Goal: Task Accomplishment & Management: Complete application form

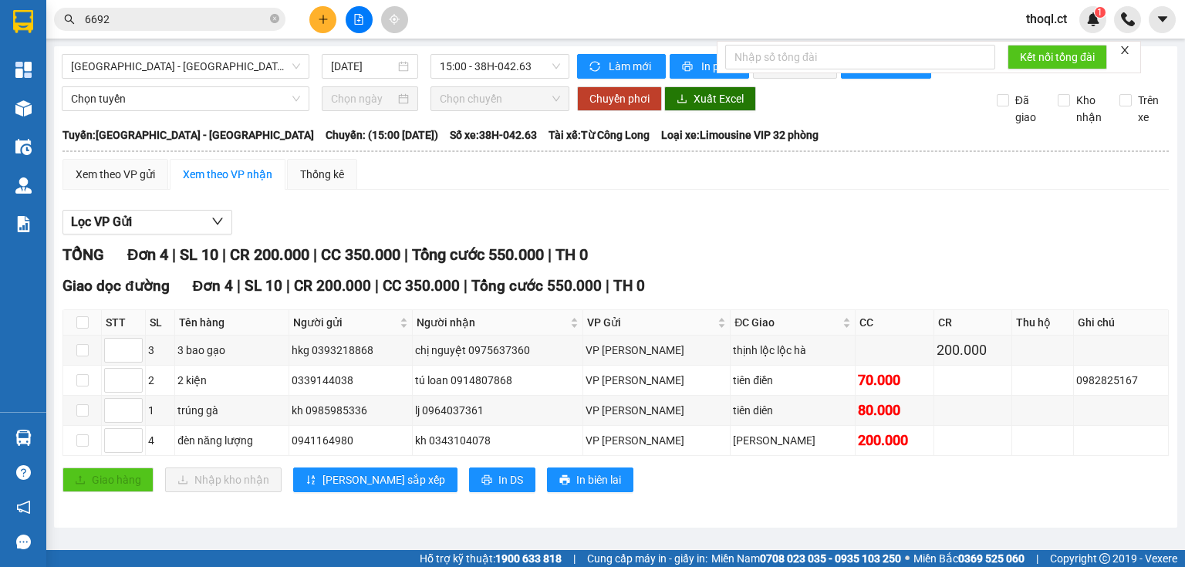
click at [332, 19] on button at bounding box center [322, 19] width 27 height 27
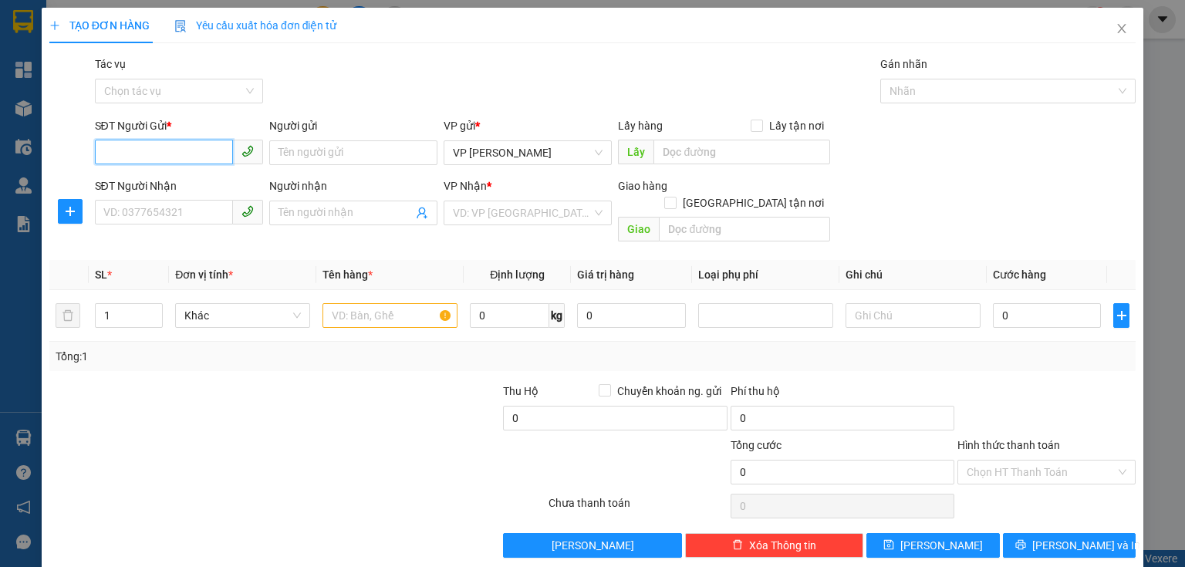
click at [185, 151] on input "SĐT Người Gửi *" at bounding box center [164, 152] width 138 height 25
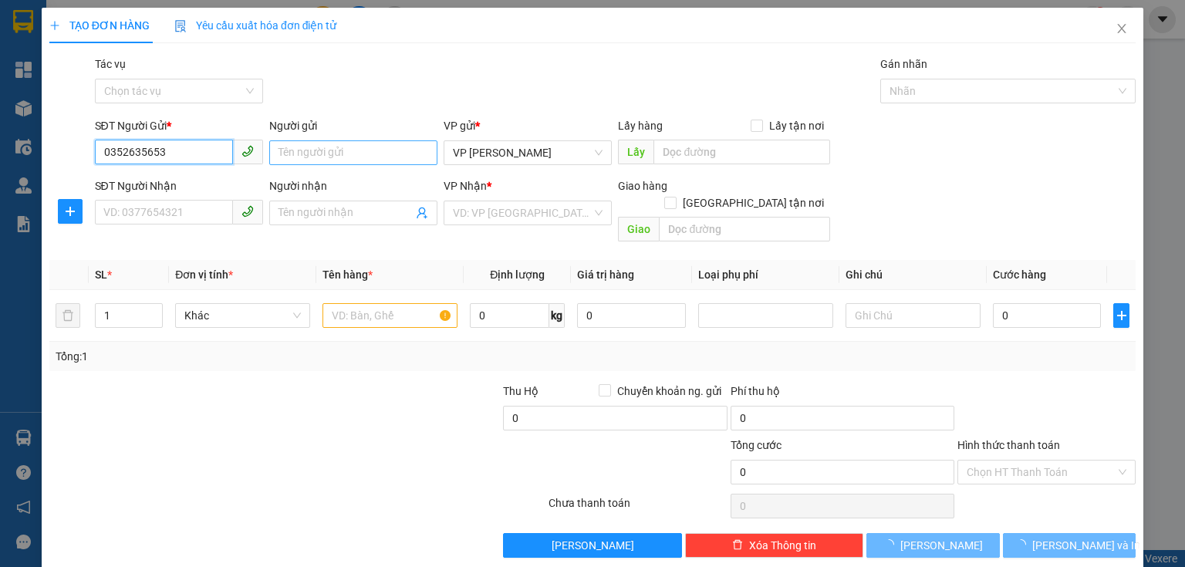
type input "0352635653"
click at [336, 153] on input "Người gửi" at bounding box center [353, 152] width 168 height 25
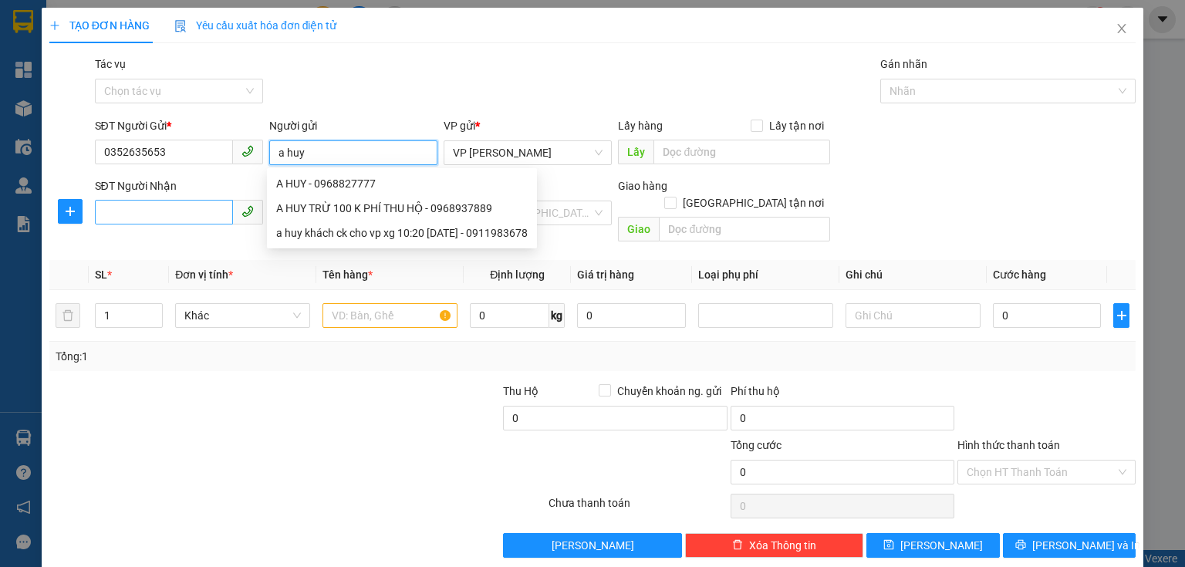
type input "a huy"
click at [171, 204] on input "SĐT Người Nhận" at bounding box center [164, 212] width 138 height 25
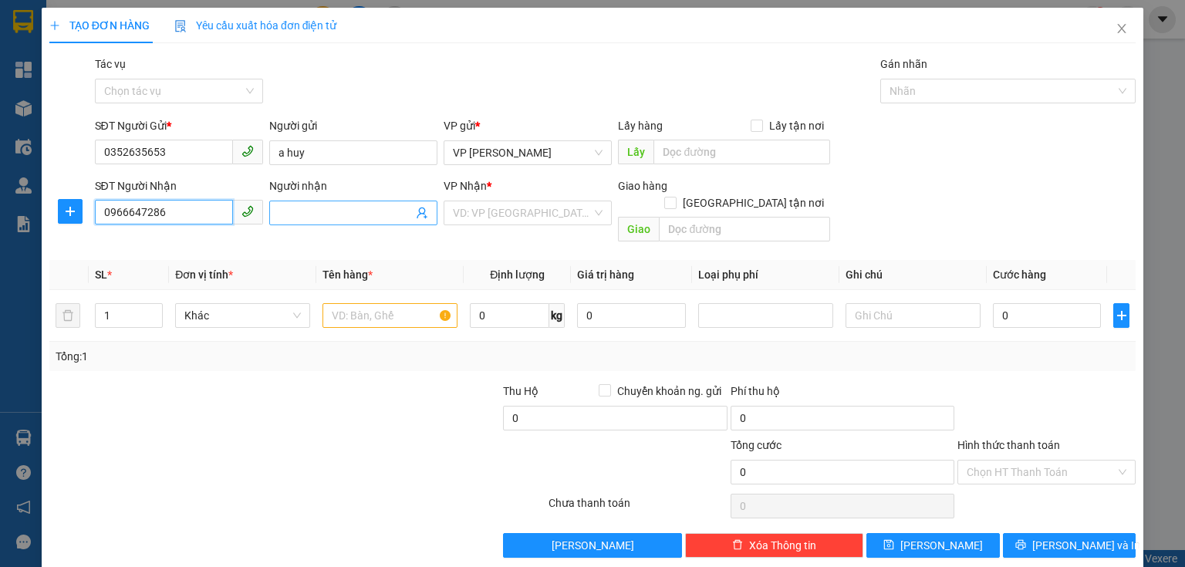
type input "0966647286"
click at [333, 211] on input "Người nhận" at bounding box center [346, 213] width 134 height 17
click at [545, 225] on div "VD: VP [GEOGRAPHIC_DATA]" at bounding box center [528, 213] width 168 height 25
type input "a hạnh"
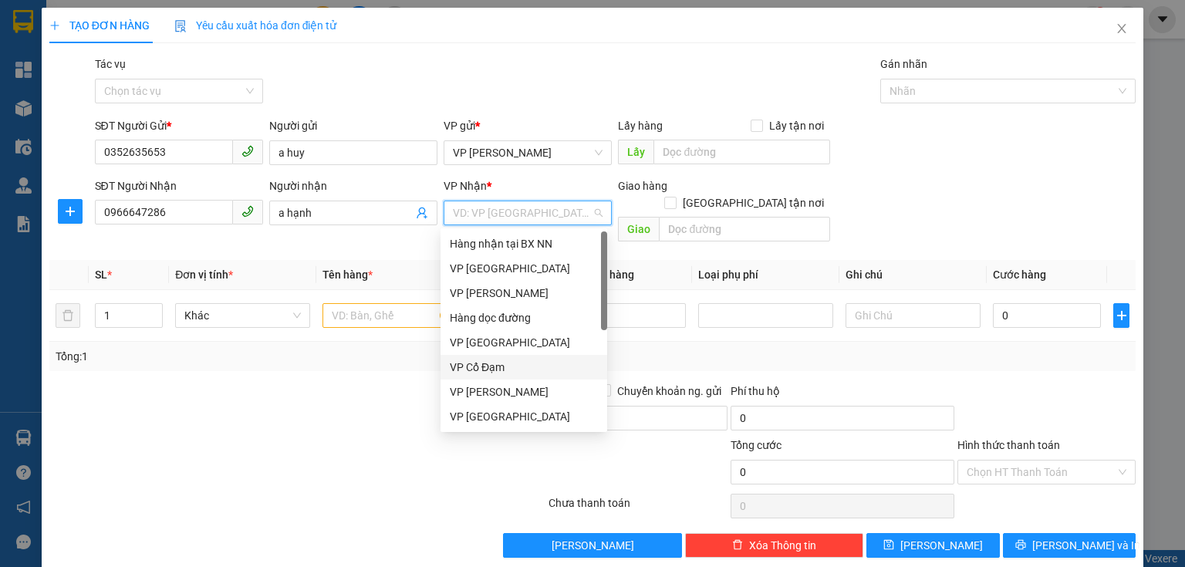
click at [506, 368] on div "VP Cổ Đạm" at bounding box center [524, 367] width 148 height 17
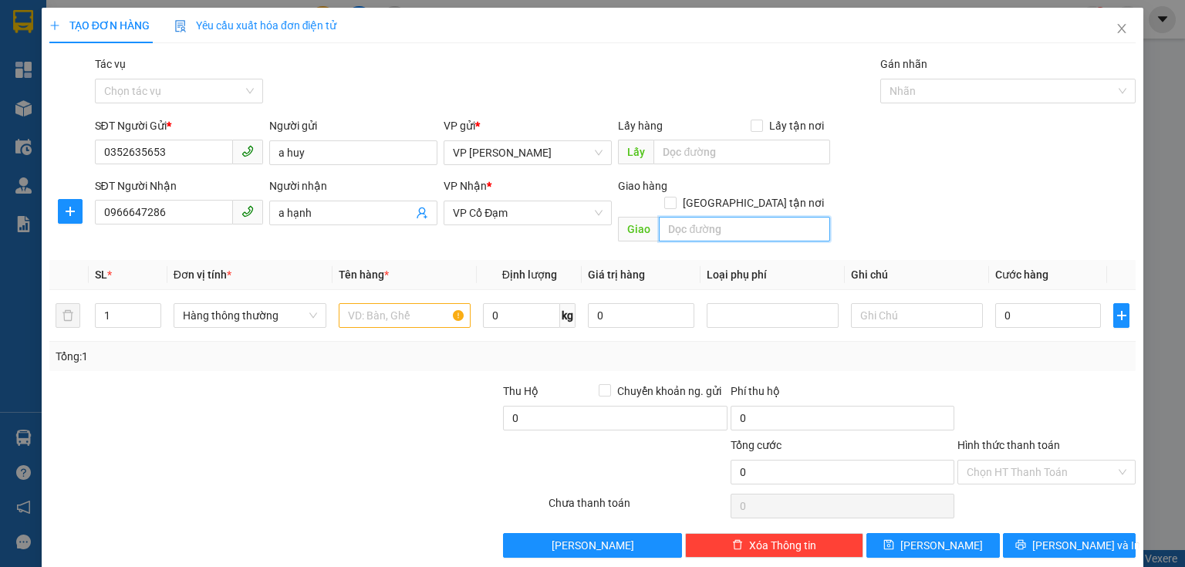
click at [710, 217] on input "text" at bounding box center [744, 229] width 171 height 25
type input "xuân thành"
click at [124, 304] on input "1" at bounding box center [128, 315] width 65 height 23
type input "3"
click at [369, 303] on input "text" at bounding box center [405, 315] width 132 height 25
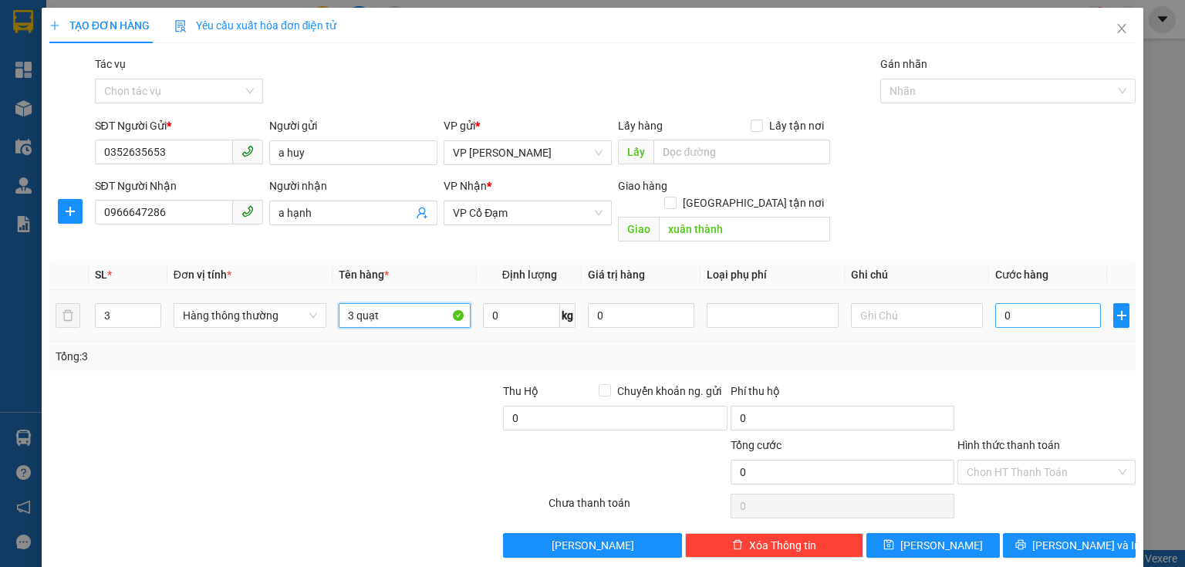
type input "3 quạt"
click at [995, 303] on input "0" at bounding box center [1048, 315] width 106 height 25
type input "2"
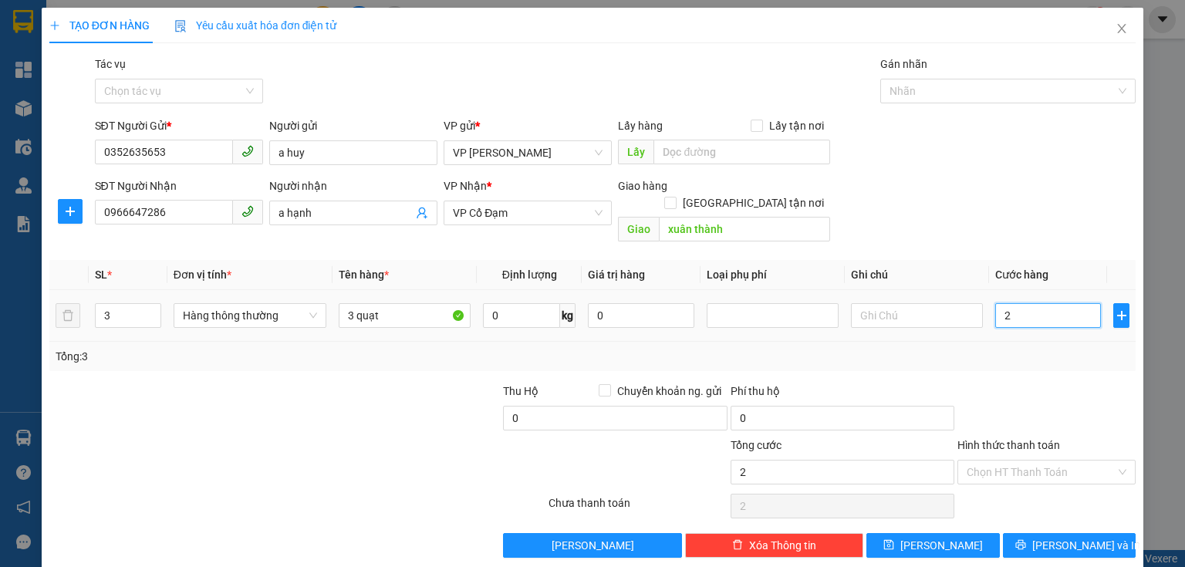
type input "20"
type input "200"
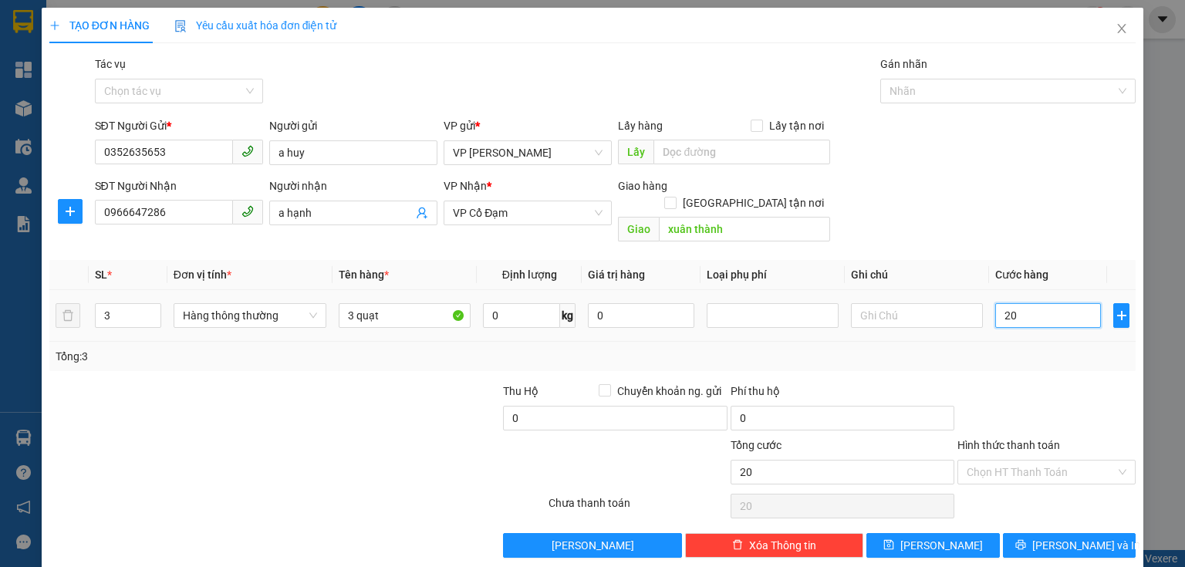
type input "200"
type input "200.000"
click at [1039, 404] on div at bounding box center [1046, 410] width 181 height 54
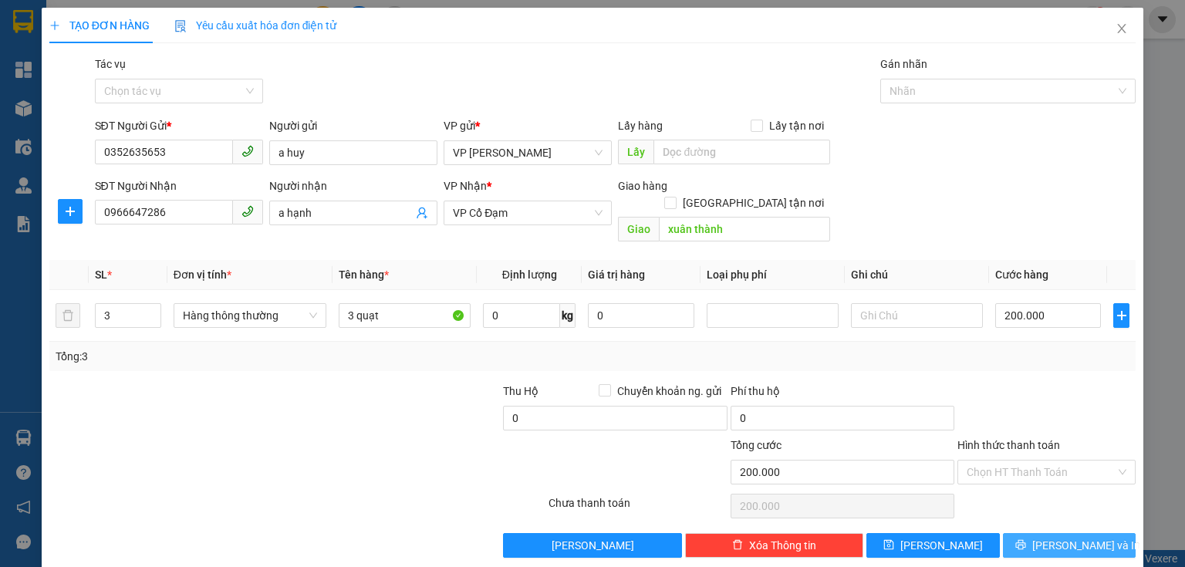
click at [1056, 537] on span "[PERSON_NAME] và In" at bounding box center [1087, 545] width 108 height 17
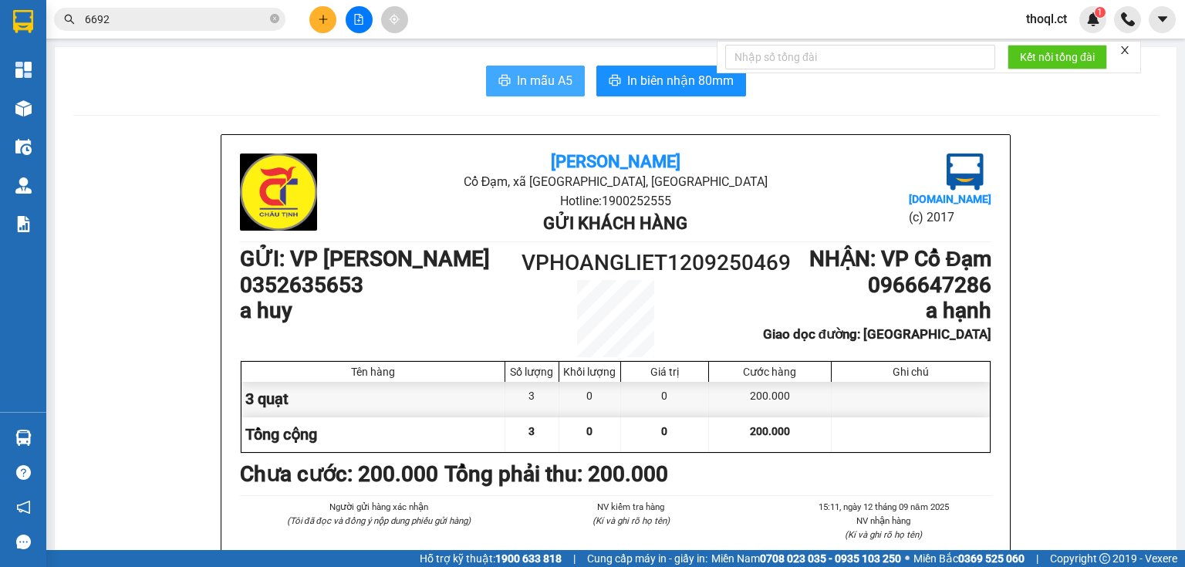
click at [538, 86] on span "In mẫu A5" at bounding box center [545, 80] width 56 height 19
click at [554, 76] on span "In mẫu A5" at bounding box center [545, 80] width 56 height 19
click at [316, 18] on button at bounding box center [322, 19] width 27 height 27
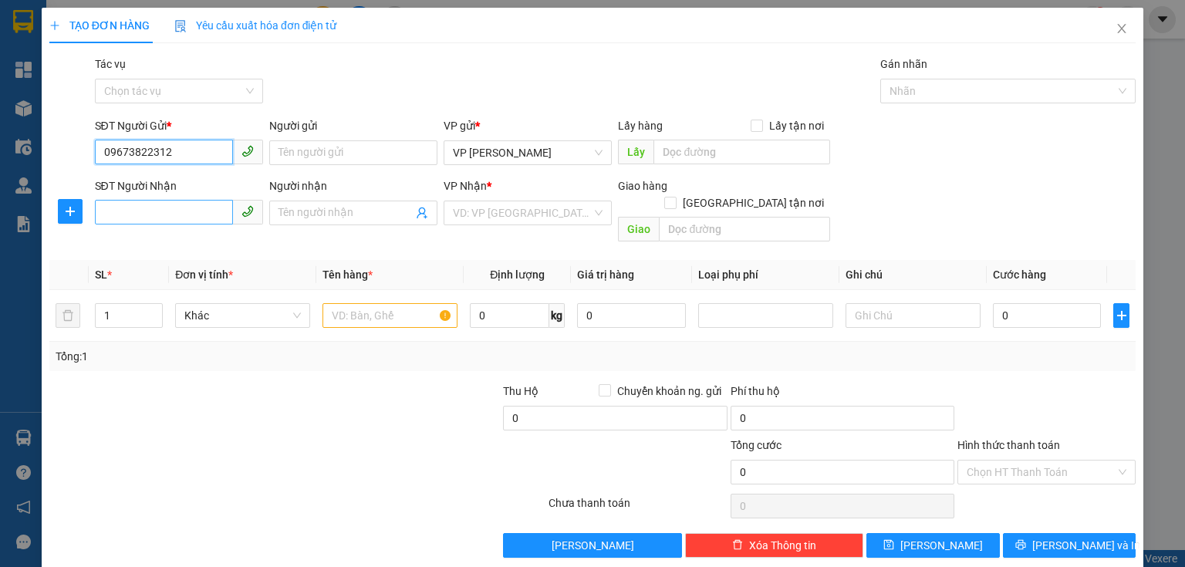
type input "09673822312"
click at [107, 205] on input "SĐT Người Nhận" at bounding box center [164, 212] width 138 height 25
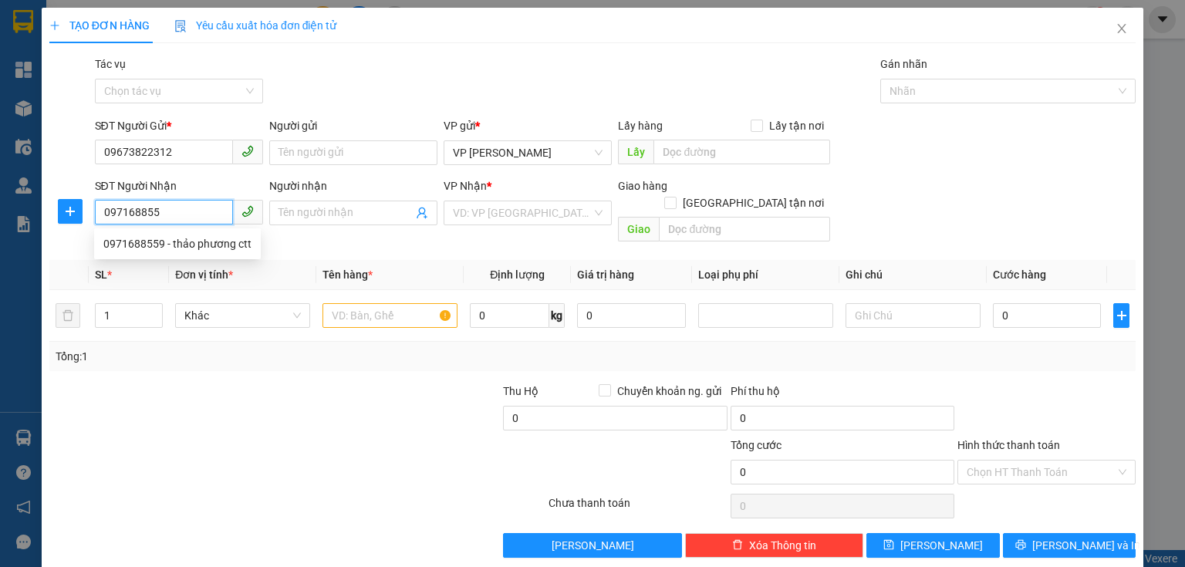
type input "0971688559"
click at [188, 235] on div "0971688559 - thảo phương ctt" at bounding box center [177, 243] width 148 height 17
type input "thảo phương ctt"
type input "[PERSON_NAME]"
type input "50.000"
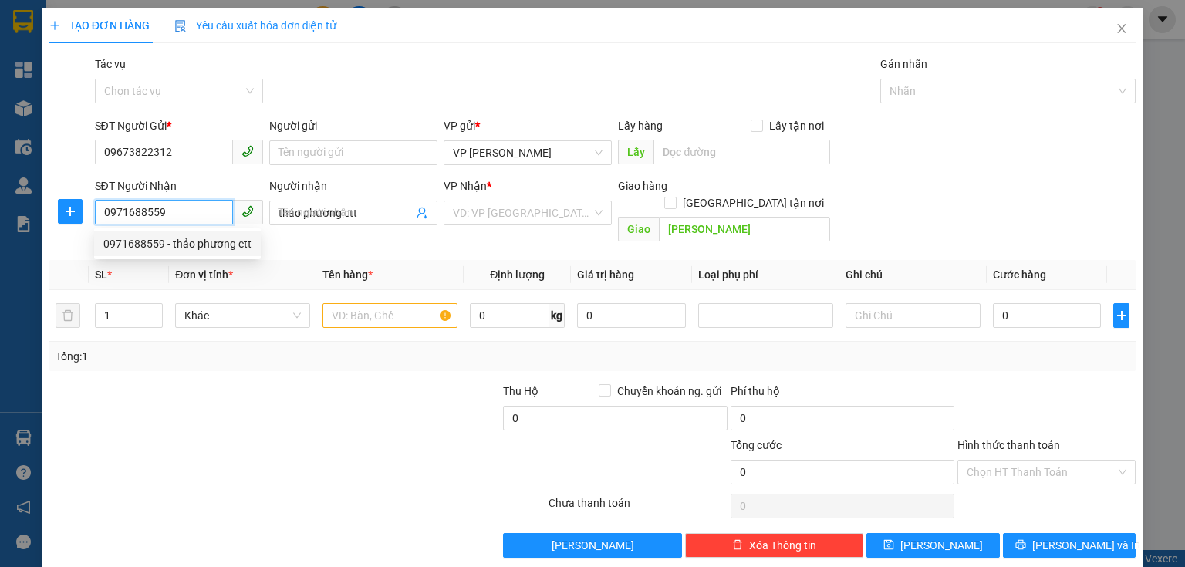
type input "50.000"
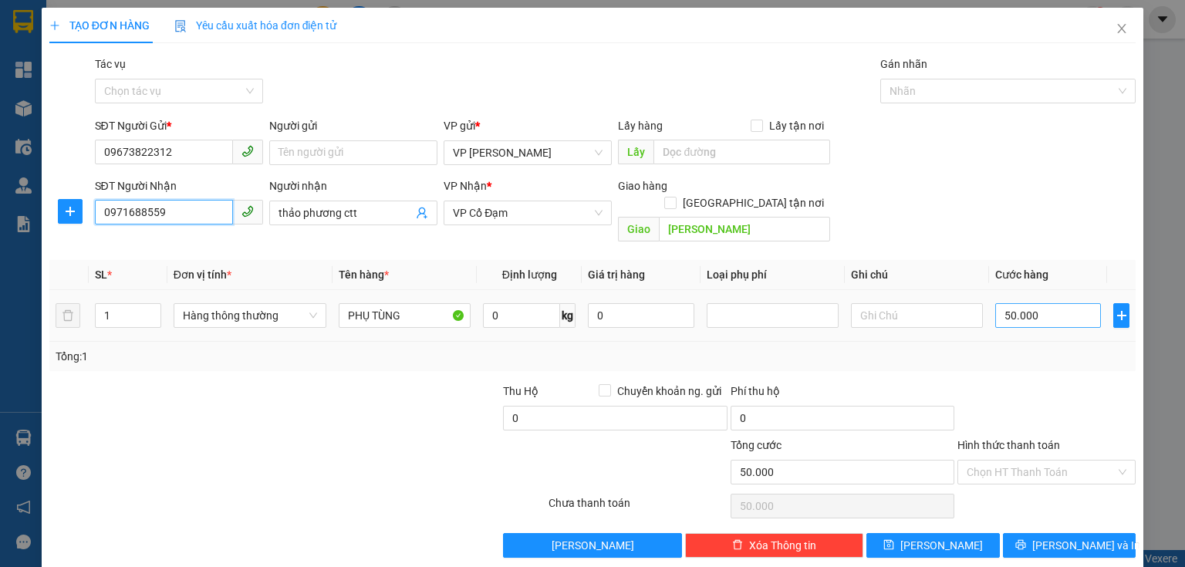
type input "0971688559"
click at [1040, 303] on input "50.000" at bounding box center [1048, 315] width 106 height 25
click at [995, 303] on input "0" at bounding box center [1048, 315] width 106 height 25
click at [1025, 352] on div "Tổng: 1" at bounding box center [592, 356] width 1087 height 29
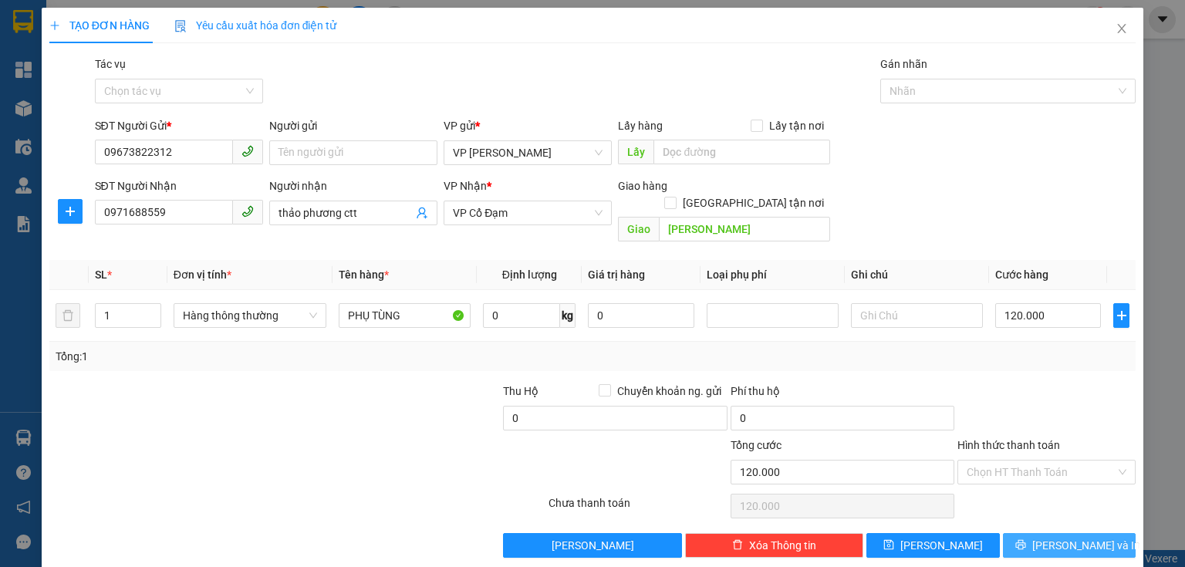
click at [1074, 537] on span "[PERSON_NAME] và In" at bounding box center [1087, 545] width 108 height 17
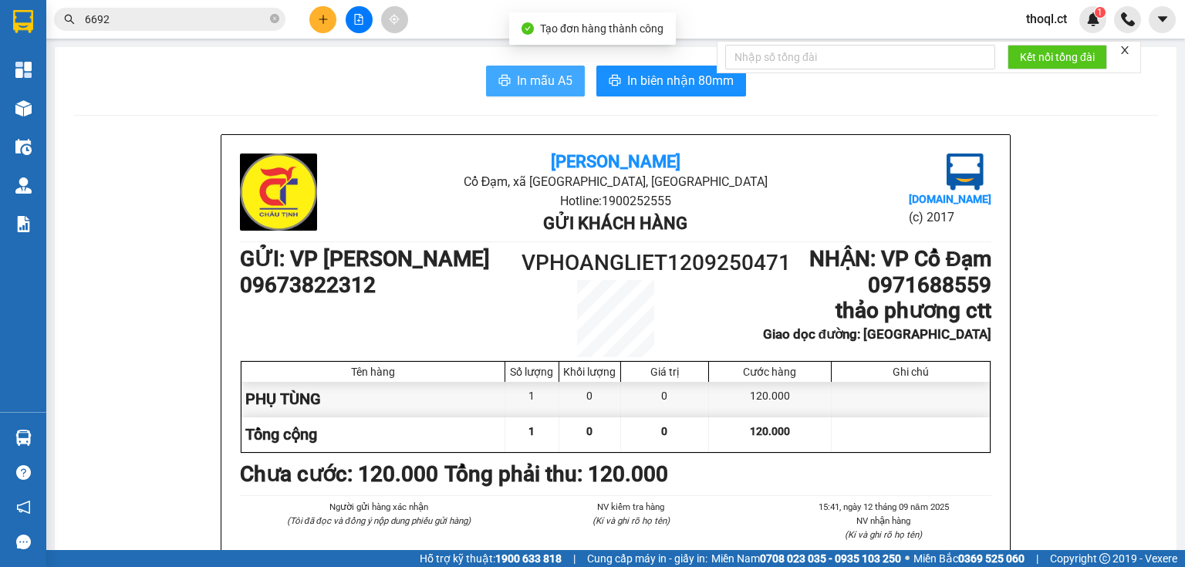
click at [536, 89] on span "In mẫu A5" at bounding box center [545, 80] width 56 height 19
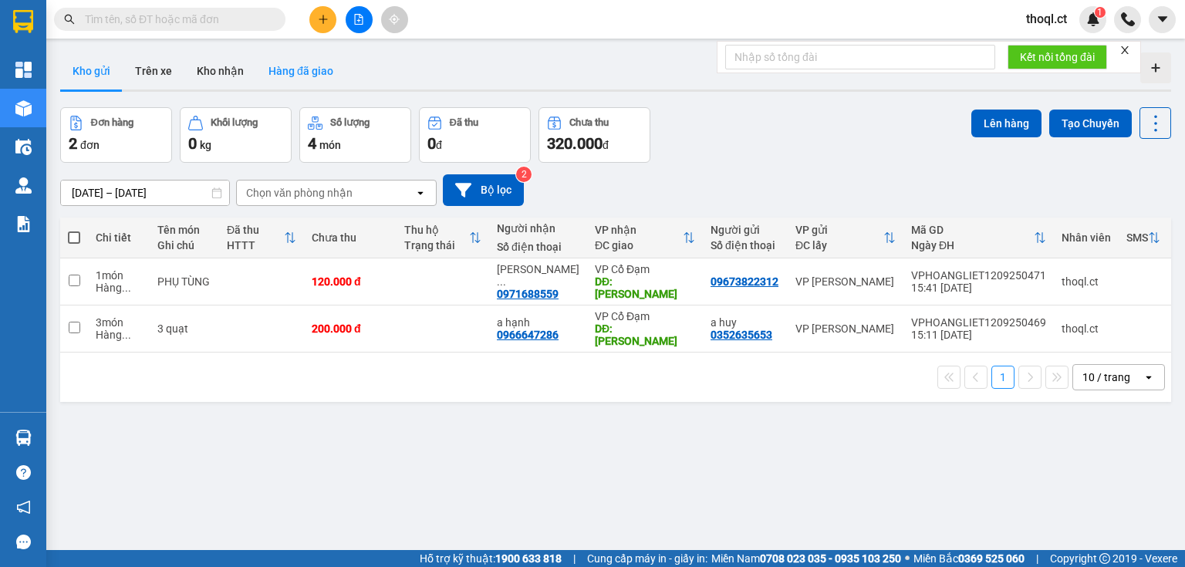
click at [301, 76] on button "Hàng đã giao" at bounding box center [301, 70] width 90 height 37
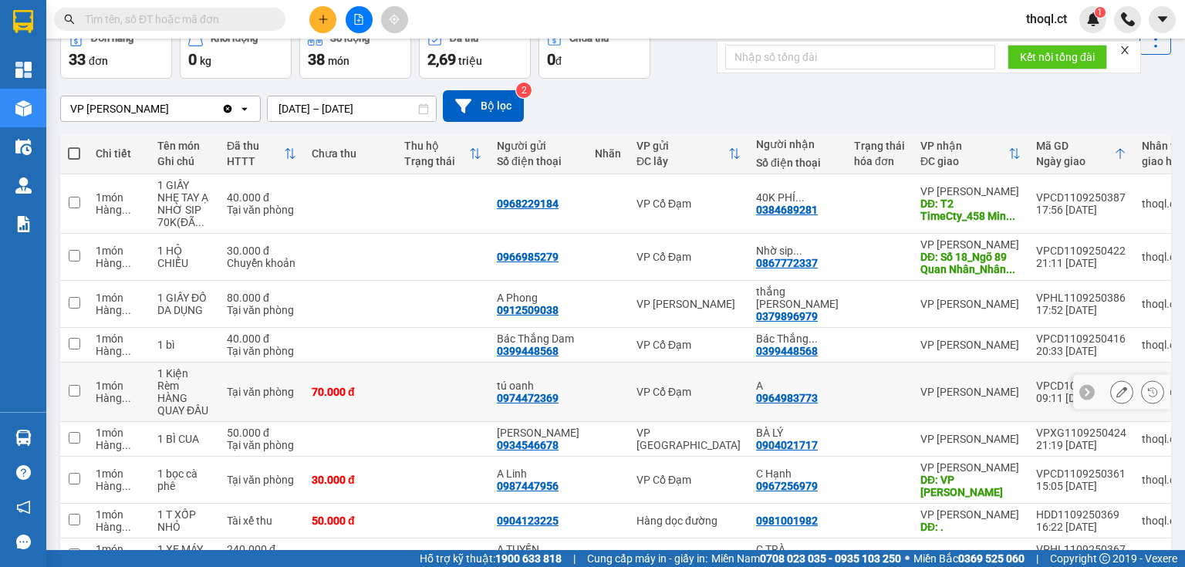
scroll to position [196, 0]
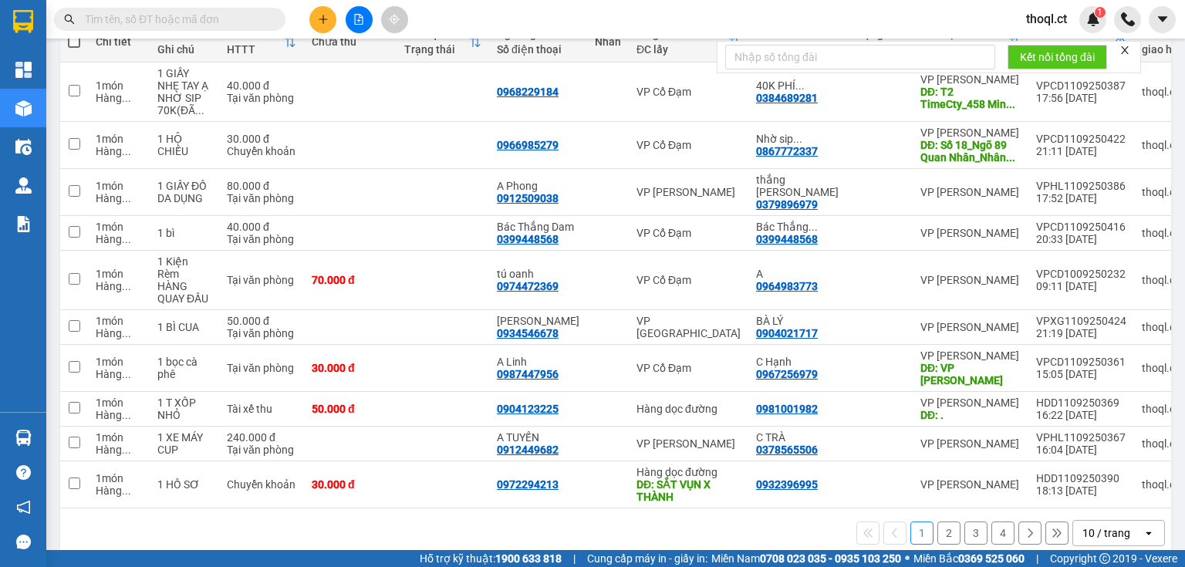
click at [938, 522] on button "2" at bounding box center [949, 533] width 23 height 23
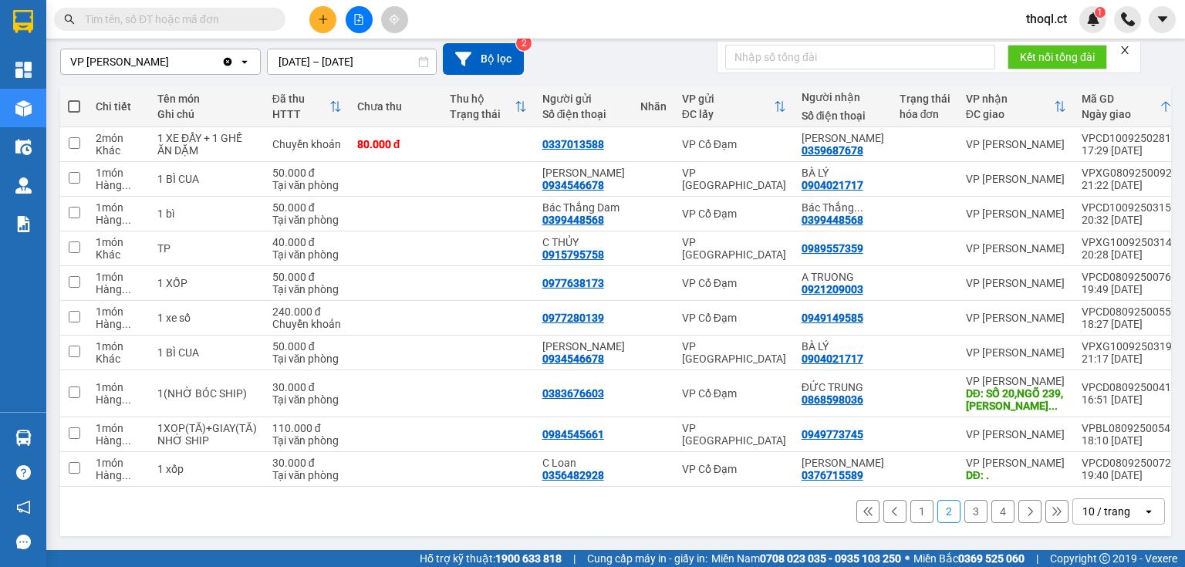
scroll to position [147, 0]
click at [966, 516] on button "3" at bounding box center [976, 511] width 23 height 23
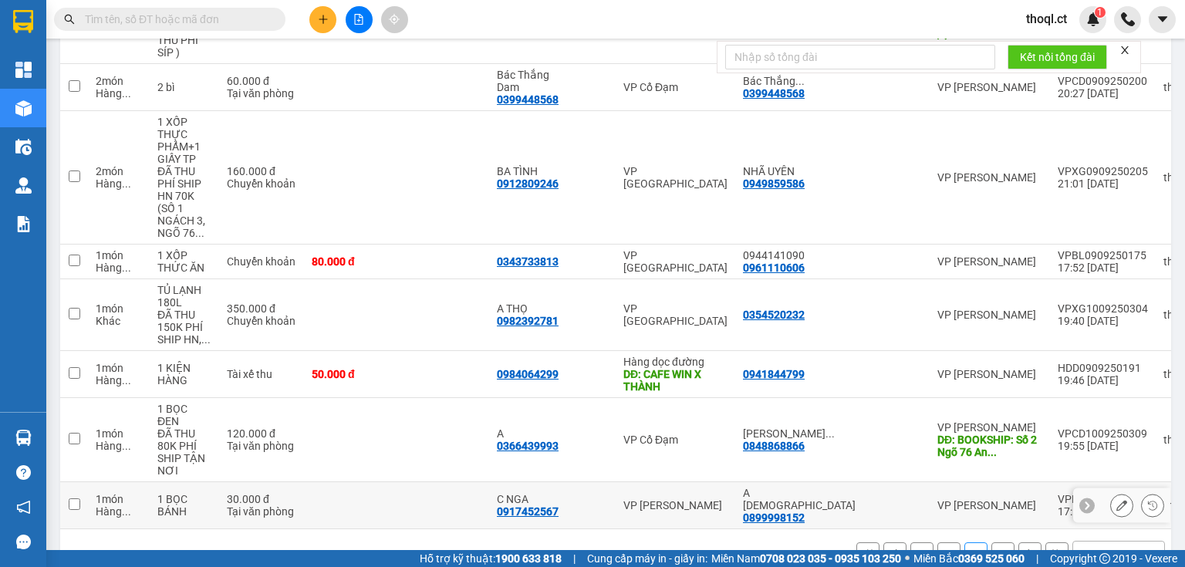
scroll to position [480, 0]
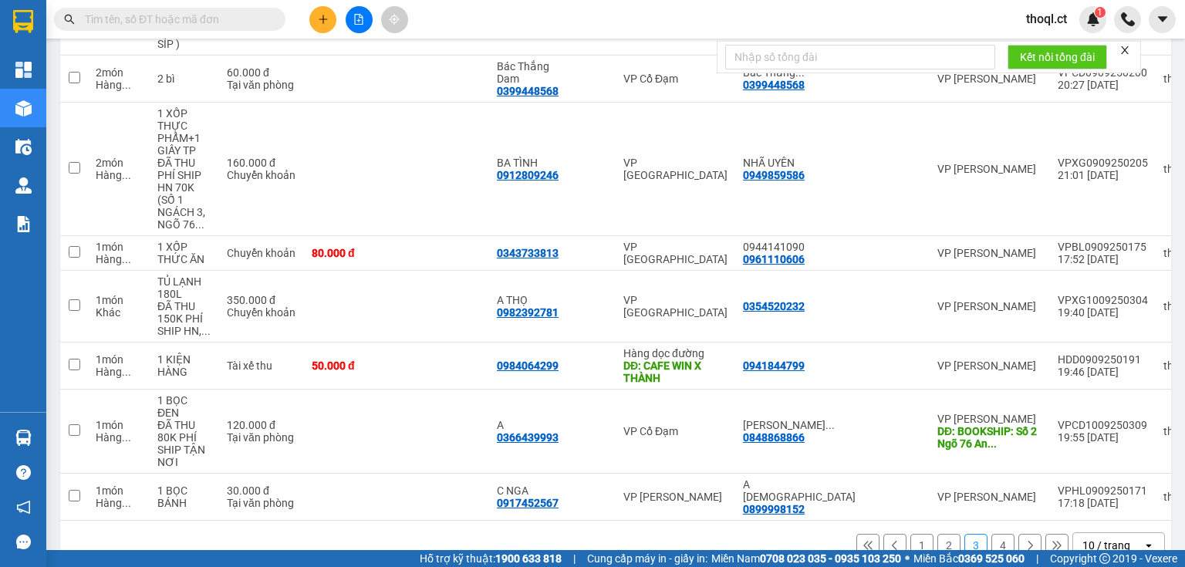
click at [993, 534] on button "4" at bounding box center [1003, 545] width 23 height 23
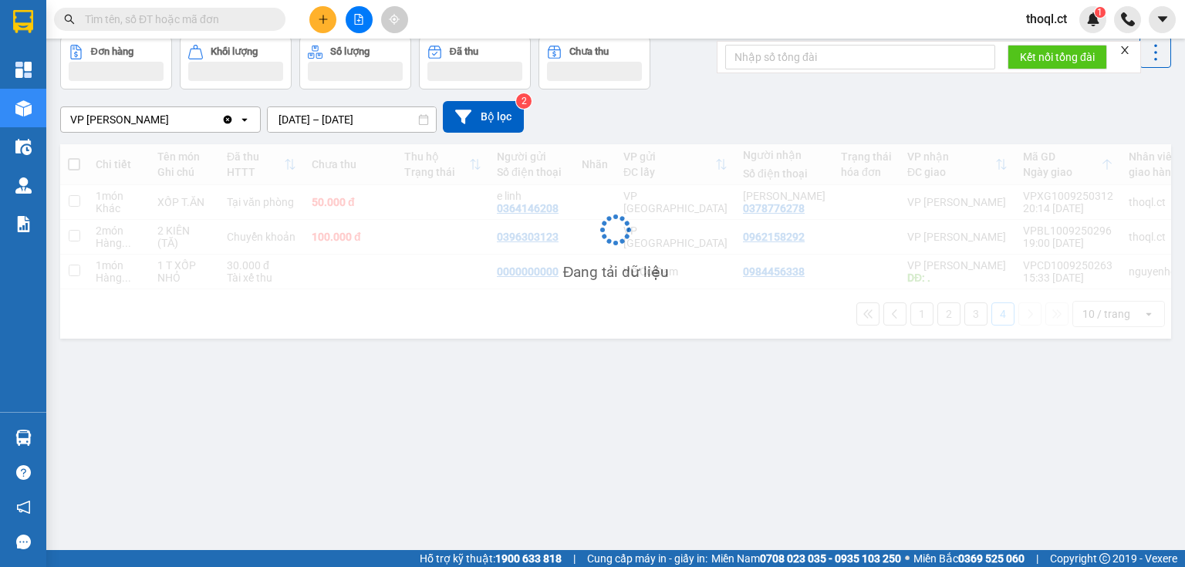
scroll to position [71, 0]
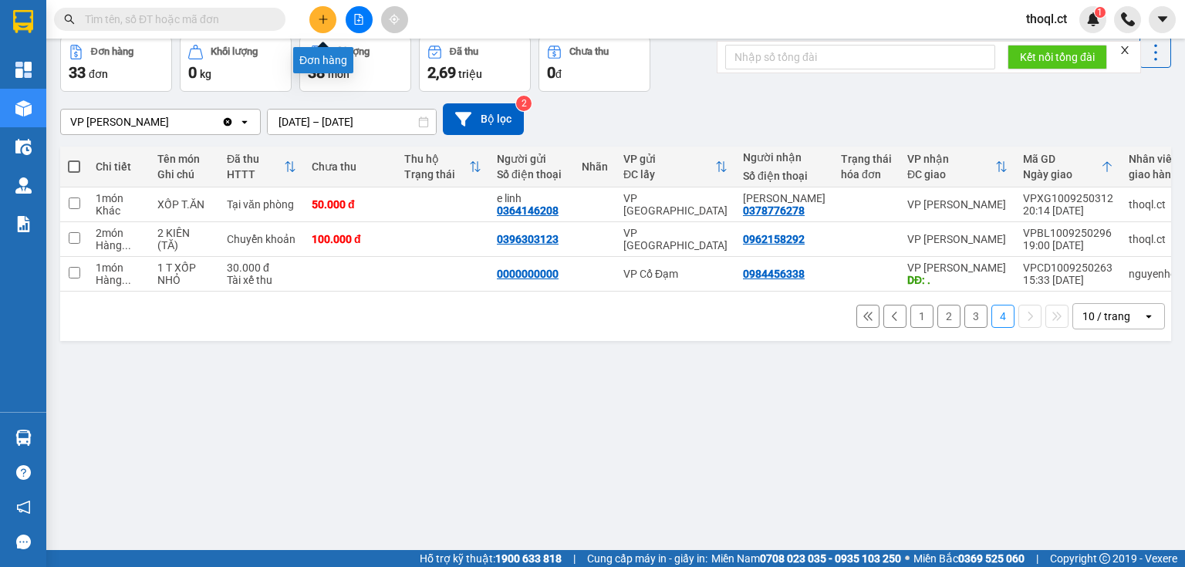
click at [326, 17] on icon "plus" at bounding box center [323, 19] width 11 height 11
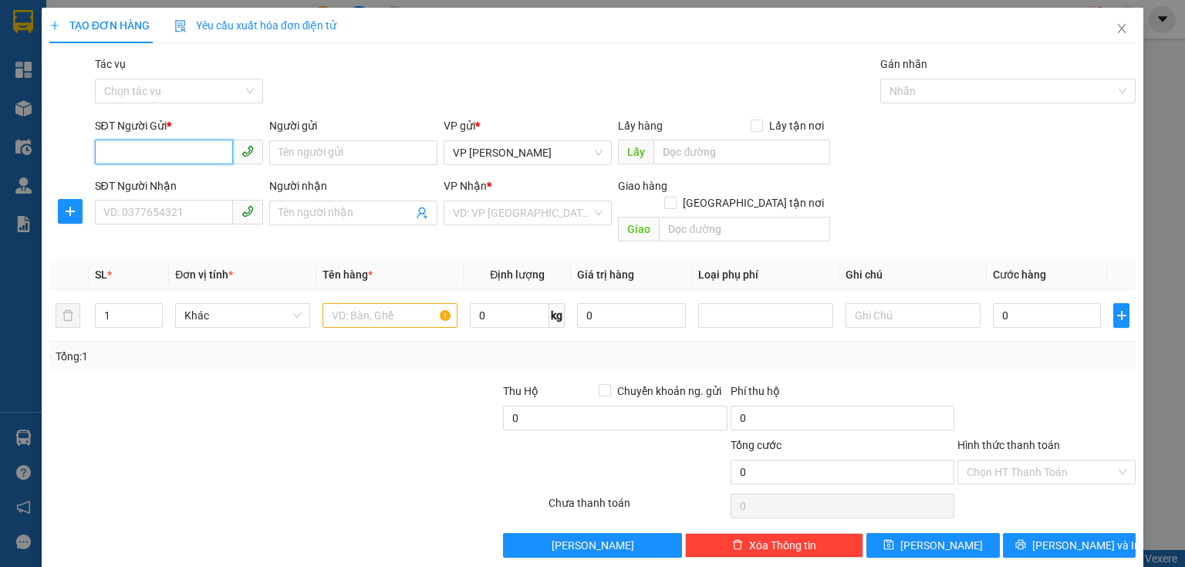
click at [148, 157] on input "SĐT Người Gửi *" at bounding box center [164, 152] width 138 height 25
type input "0989069888"
click at [303, 151] on input "Người gửi" at bounding box center [353, 152] width 168 height 25
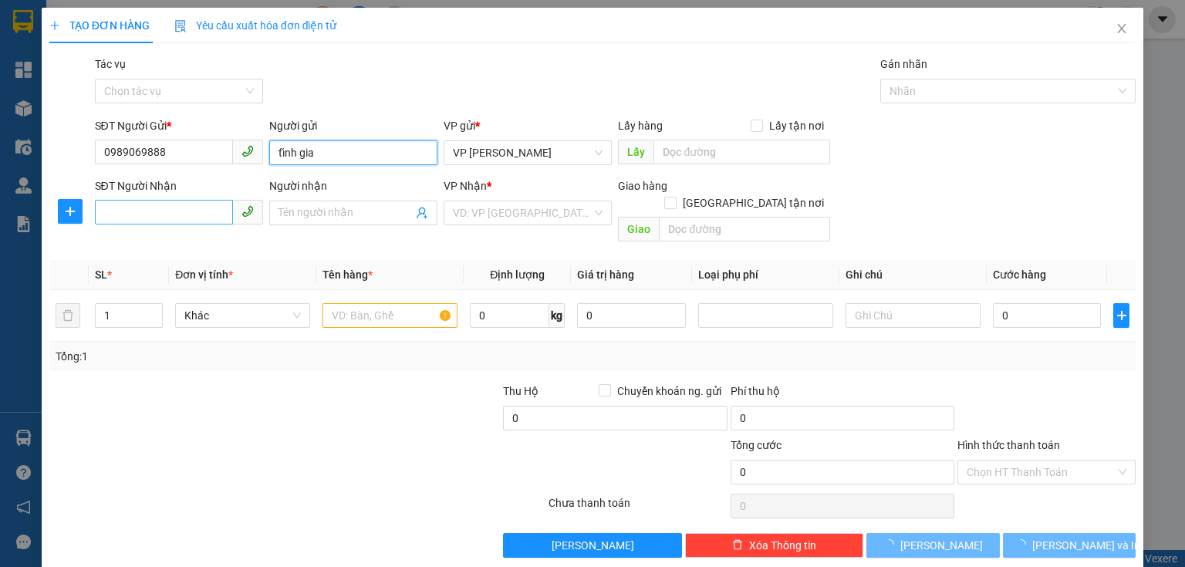
type input "tĩnh gia"
click at [161, 210] on input "SĐT Người Nhận" at bounding box center [164, 212] width 138 height 25
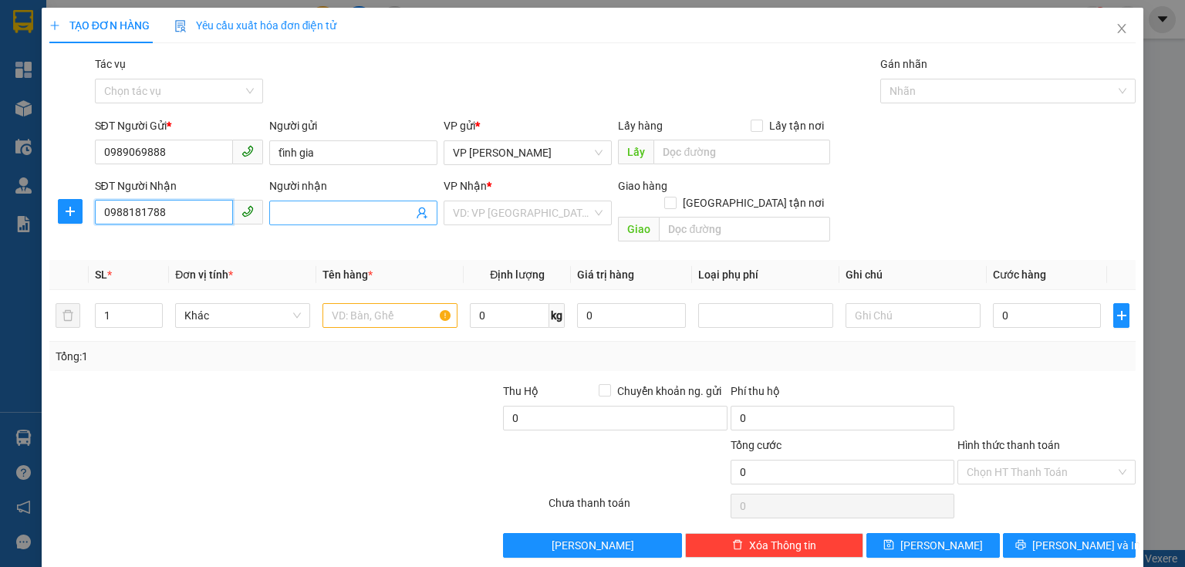
type input "0988181788"
click at [355, 216] on input "Người nhận" at bounding box center [346, 213] width 134 height 17
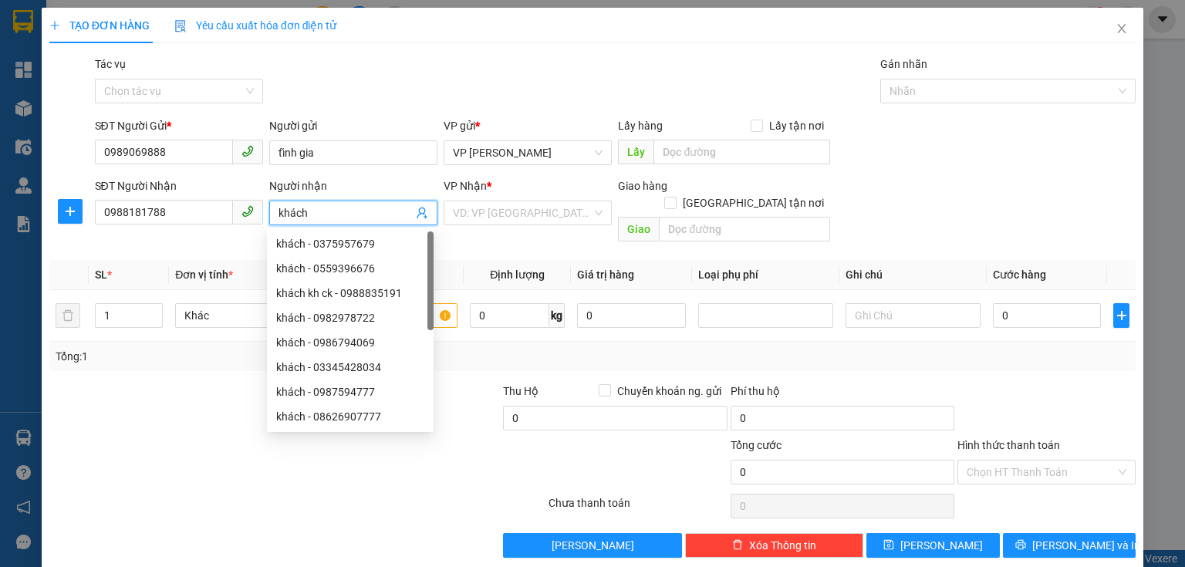
type input "khách"
click at [444, 437] on div at bounding box center [456, 464] width 181 height 54
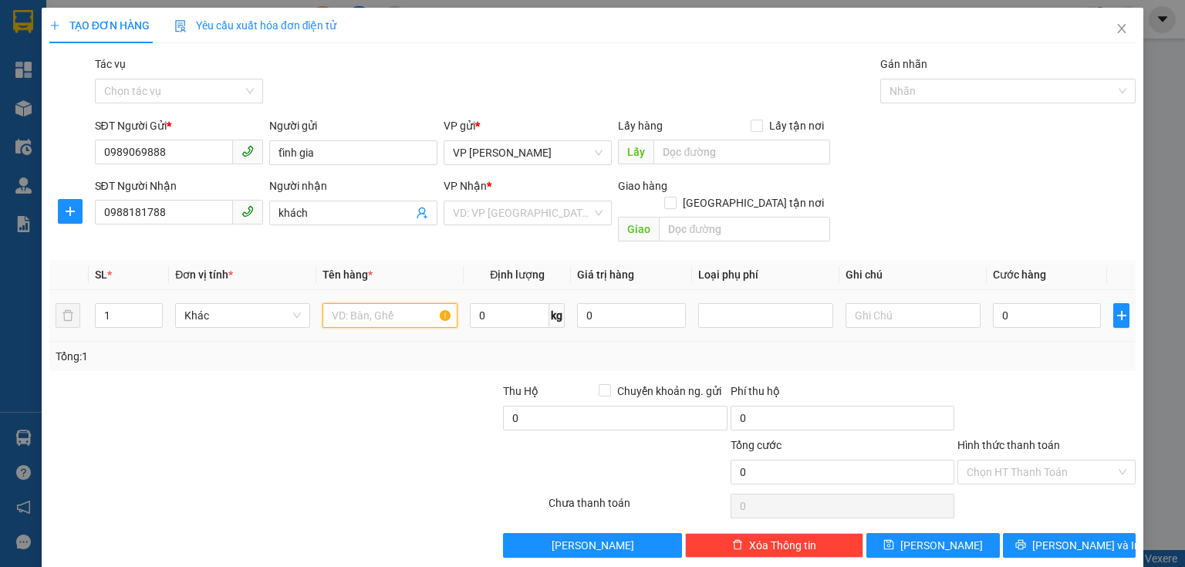
click at [383, 306] on input "text" at bounding box center [390, 315] width 135 height 25
click at [123, 304] on input "1" at bounding box center [129, 315] width 66 height 23
type input "7"
click at [333, 303] on input "text" at bounding box center [390, 315] width 135 height 25
type input "5 thùng + 2 kiện"
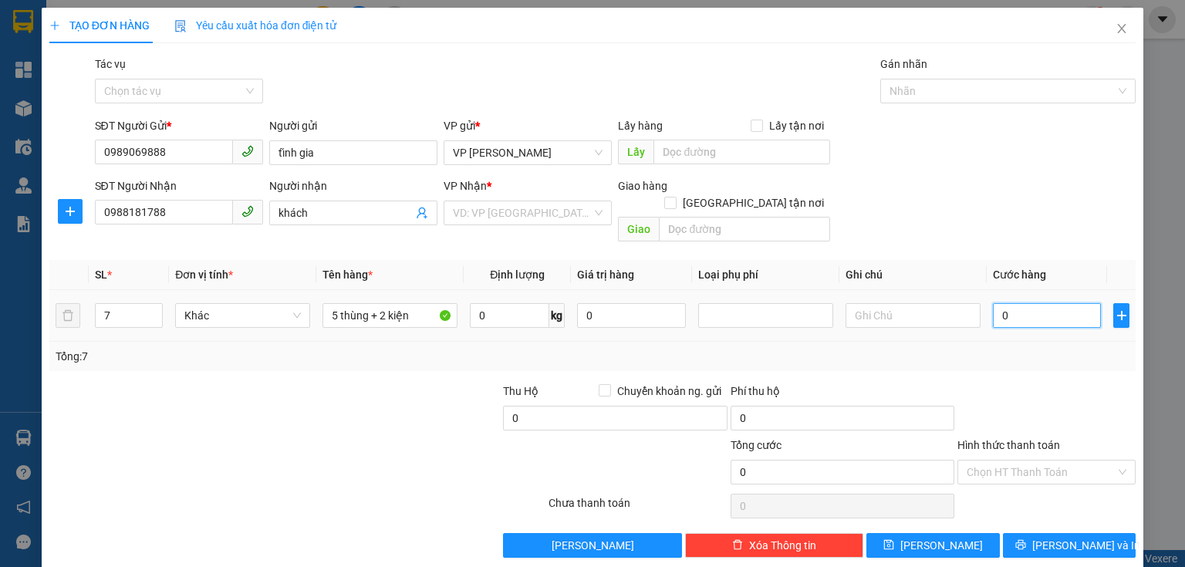
click at [1014, 306] on input "0" at bounding box center [1047, 315] width 108 height 25
type input "2"
type input "23"
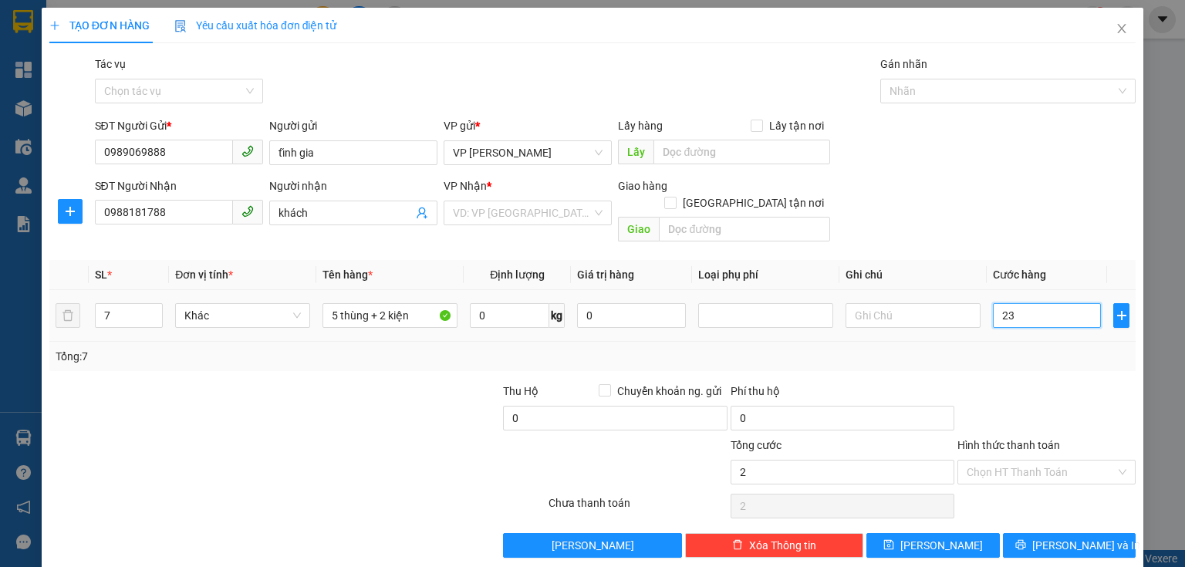
type input "23"
type input "230"
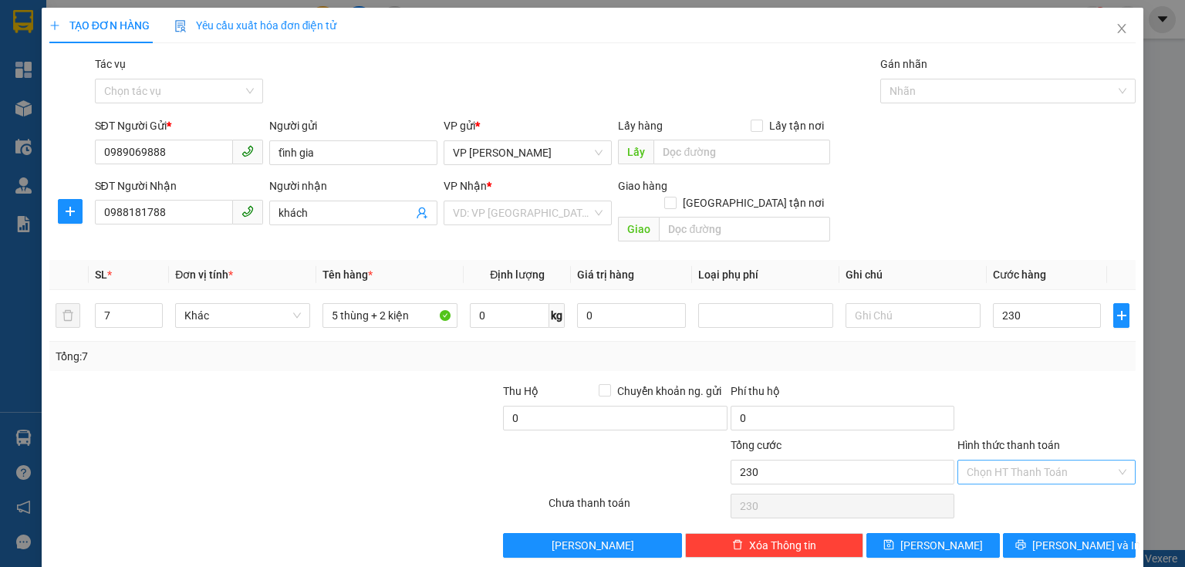
type input "230.000"
click at [1043, 461] on input "Hình thức thanh toán" at bounding box center [1041, 472] width 149 height 23
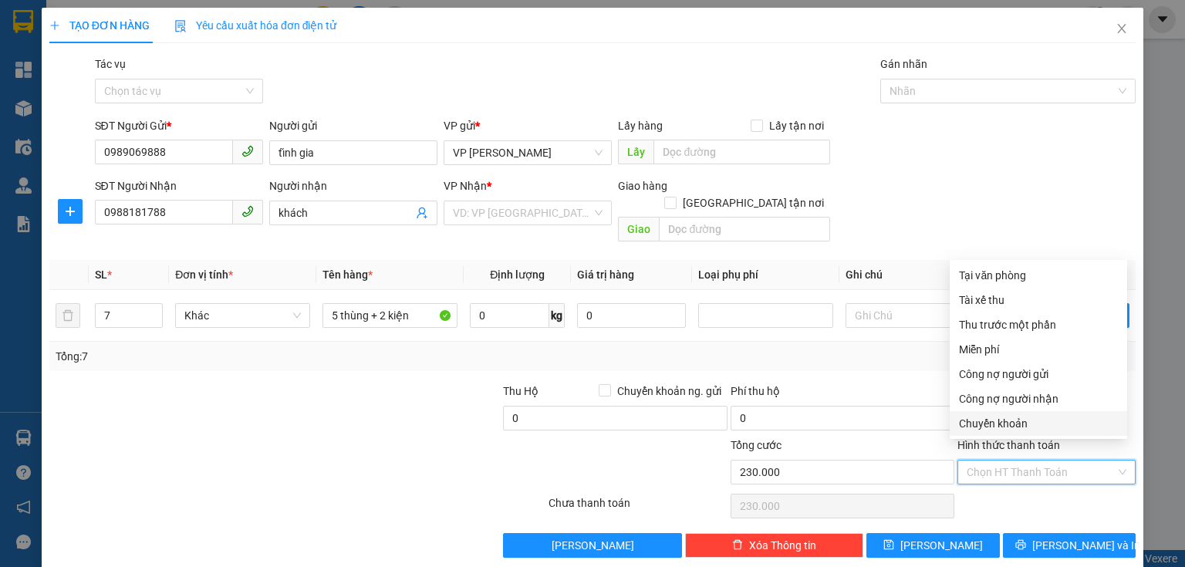
click at [1014, 423] on div "Chuyển khoản" at bounding box center [1038, 423] width 159 height 17
type input "0"
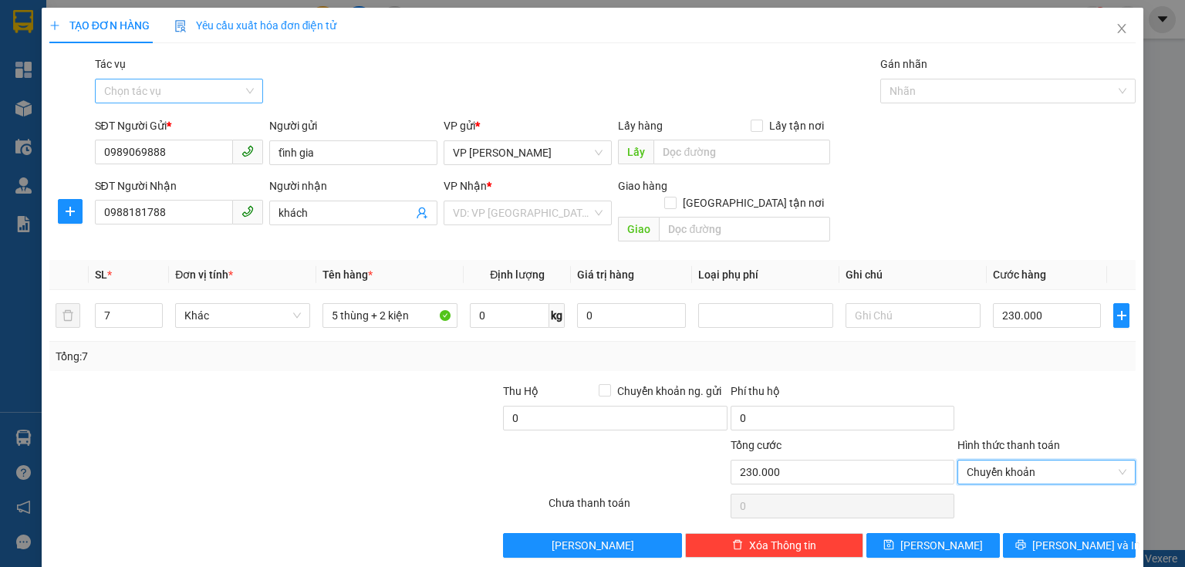
click at [185, 86] on input "Tác vụ" at bounding box center [173, 90] width 139 height 23
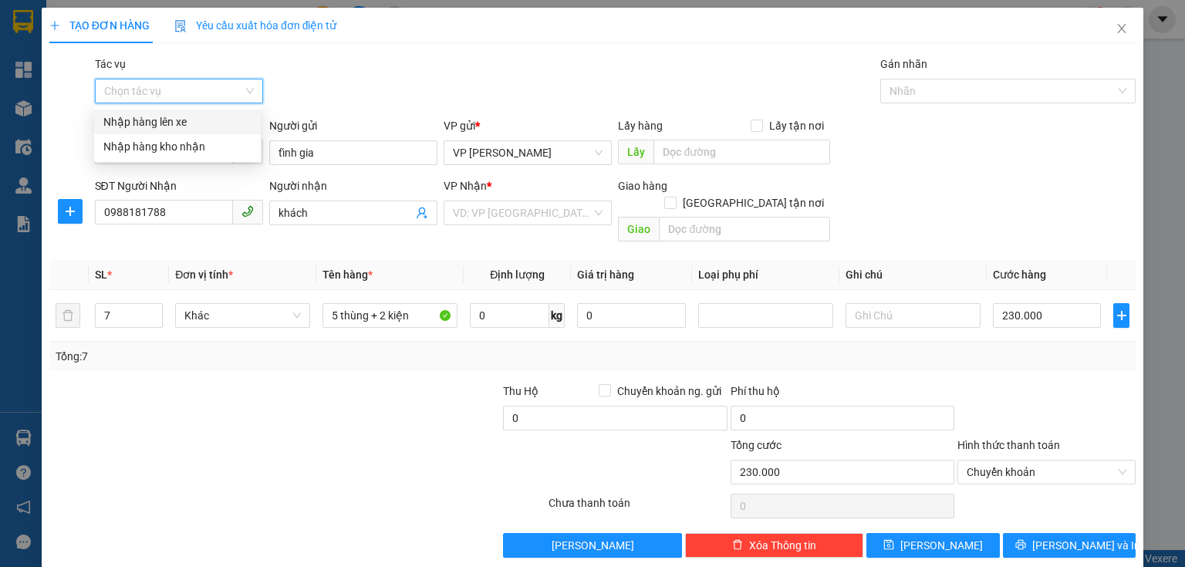
click at [174, 125] on div "Nhập hàng lên xe" at bounding box center [177, 121] width 148 height 17
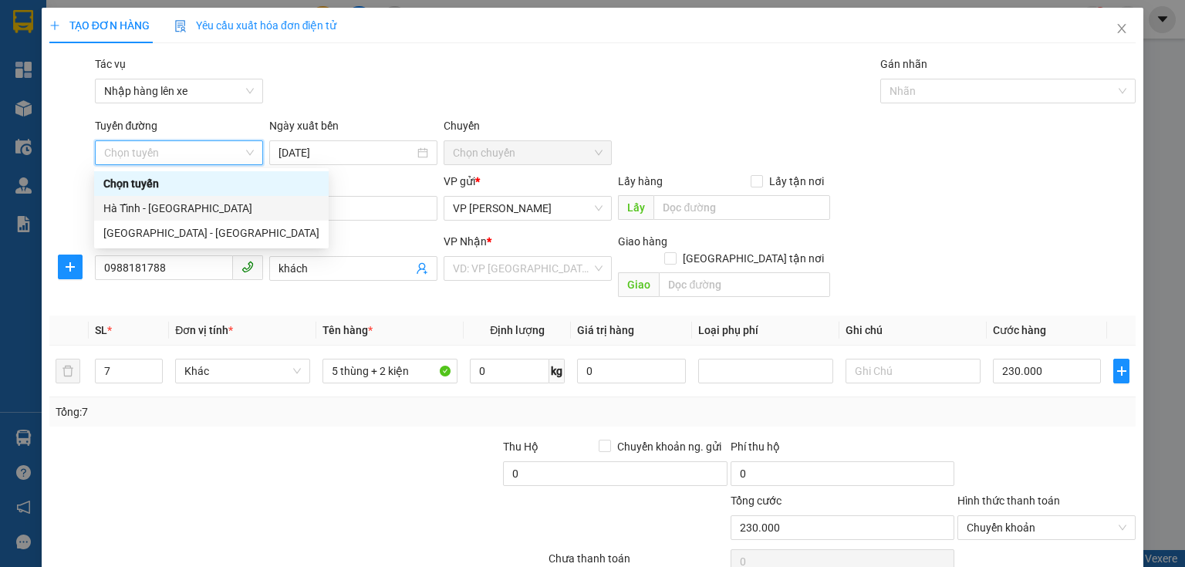
click at [164, 210] on div "Hà Tĩnh - Hà Nội" at bounding box center [211, 208] width 216 height 17
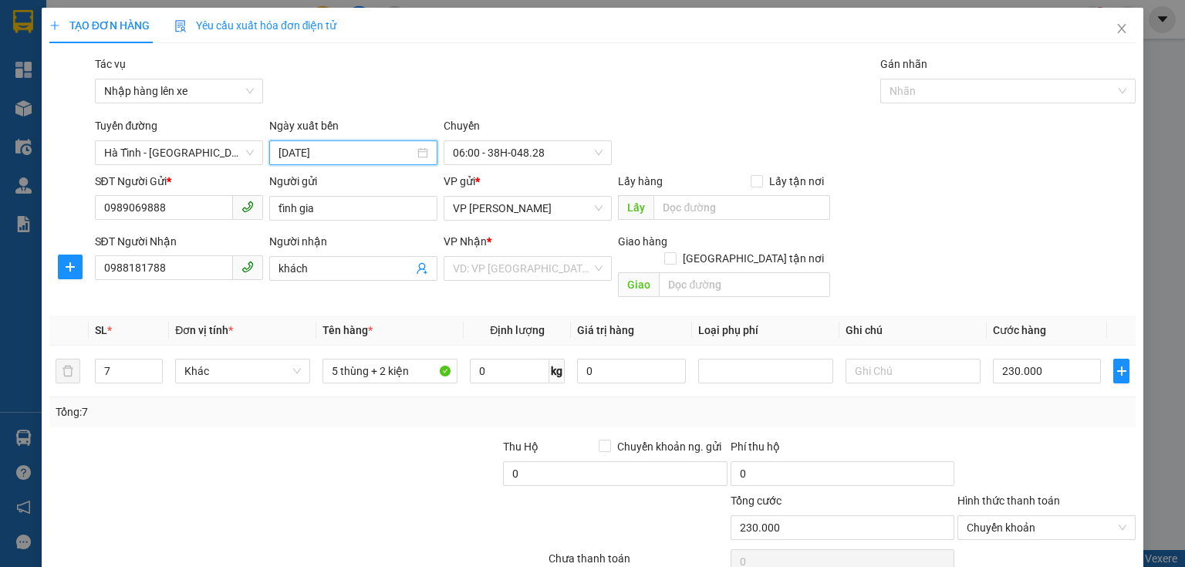
click at [355, 157] on input "[DATE]" at bounding box center [347, 152] width 136 height 17
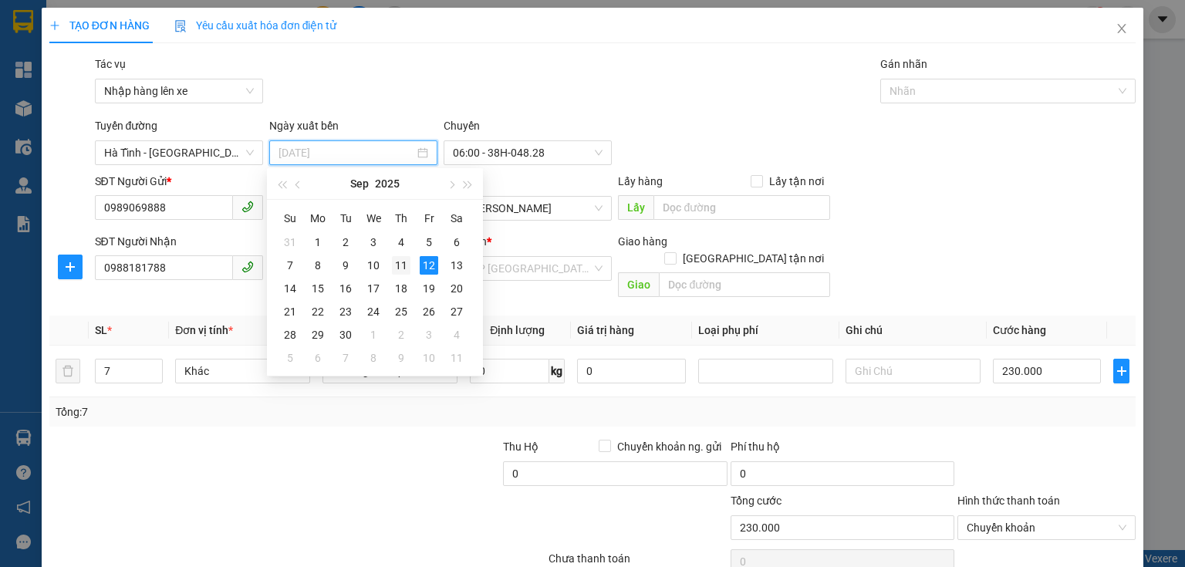
click at [403, 265] on div "11" at bounding box center [401, 265] width 19 height 19
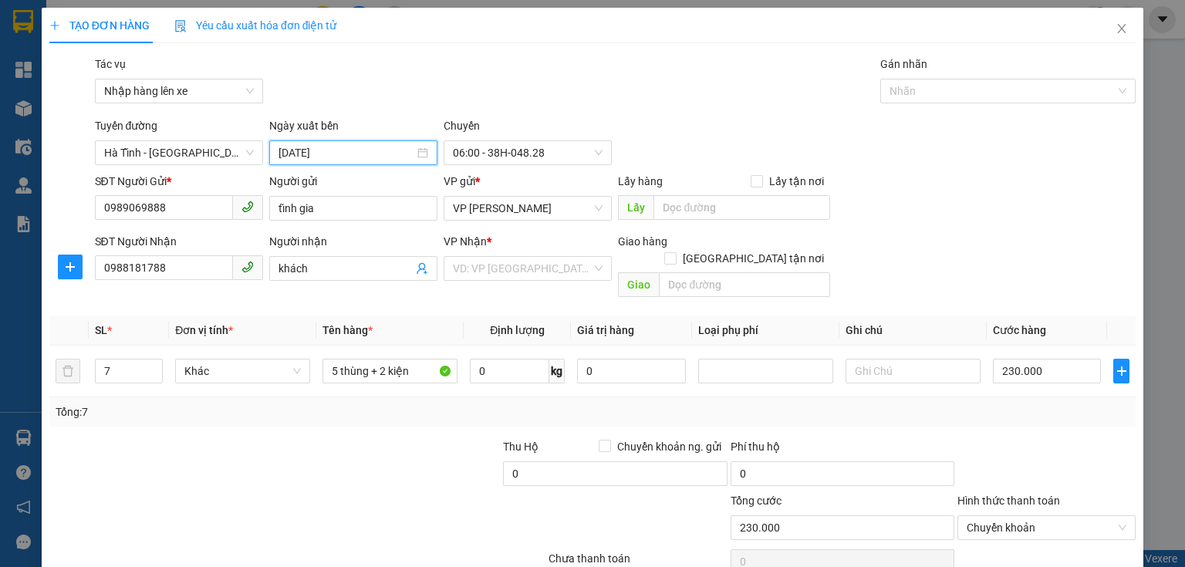
type input "11/09/2025"
click at [563, 157] on span "06:00 - 38H-048.28" at bounding box center [528, 152] width 150 height 23
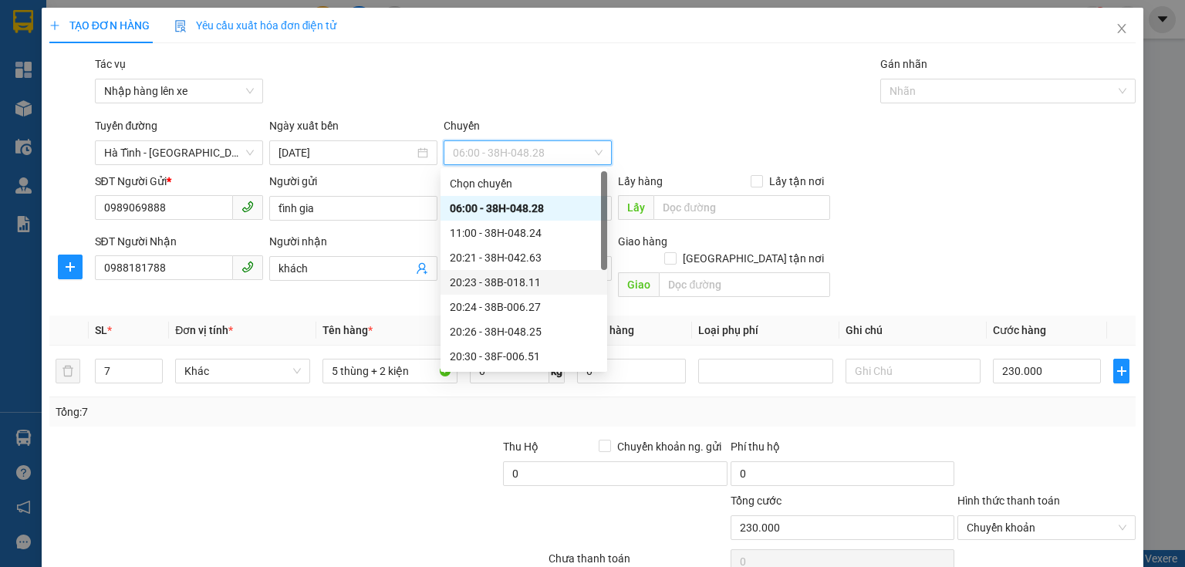
click at [551, 282] on div "20:23 - 38B-018.11" at bounding box center [524, 282] width 148 height 17
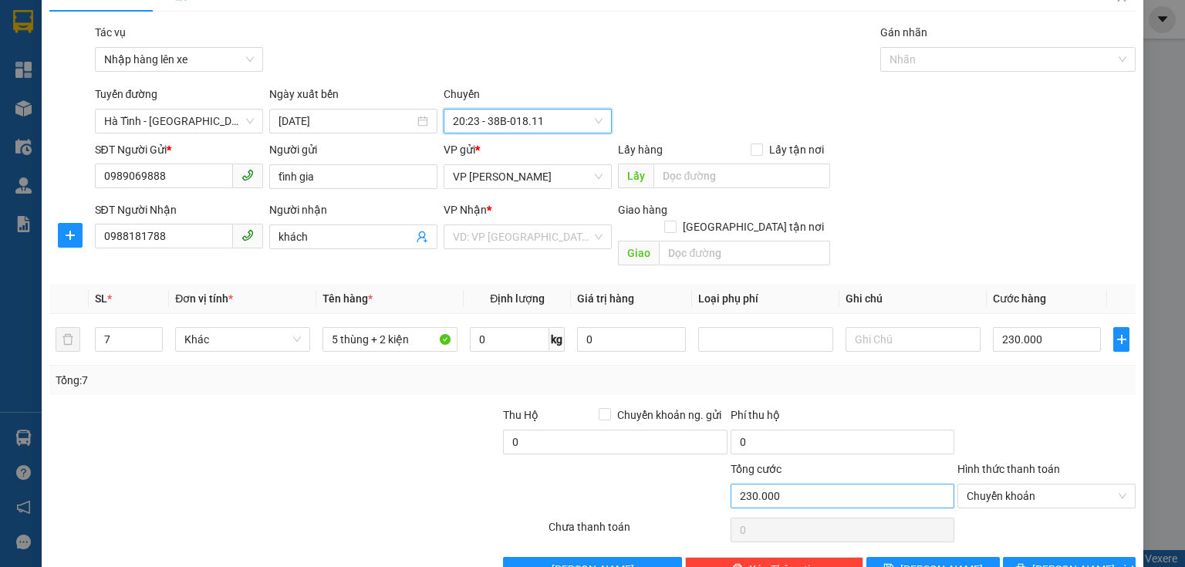
scroll to position [58, 0]
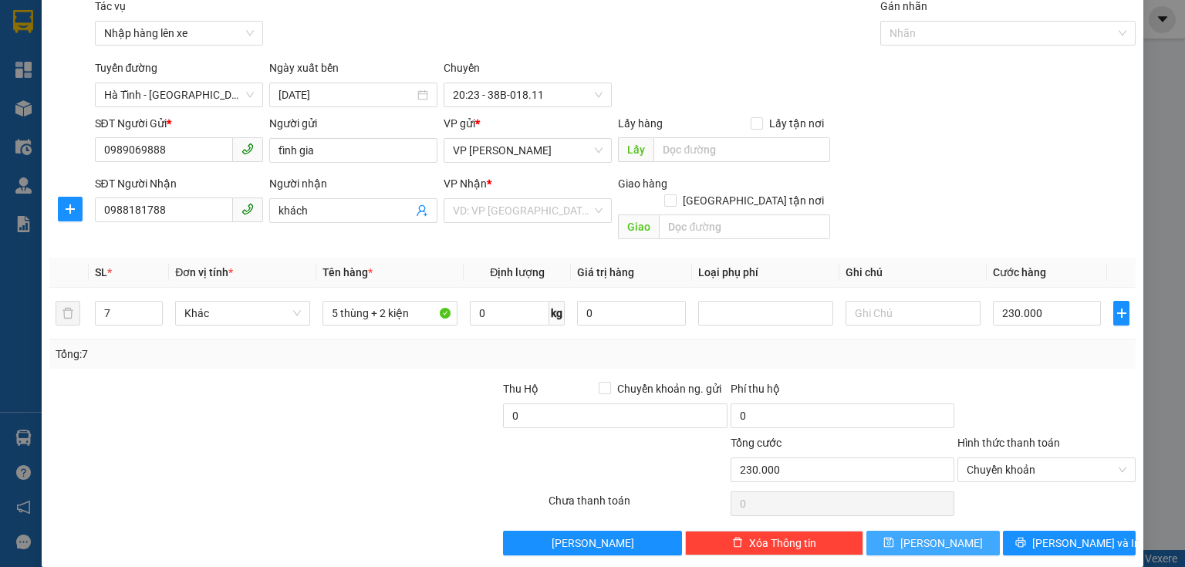
click at [929, 535] on span "[PERSON_NAME]" at bounding box center [942, 543] width 83 height 17
click at [524, 210] on input "search" at bounding box center [522, 210] width 139 height 23
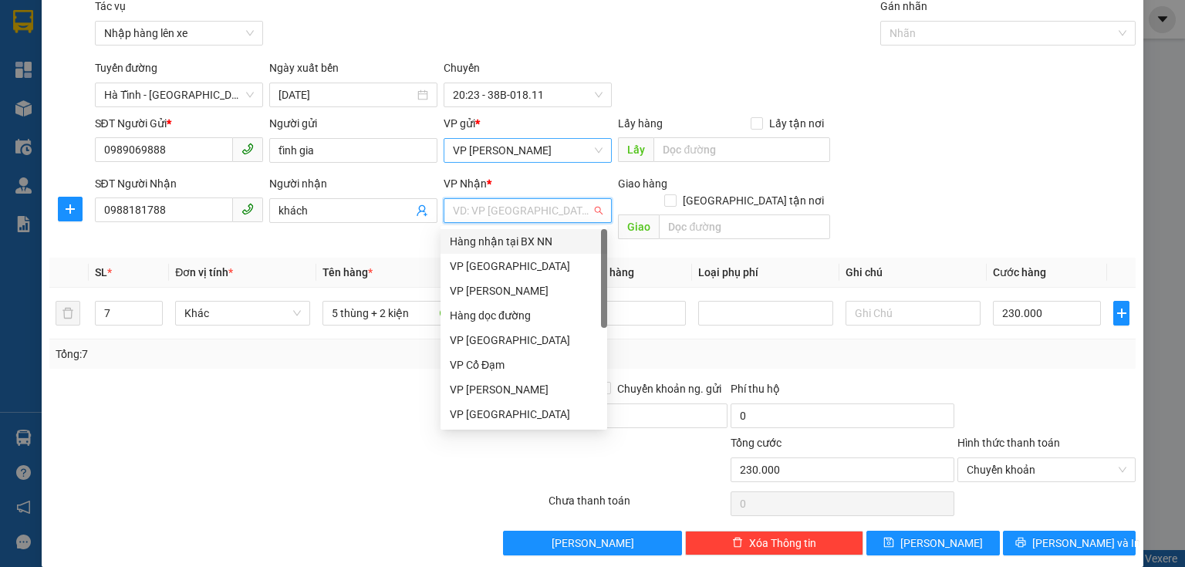
click at [551, 154] on span "VP [PERSON_NAME]" at bounding box center [528, 150] width 150 height 23
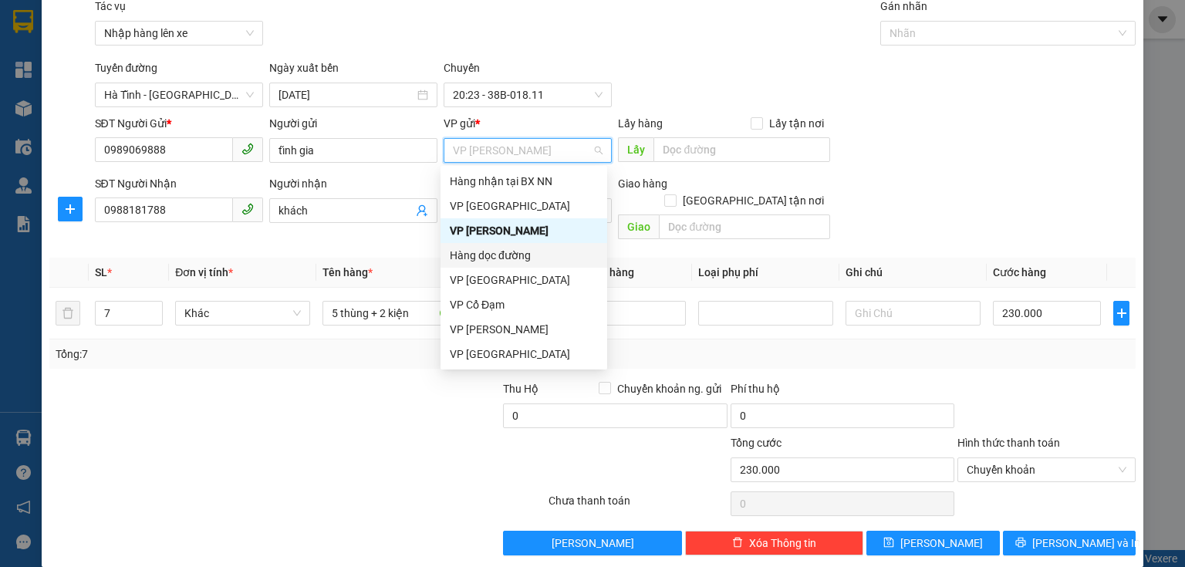
click at [512, 257] on div "Hàng dọc đường" at bounding box center [524, 255] width 148 height 17
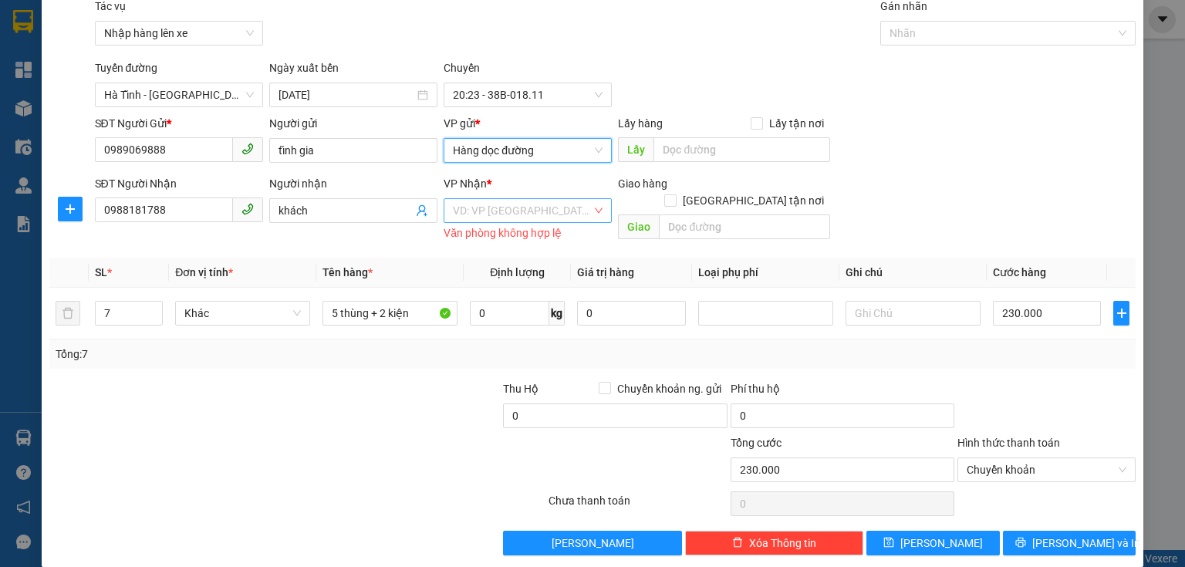
click at [518, 215] on input "search" at bounding box center [522, 210] width 139 height 23
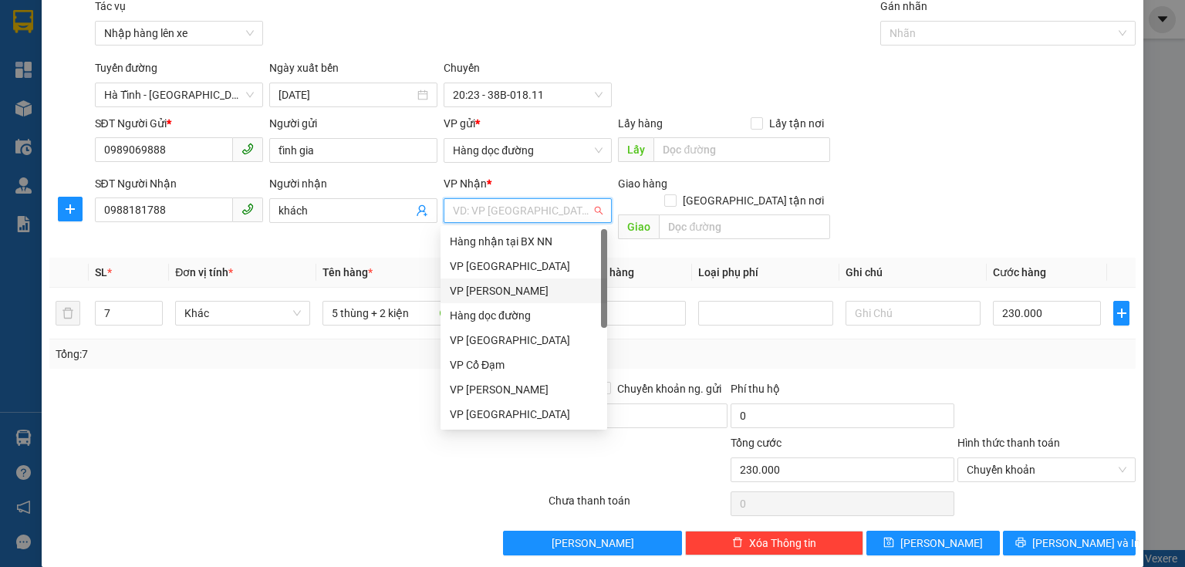
click at [499, 284] on div "VP [PERSON_NAME]" at bounding box center [524, 290] width 148 height 17
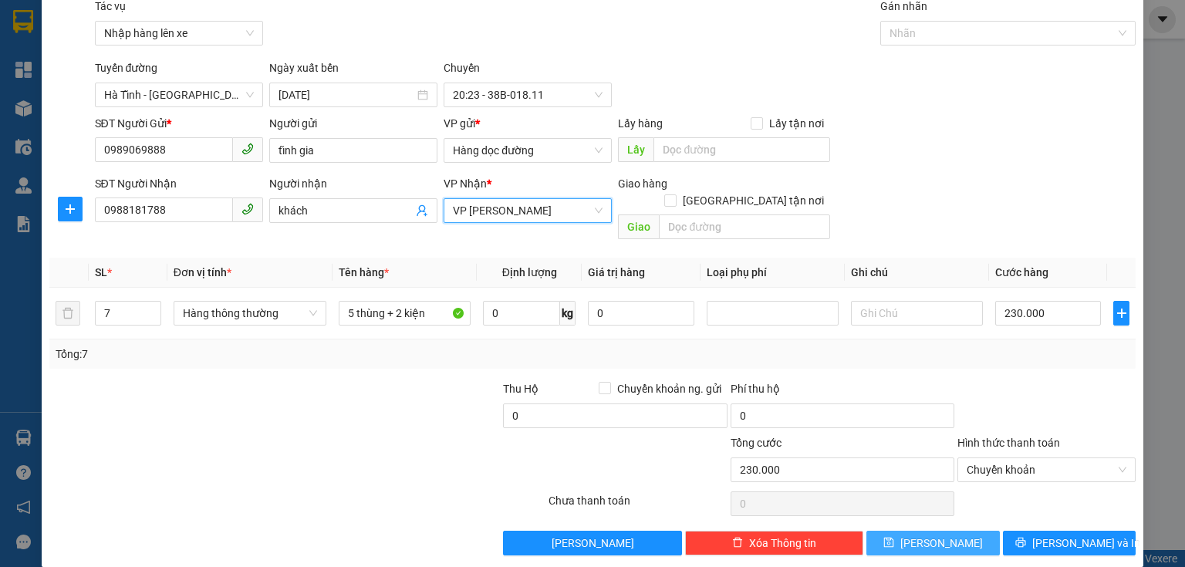
click at [923, 531] on button "[PERSON_NAME]" at bounding box center [934, 543] width 134 height 25
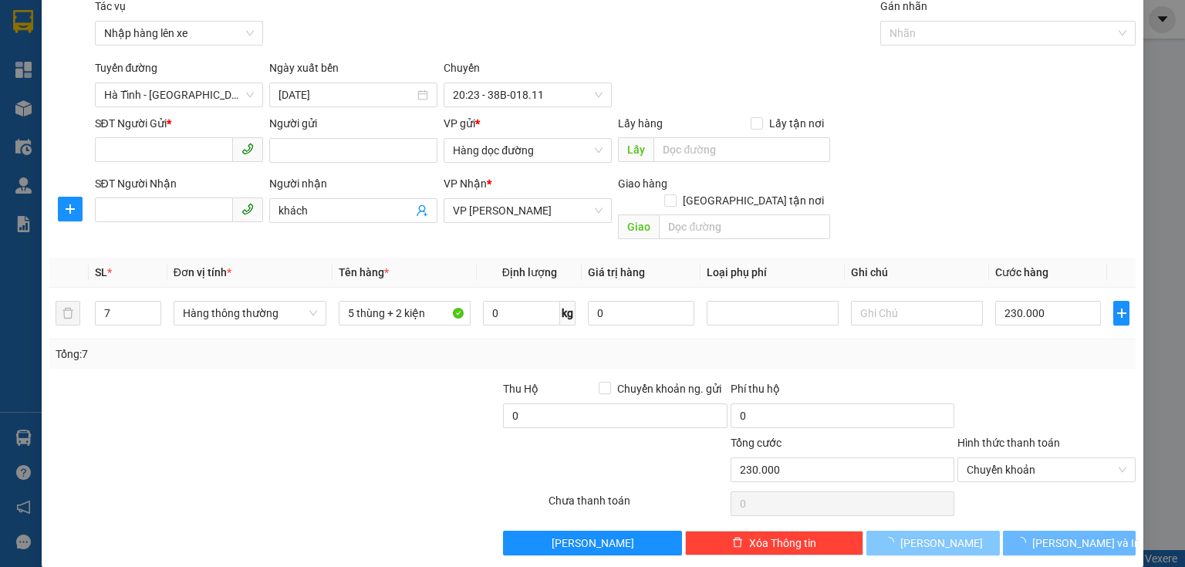
type input "1"
type input "0"
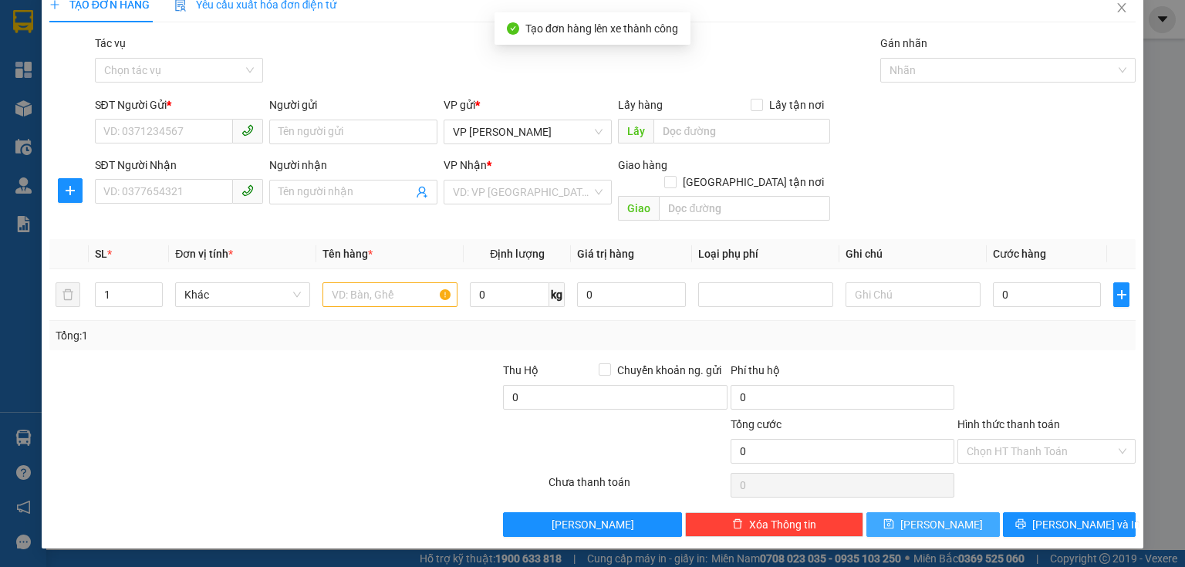
scroll to position [2, 0]
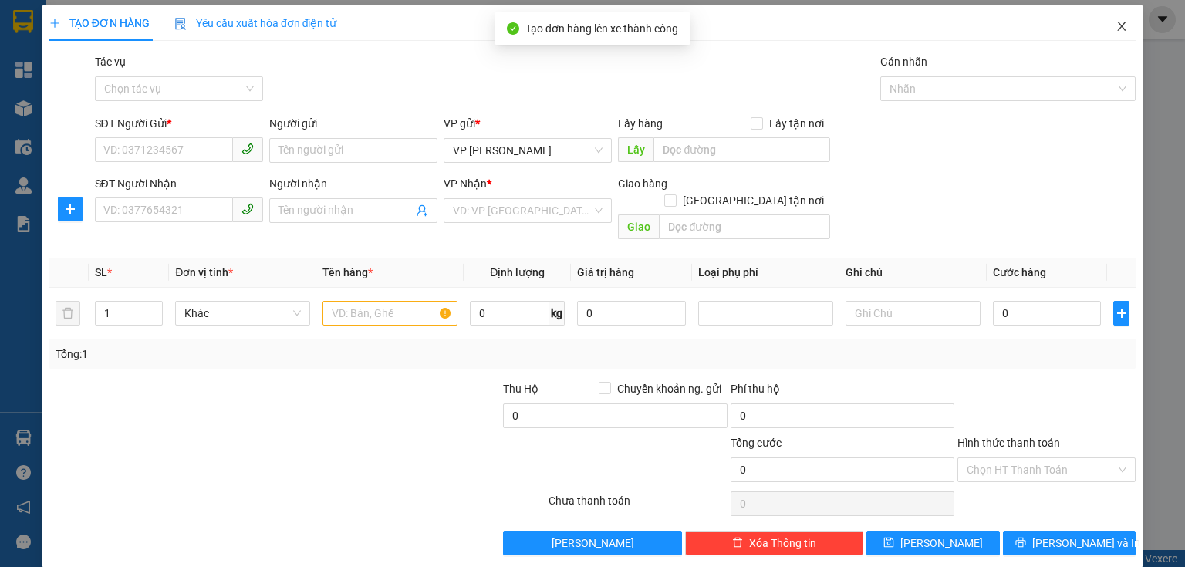
click at [1116, 22] on icon "close" at bounding box center [1122, 26] width 12 height 12
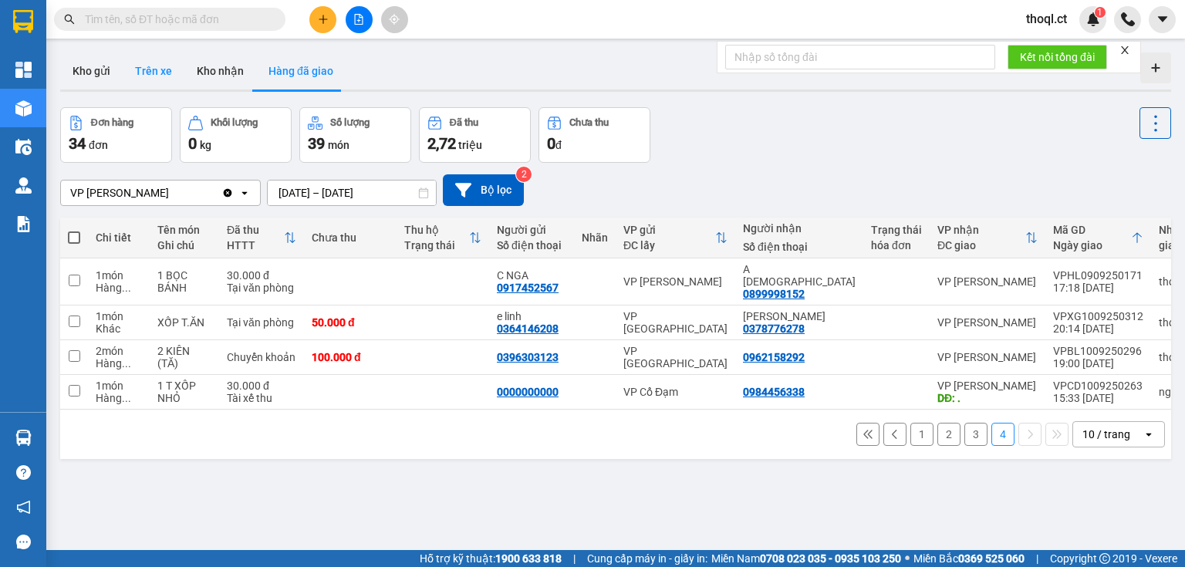
click at [161, 69] on button "Trên xe" at bounding box center [154, 70] width 62 height 37
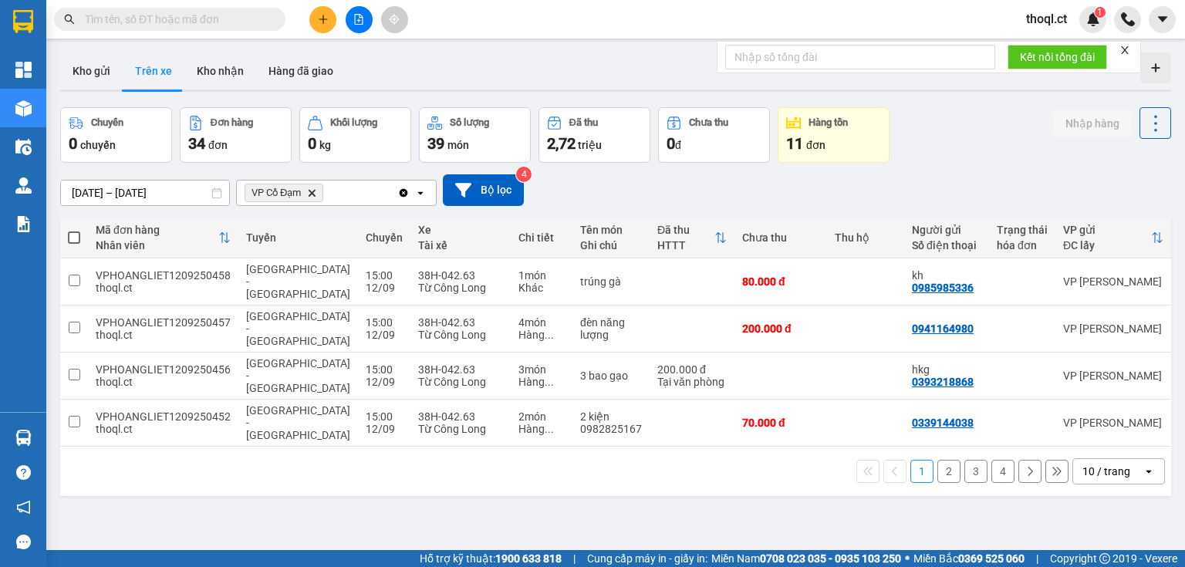
click at [312, 194] on icon "VP Cổ Đạm, close by backspace" at bounding box center [312, 192] width 7 height 7
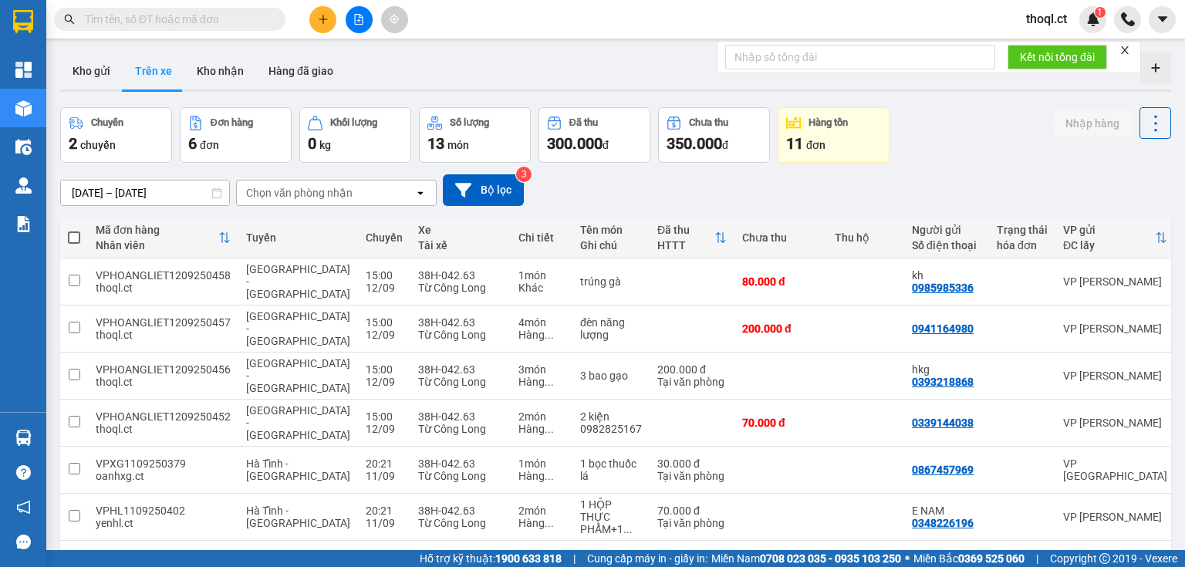
click at [315, 194] on div "Chọn văn phòng nhận" at bounding box center [299, 192] width 106 height 15
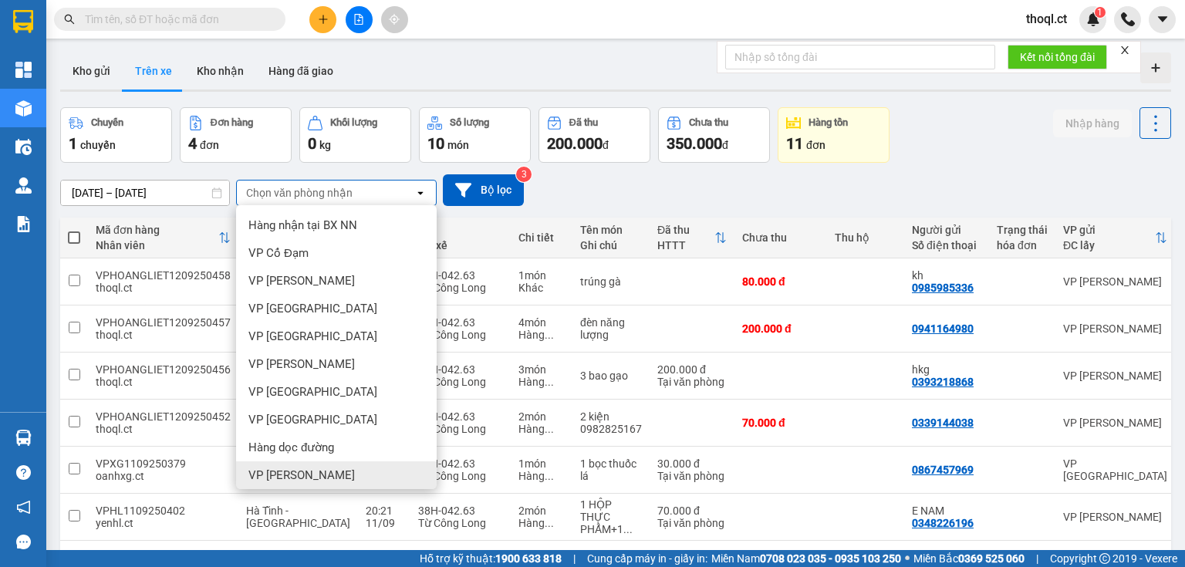
click at [284, 472] on span "VP [PERSON_NAME]" at bounding box center [301, 475] width 106 height 15
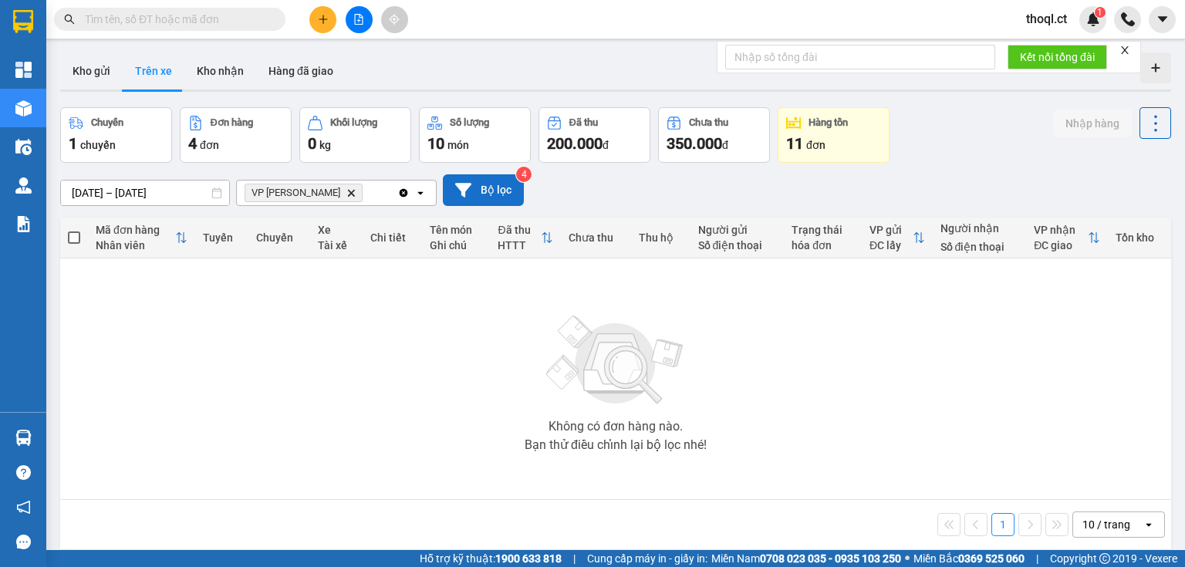
click at [483, 194] on button "Bộ lọc" at bounding box center [483, 190] width 81 height 32
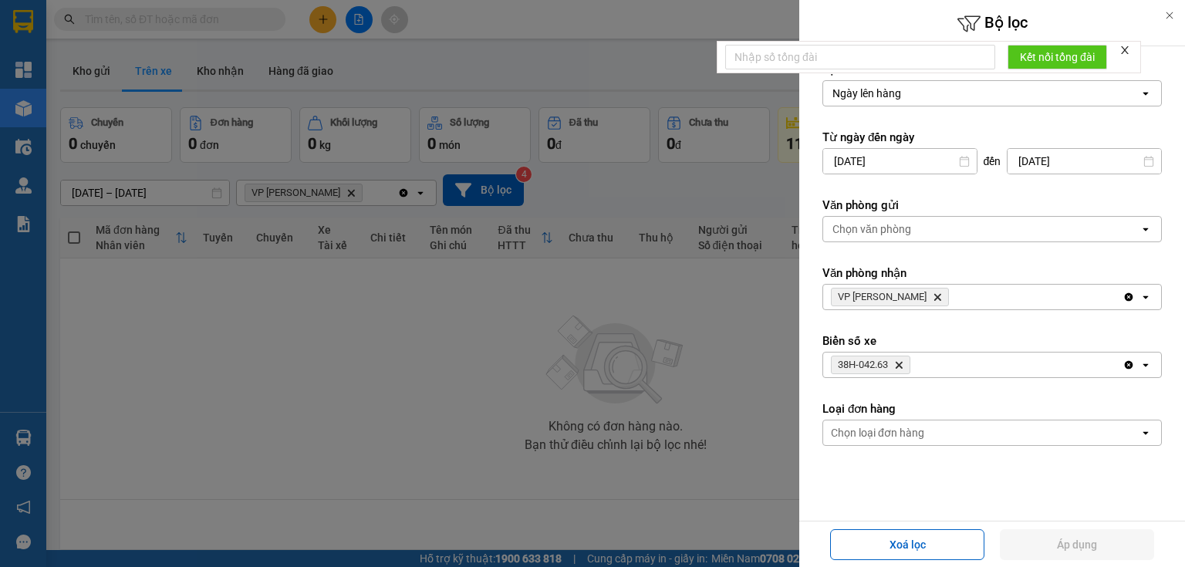
click at [903, 363] on icon "Delete" at bounding box center [898, 364] width 9 height 9
click at [1080, 539] on button "Áp dụng" at bounding box center [1077, 544] width 154 height 31
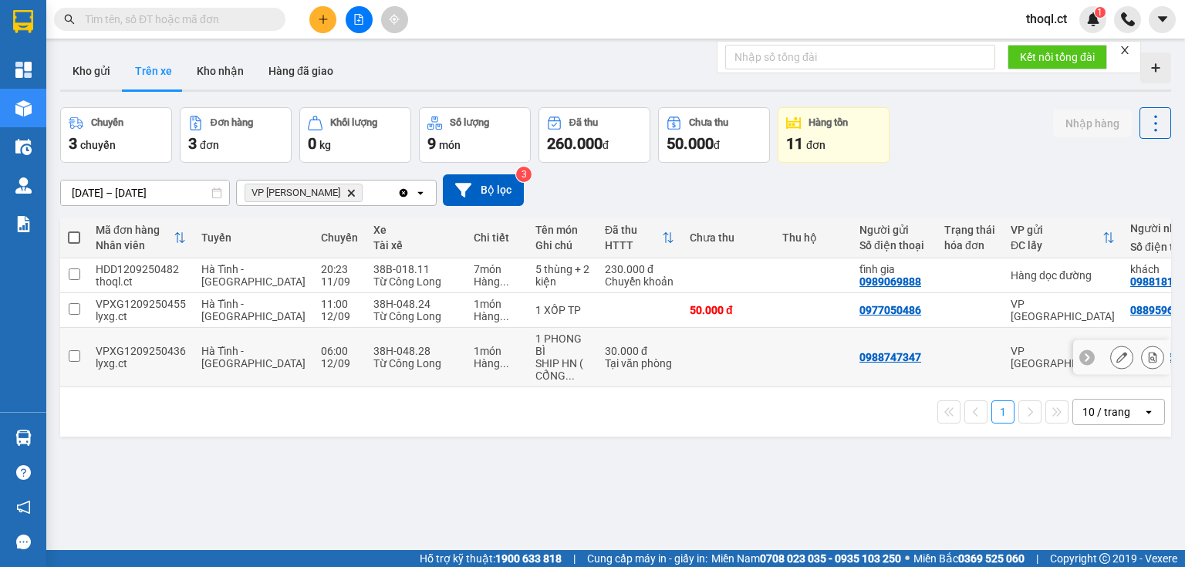
click at [69, 351] on input "checkbox" at bounding box center [75, 356] width 12 height 12
checkbox input "true"
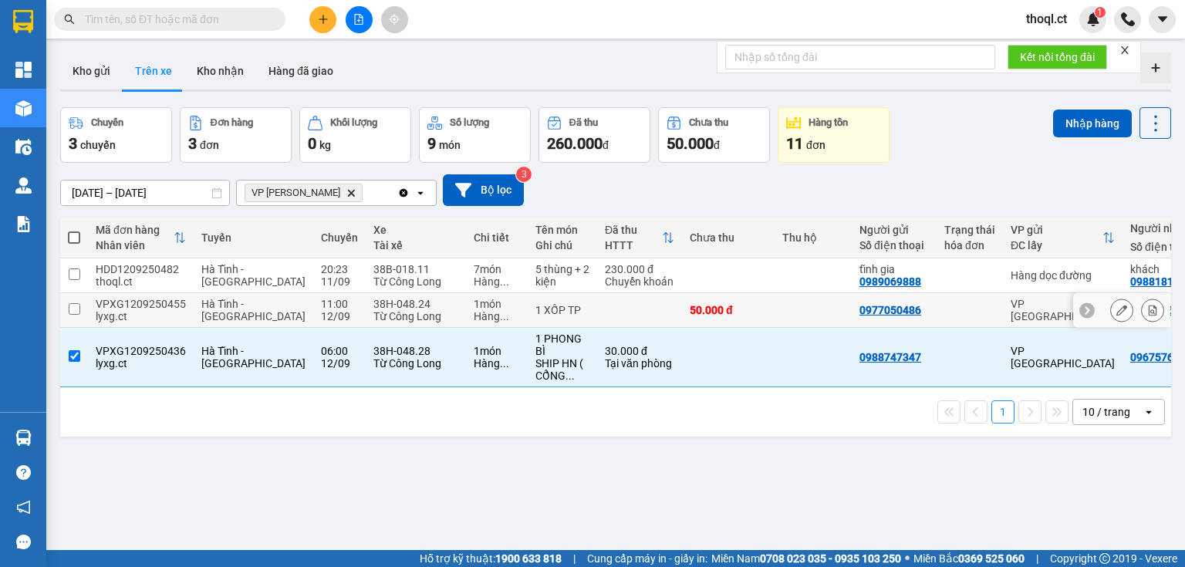
click at [76, 282] on td at bounding box center [74, 276] width 28 height 35
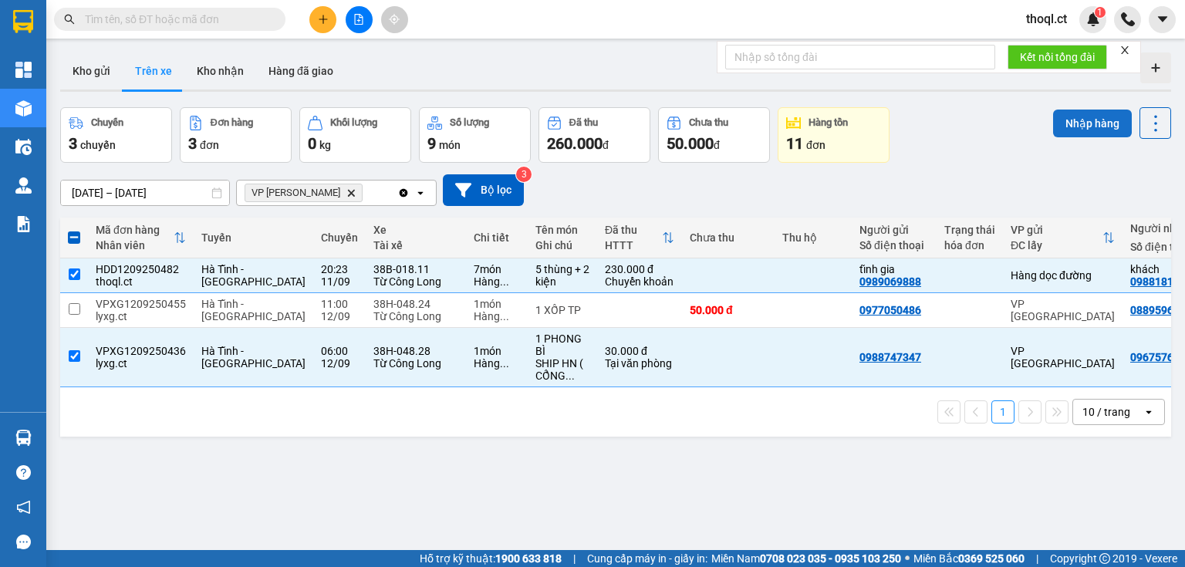
click at [1093, 117] on button "Nhập hàng" at bounding box center [1092, 124] width 79 height 28
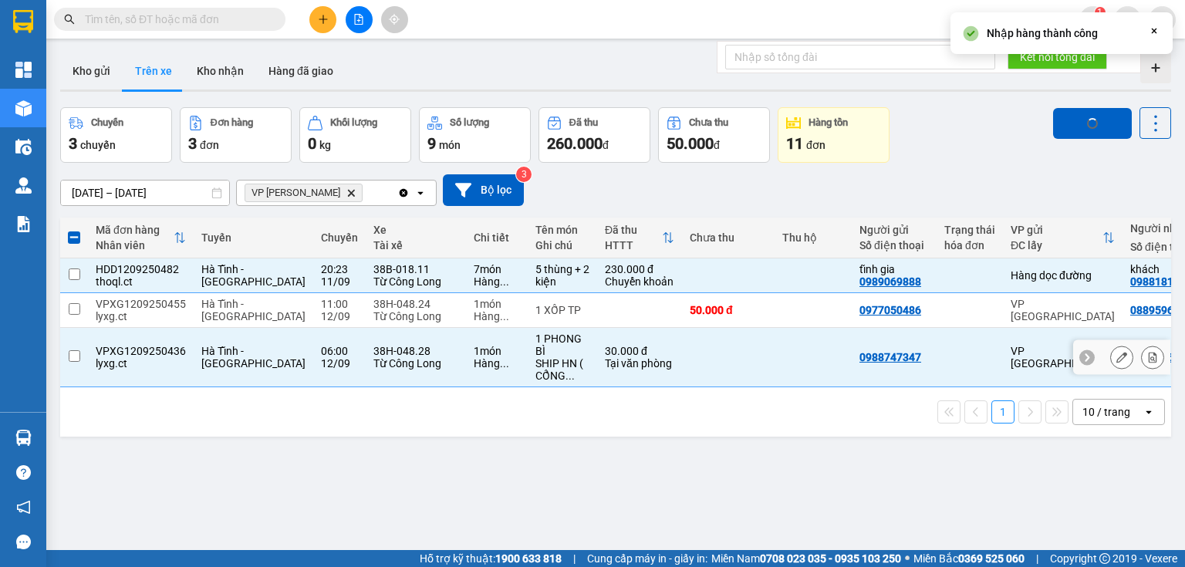
checkbox input "false"
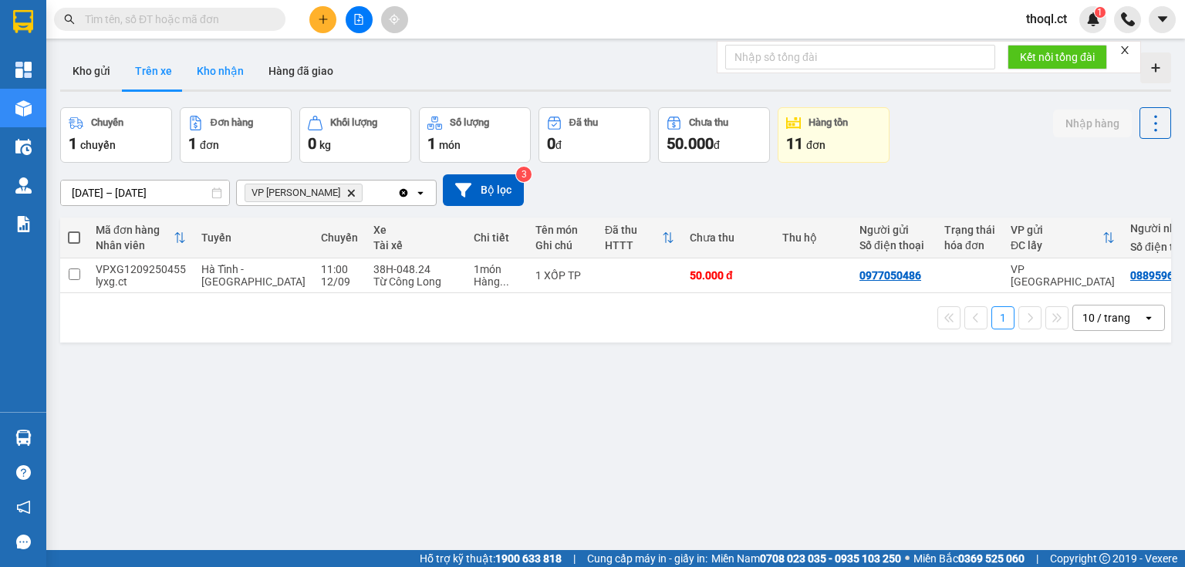
click at [240, 68] on button "Kho nhận" at bounding box center [220, 70] width 72 height 37
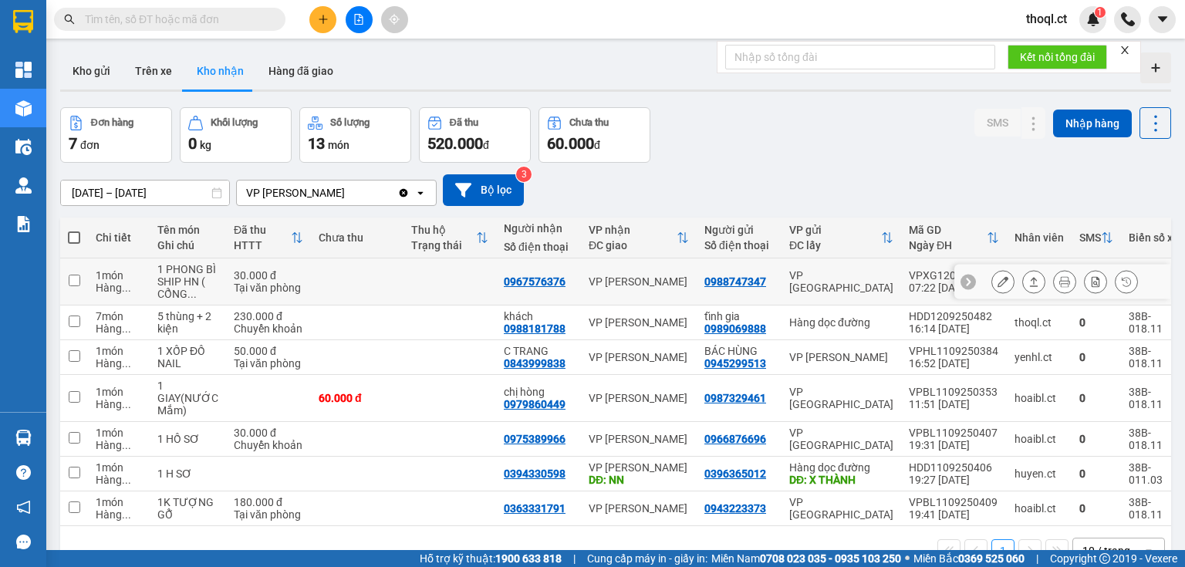
click at [998, 287] on icon at bounding box center [1003, 281] width 11 height 11
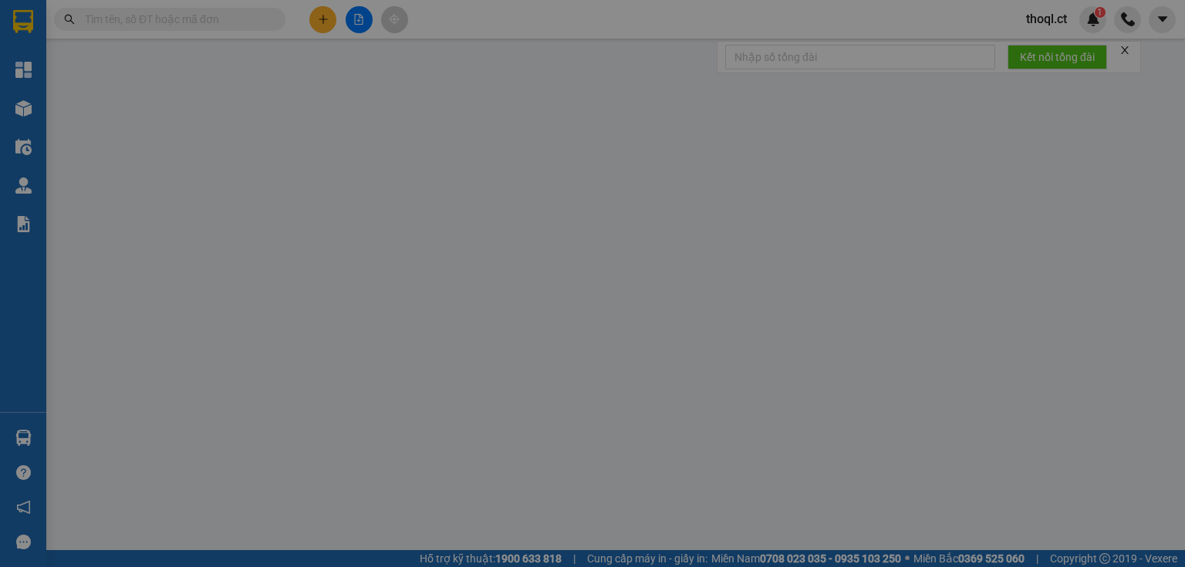
type input "0988747347"
type input "0967576376"
type input "30.000"
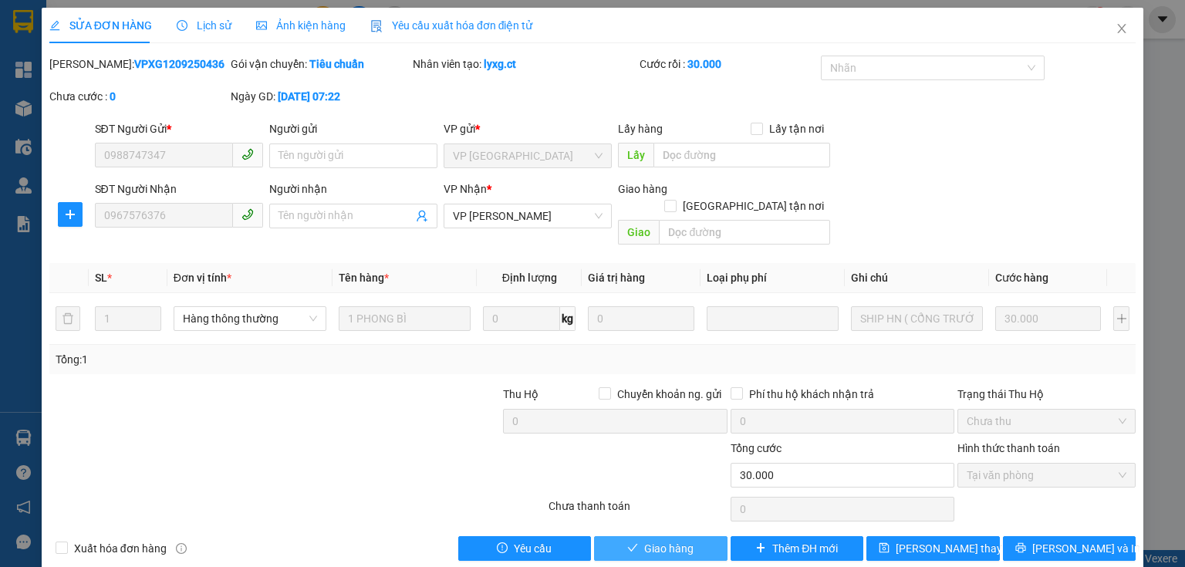
click at [669, 540] on span "Giao hàng" at bounding box center [668, 548] width 49 height 17
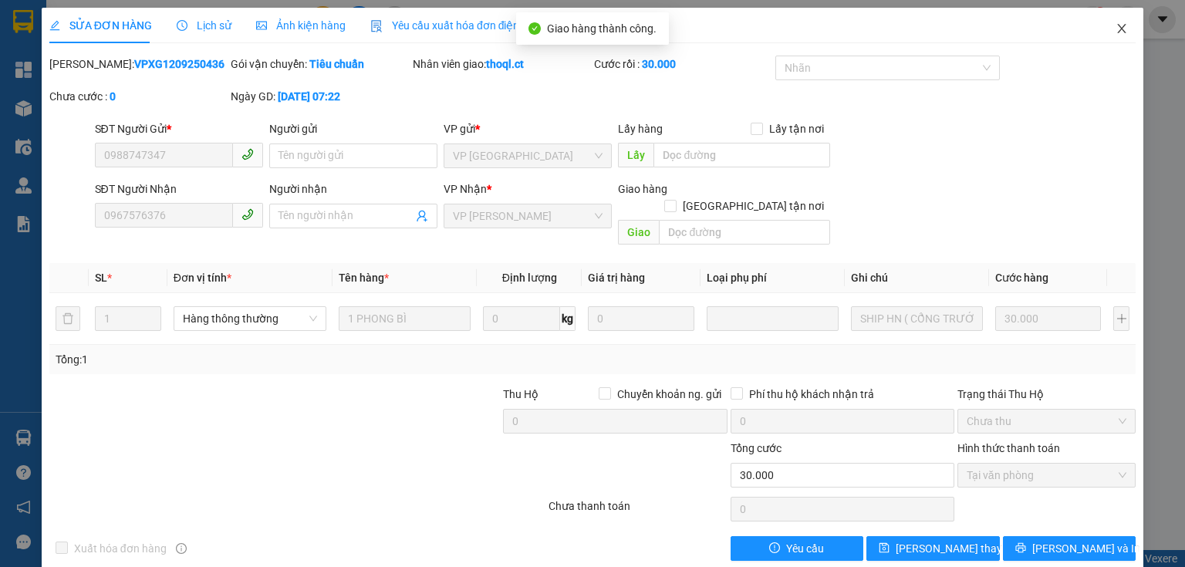
click at [1116, 29] on icon "close" at bounding box center [1122, 28] width 12 height 12
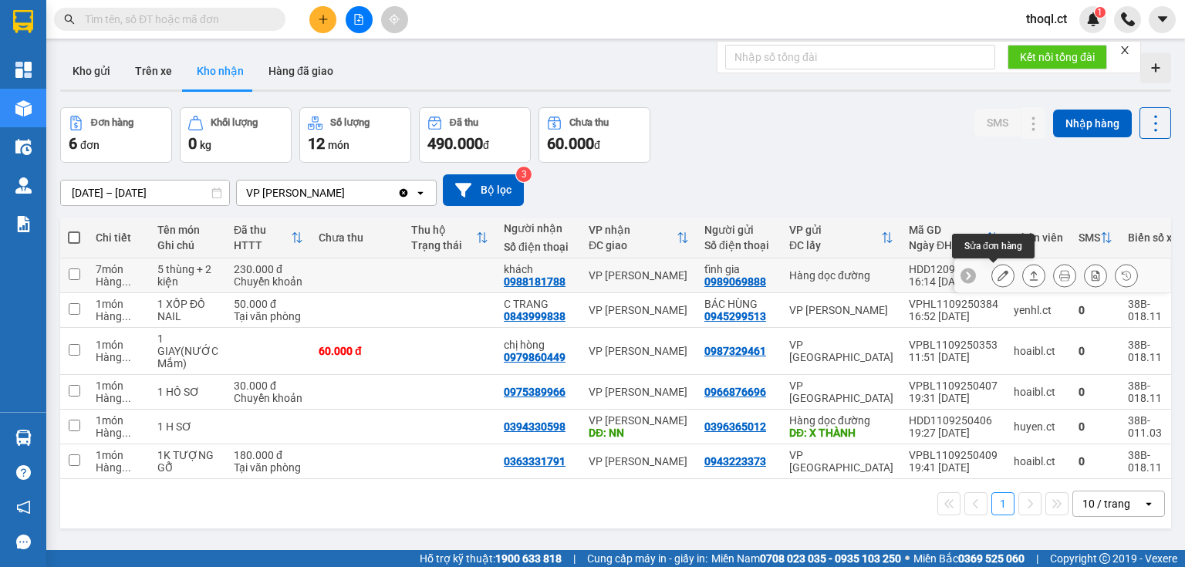
click at [998, 272] on icon at bounding box center [1003, 275] width 11 height 11
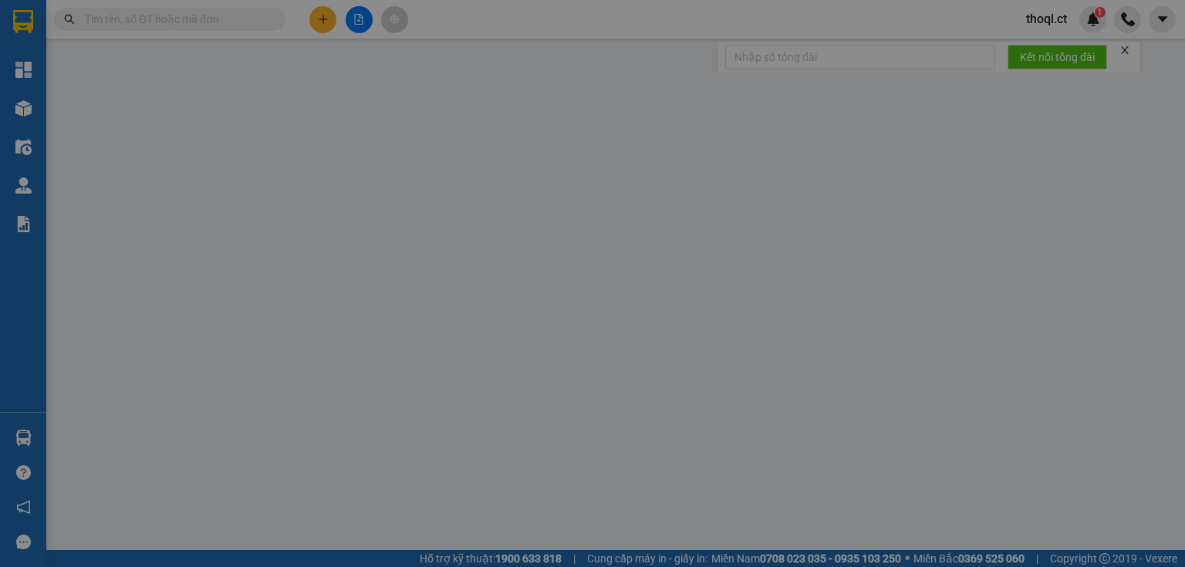
type input "0989069888"
type input "tĩnh gia"
type input "0988181788"
type input "khách"
type input "230.000"
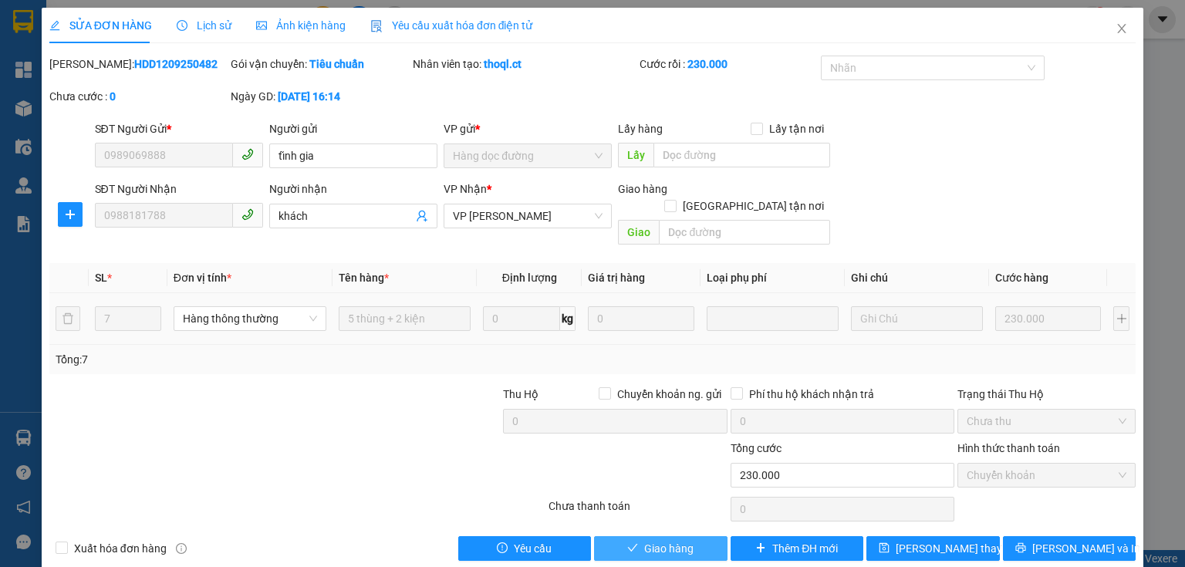
click at [634, 536] on button "Giao hàng" at bounding box center [661, 548] width 134 height 25
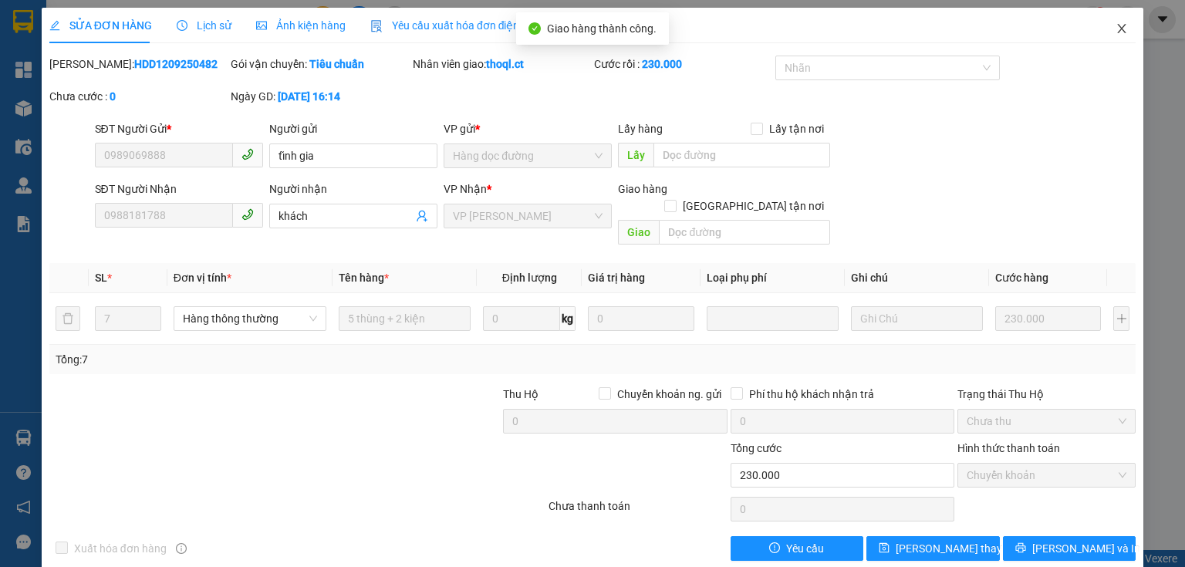
click at [1116, 26] on icon "close" at bounding box center [1122, 28] width 12 height 12
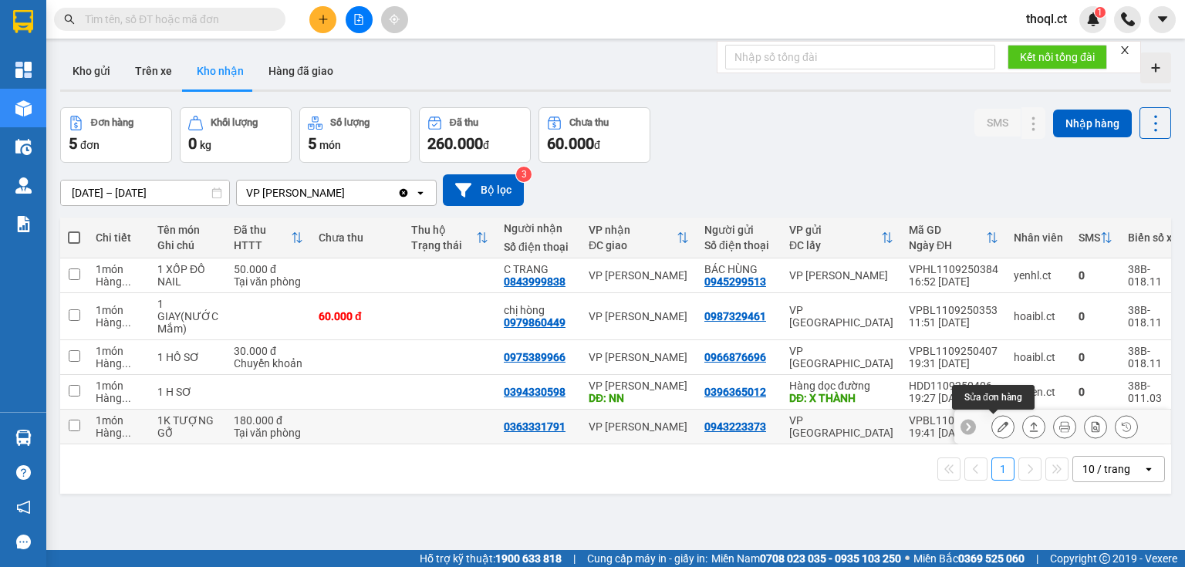
click at [998, 423] on icon at bounding box center [1003, 426] width 11 height 11
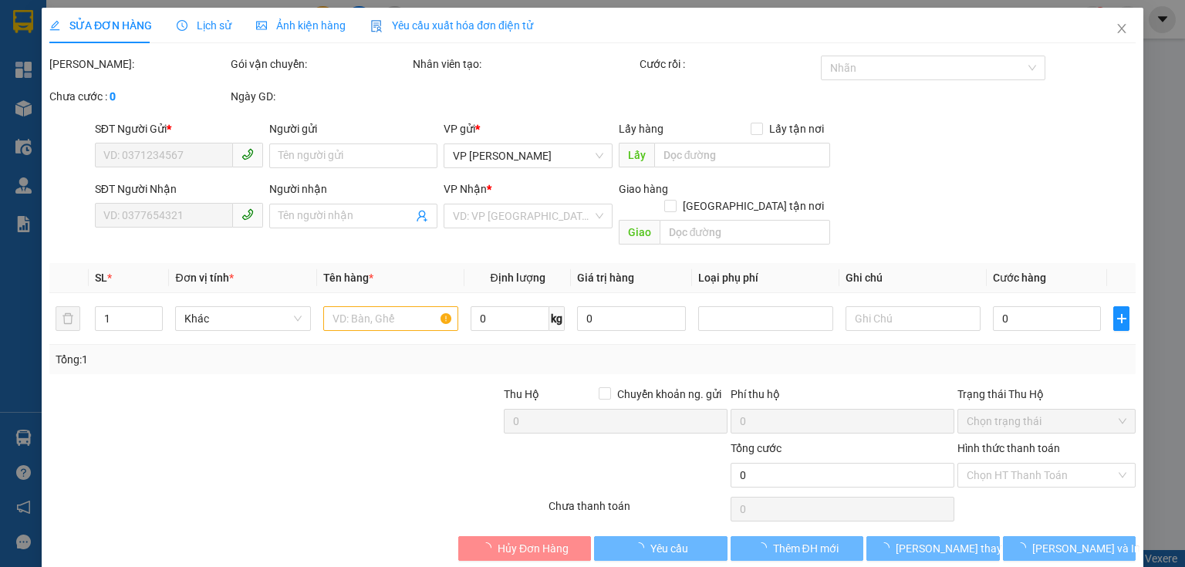
type input "0943223373"
type input "0363331791"
type input "180.000"
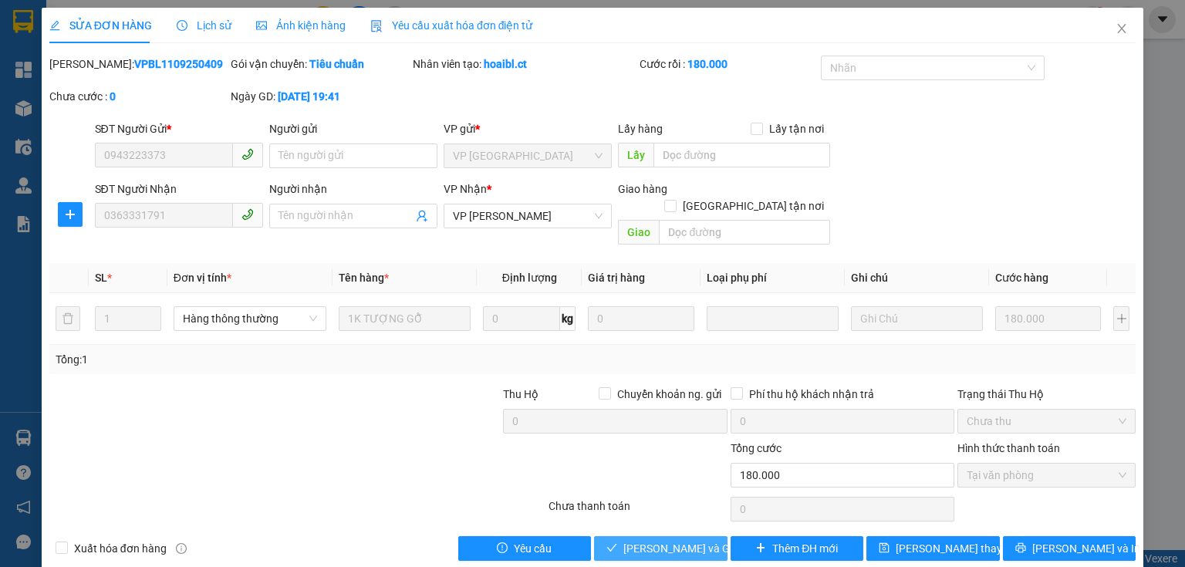
click at [637, 540] on span "Lưu và Giao hàng" at bounding box center [698, 548] width 148 height 17
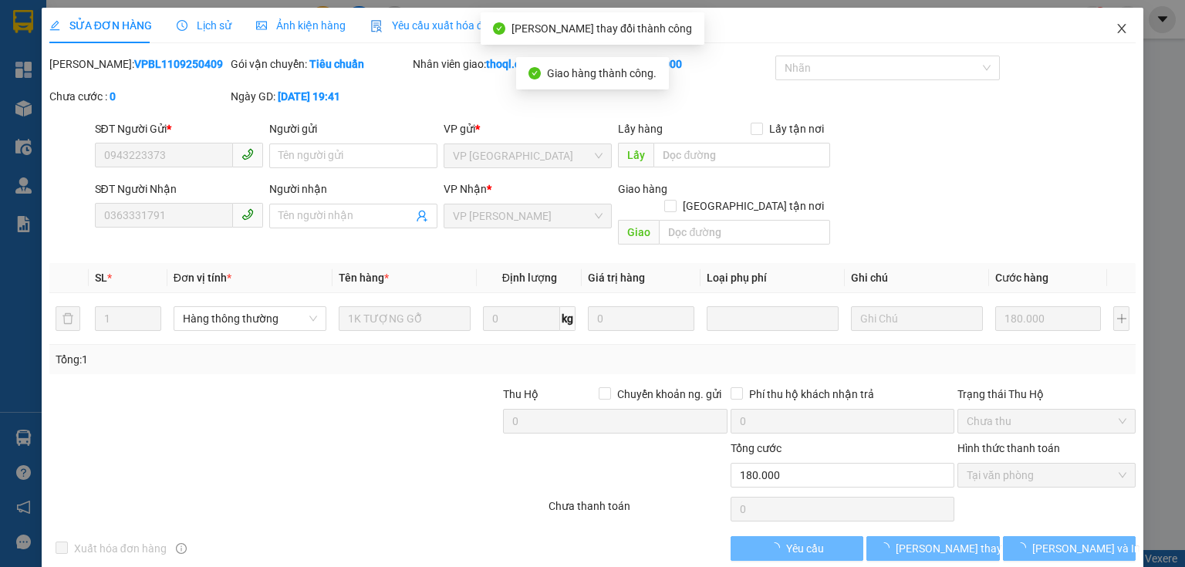
click at [1116, 31] on icon "close" at bounding box center [1122, 28] width 12 height 12
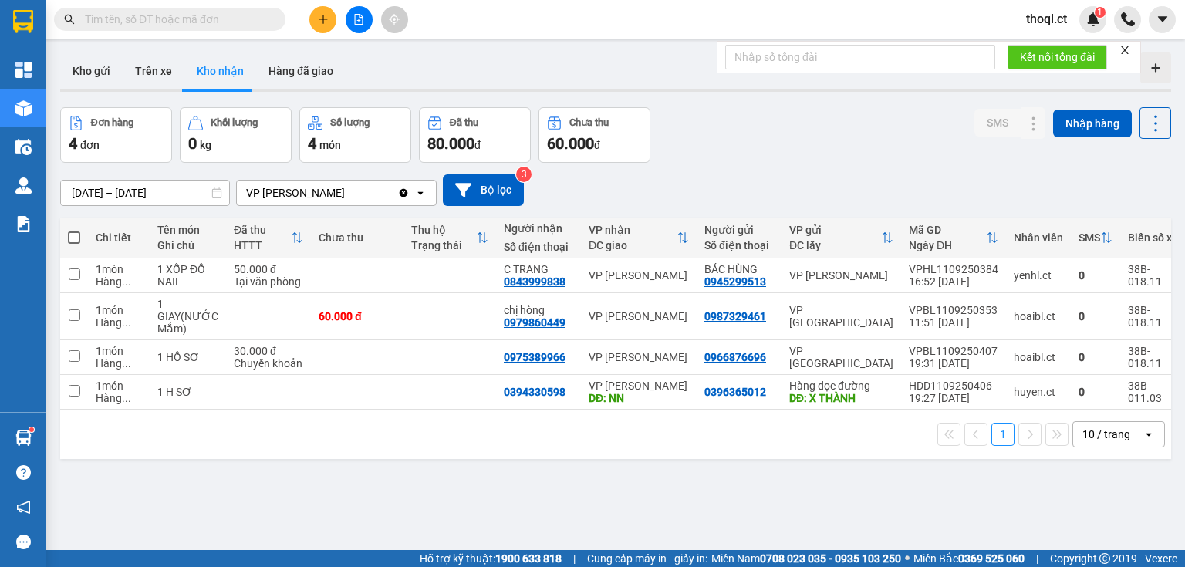
click at [323, 25] on button at bounding box center [322, 19] width 27 height 27
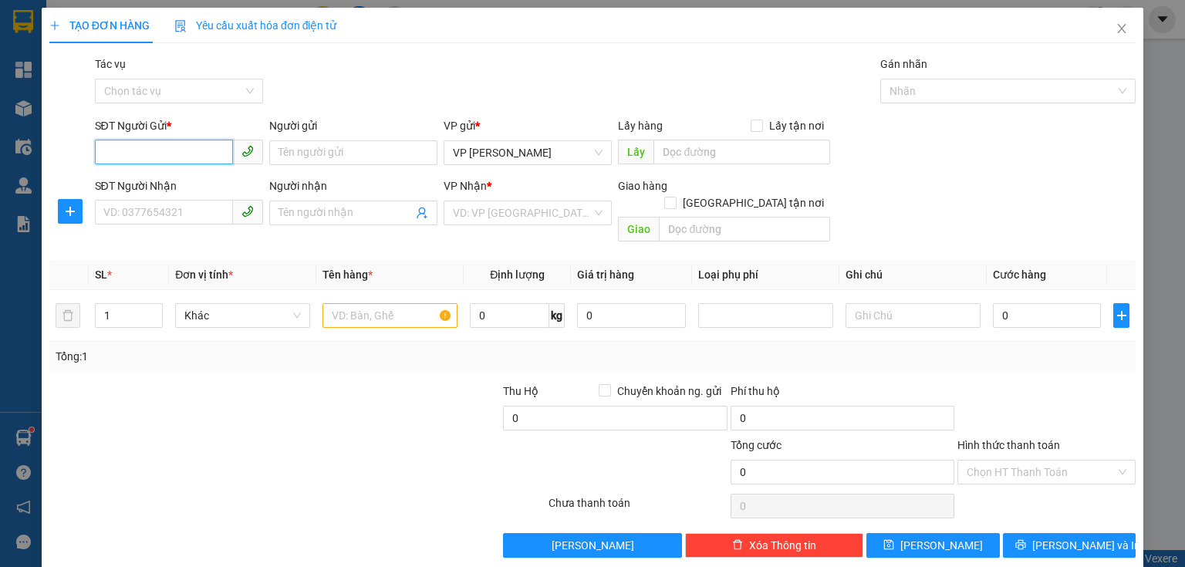
click at [125, 152] on input "SĐT Người Gửi *" at bounding box center [164, 152] width 138 height 25
type input "0982463832"
click at [368, 151] on input "Người gửi" at bounding box center [353, 152] width 168 height 25
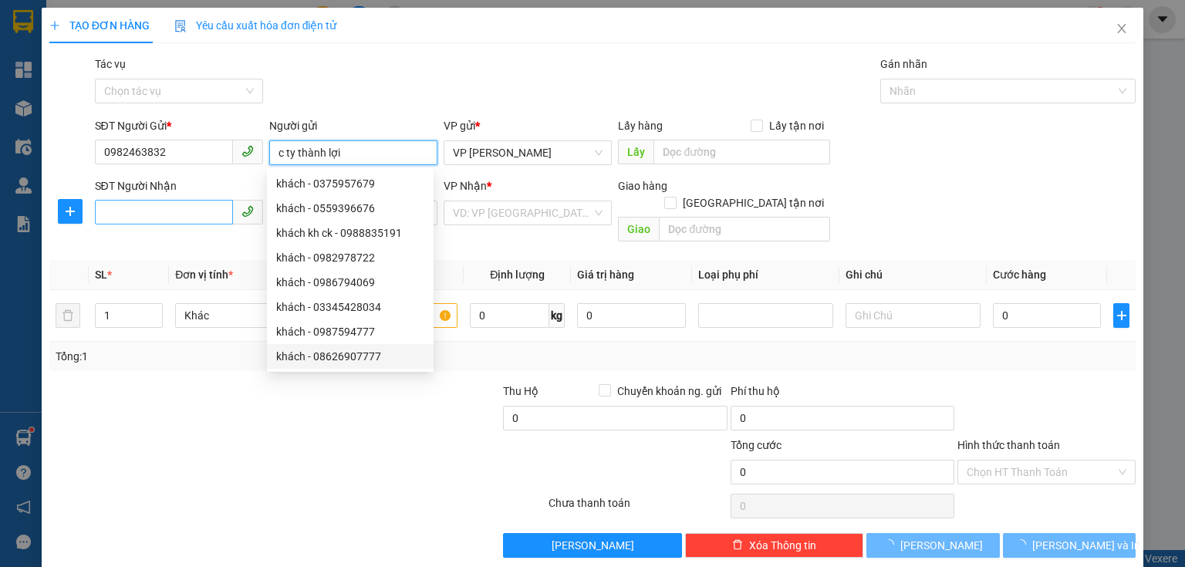
type input "c ty thành lợi"
click at [133, 216] on input "SĐT Người Nhận" at bounding box center [164, 212] width 138 height 25
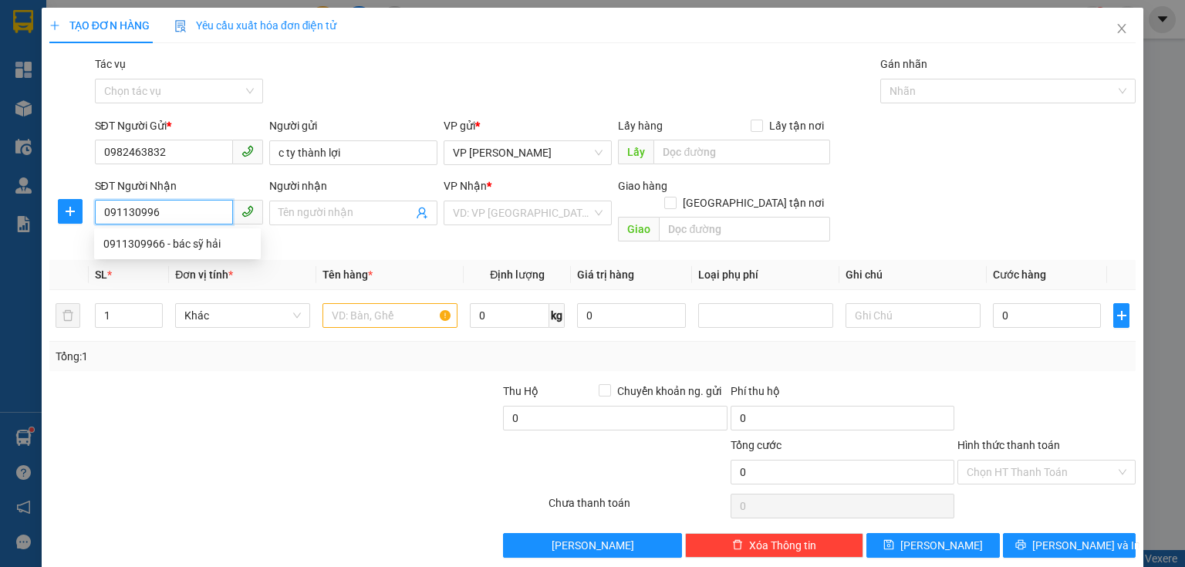
type input "0911309966"
click at [133, 244] on div "0911309966 - bác sỹ hải" at bounding box center [177, 243] width 148 height 17
type input "bác sỹ hải"
type input "xuân song"
type input "80.000"
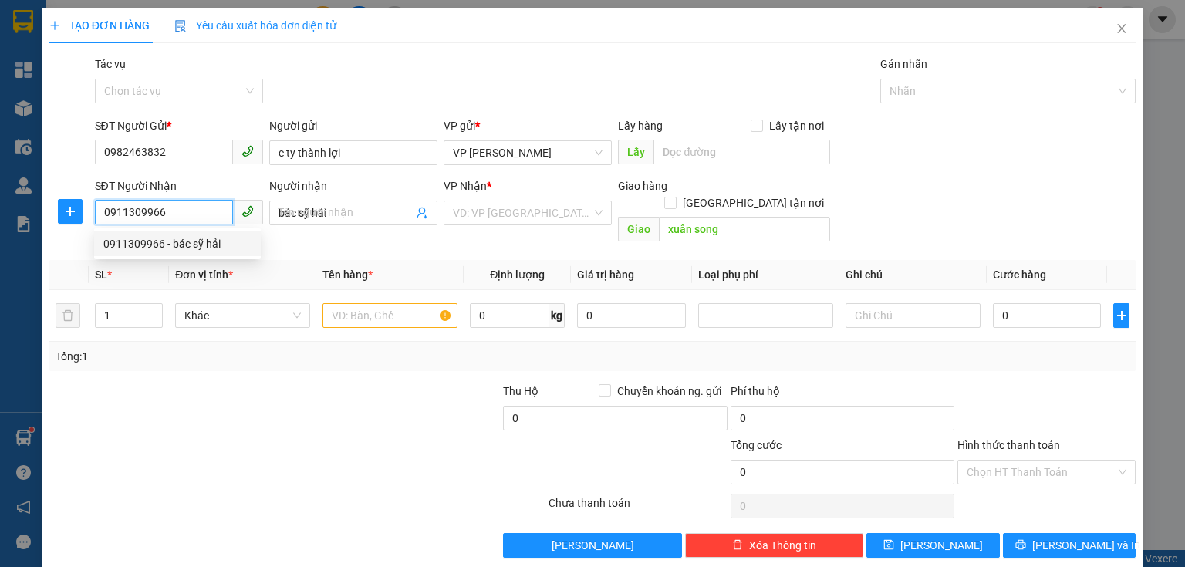
type input "80.000"
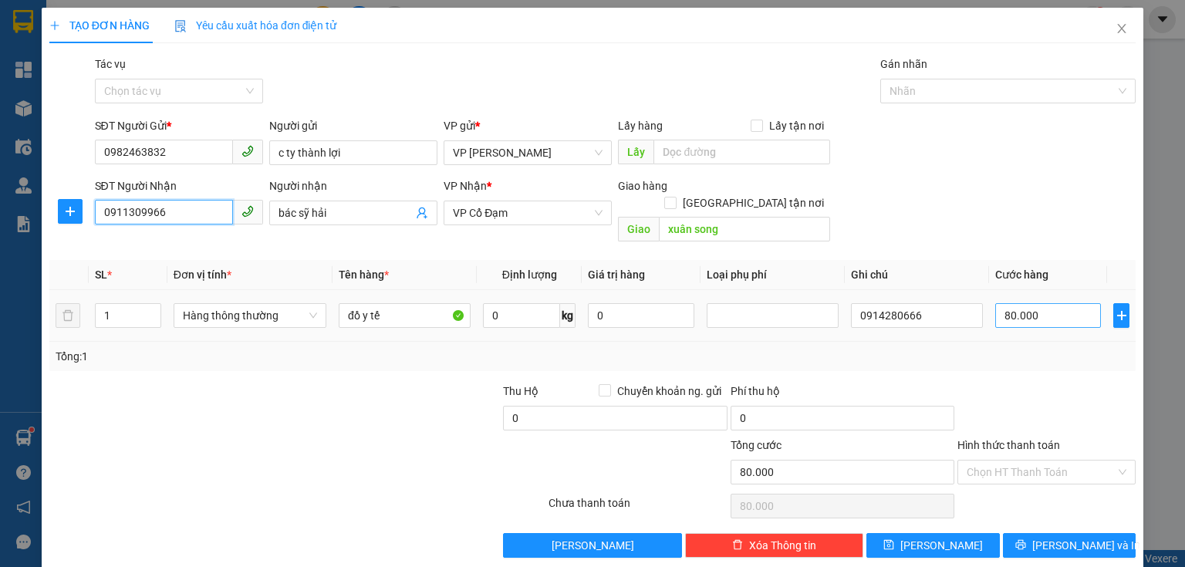
type input "0911309966"
click at [1034, 303] on input "80.000" at bounding box center [1048, 315] width 106 height 25
type input "0"
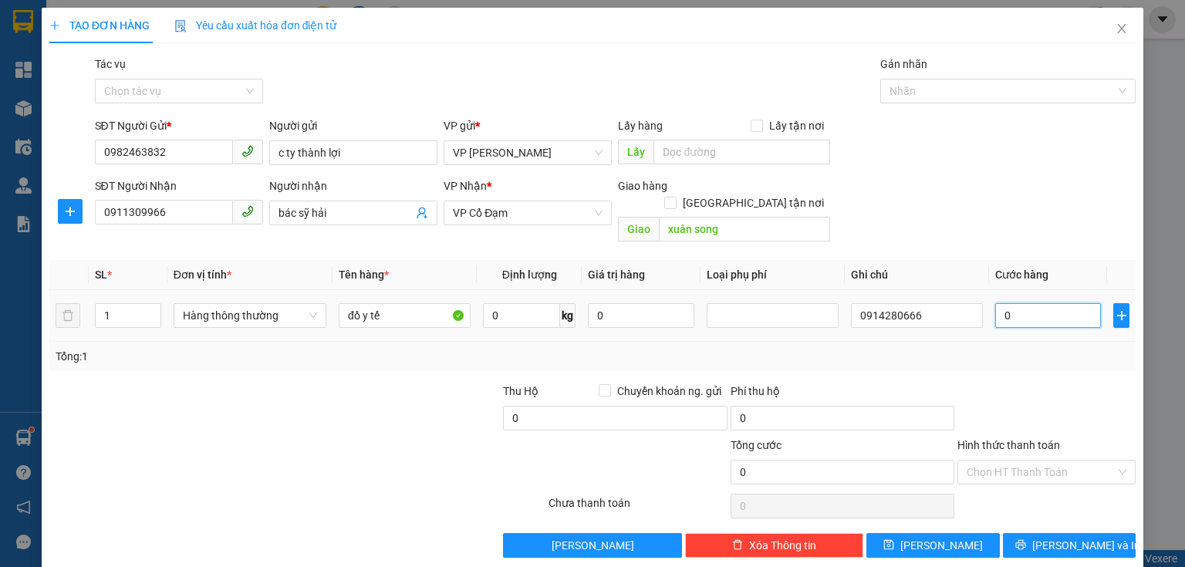
click at [995, 303] on input "0" at bounding box center [1048, 315] width 106 height 25
type input "30"
type input "300"
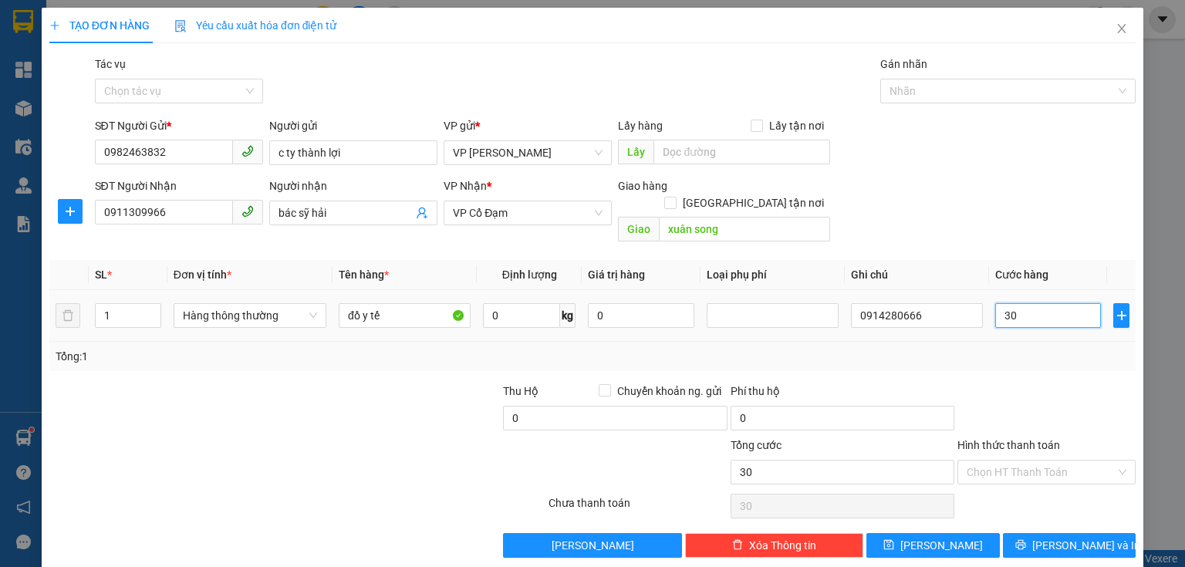
type input "300"
type input "30"
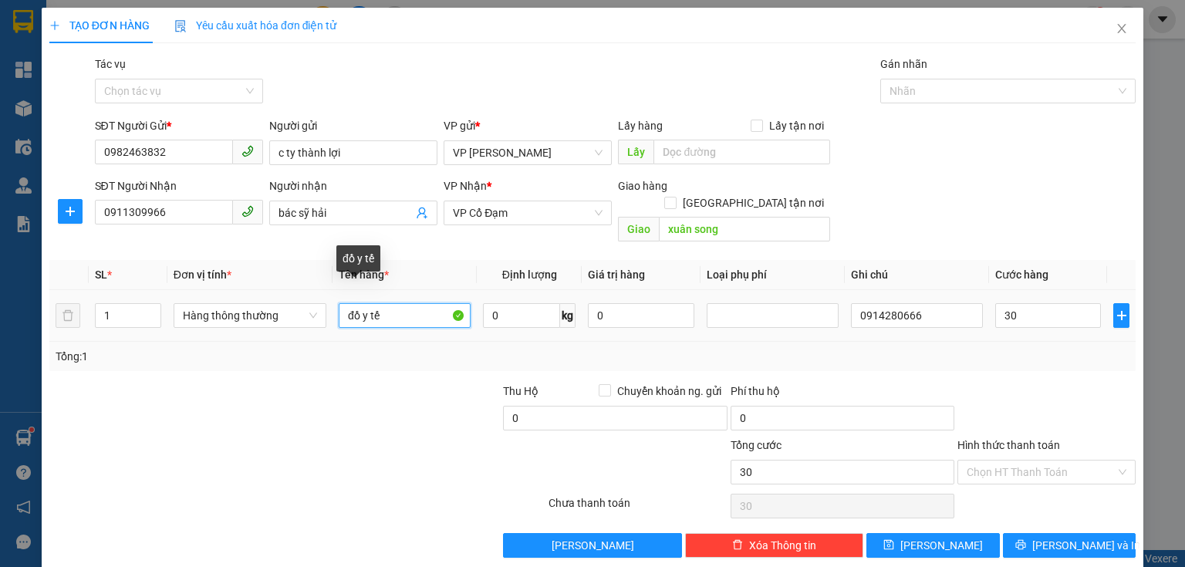
type input "30.000"
click at [397, 303] on input "đồ y tế" at bounding box center [405, 315] width 132 height 25
type input "đ"
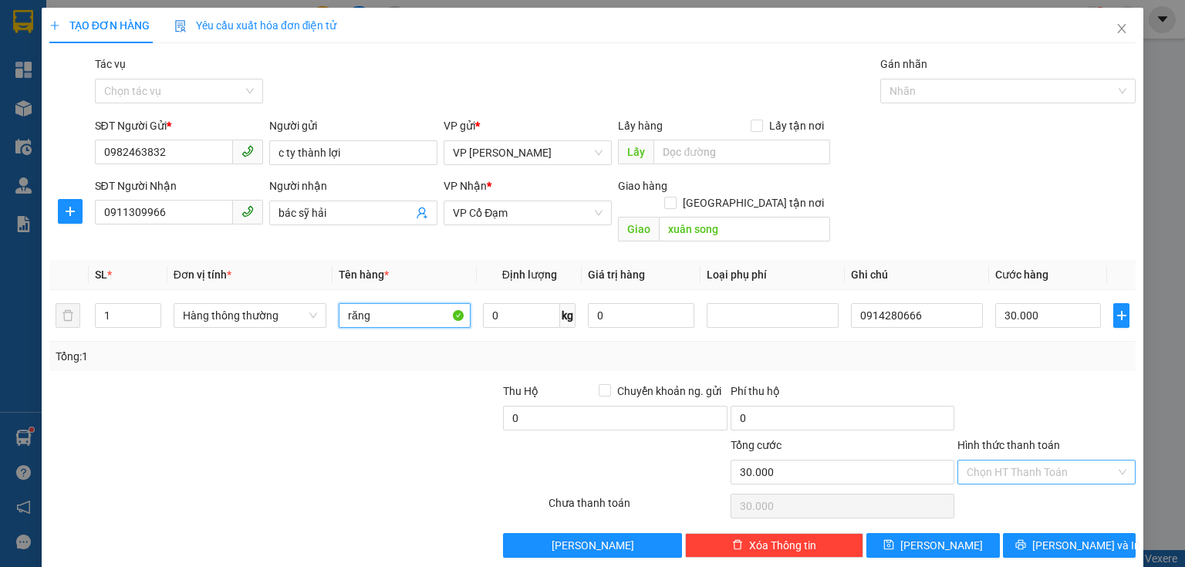
type input "răng"
click at [1031, 461] on input "Hình thức thanh toán" at bounding box center [1041, 472] width 149 height 23
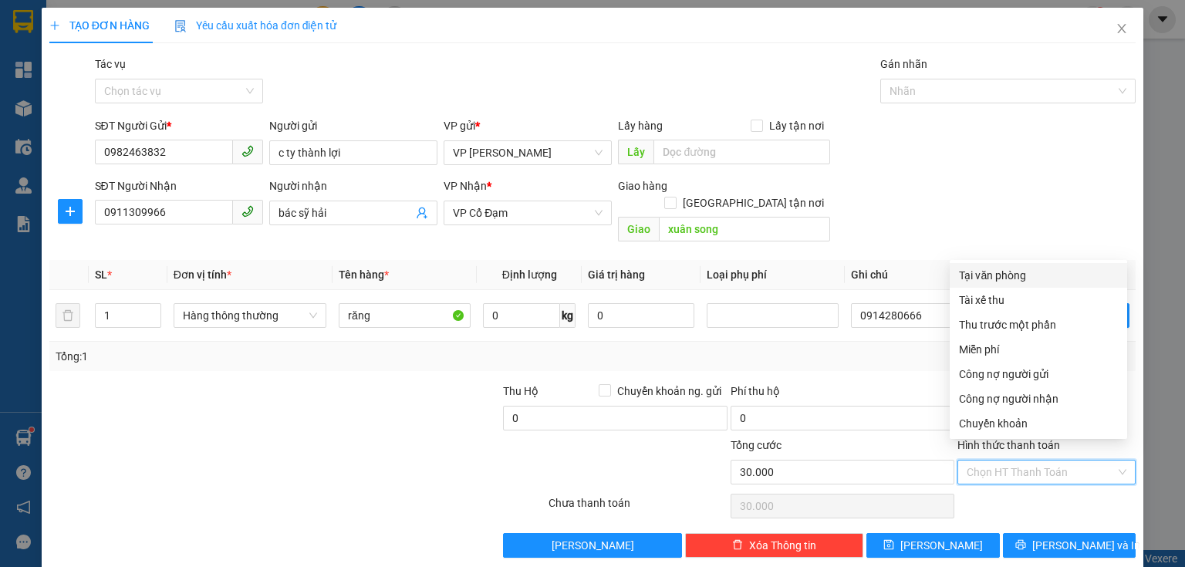
click at [1001, 281] on div "Tại văn phòng" at bounding box center [1038, 275] width 159 height 17
type input "0"
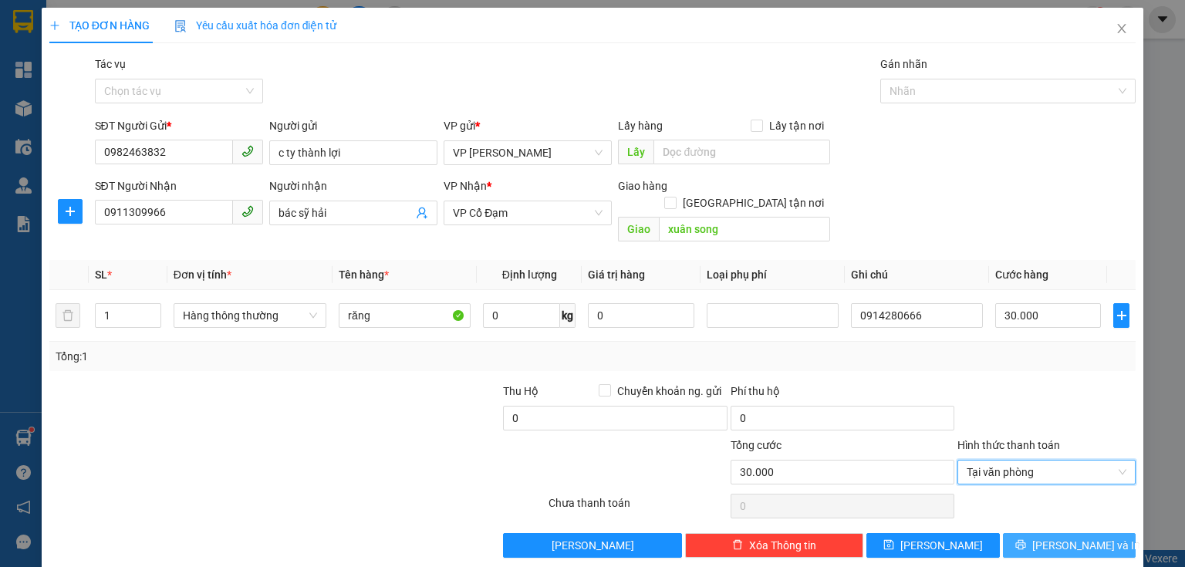
click at [1026, 540] on icon "printer" at bounding box center [1021, 545] width 10 height 10
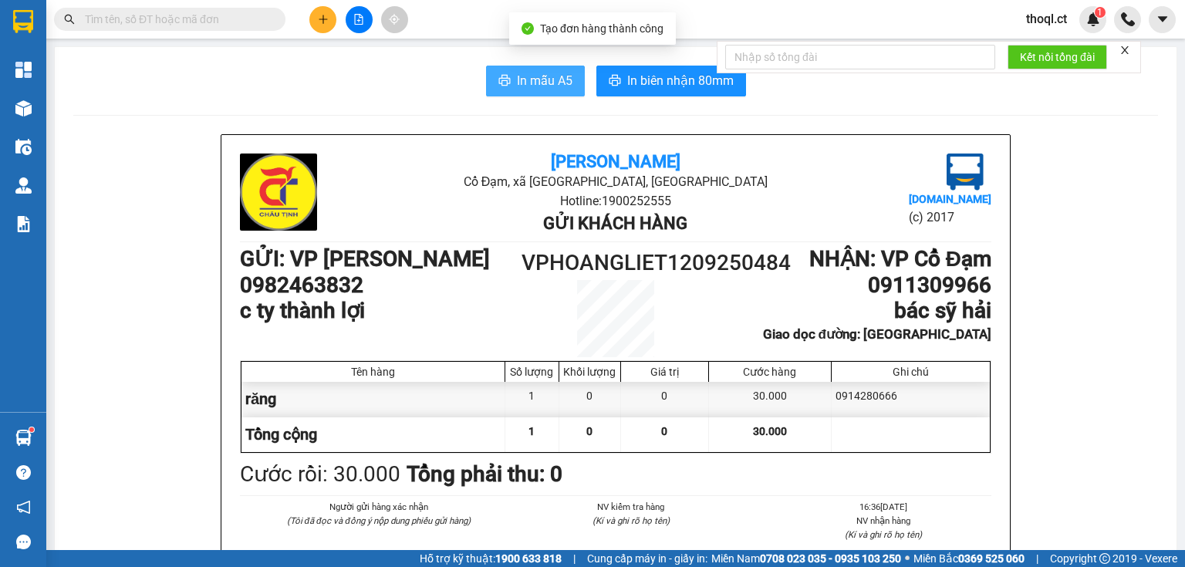
click at [539, 87] on span "In mẫu A5" at bounding box center [545, 80] width 56 height 19
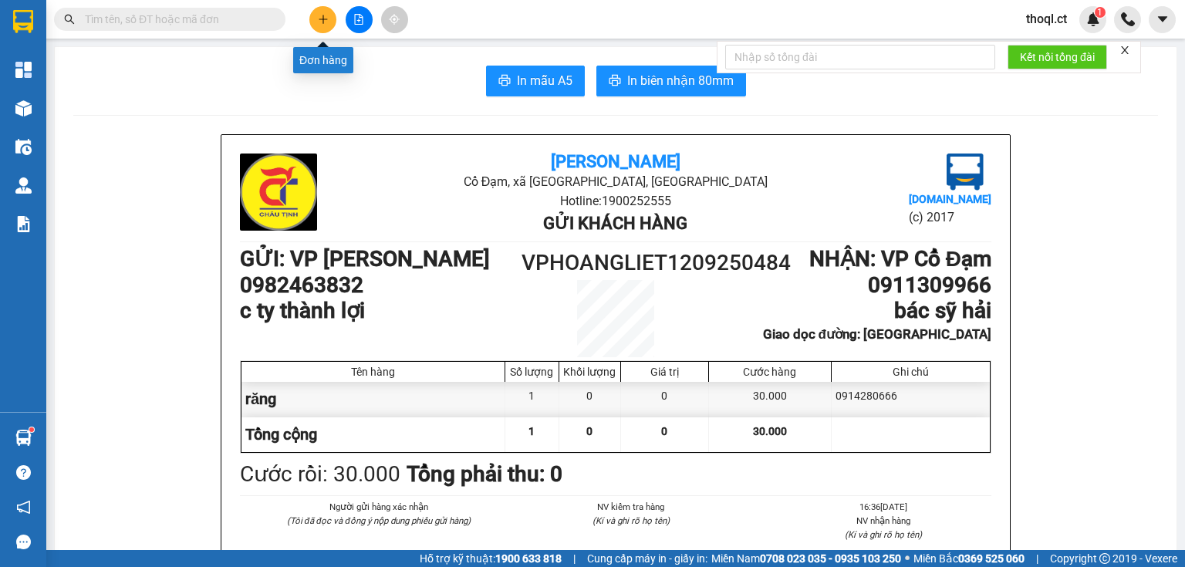
click at [322, 18] on icon "plus" at bounding box center [323, 19] width 11 height 11
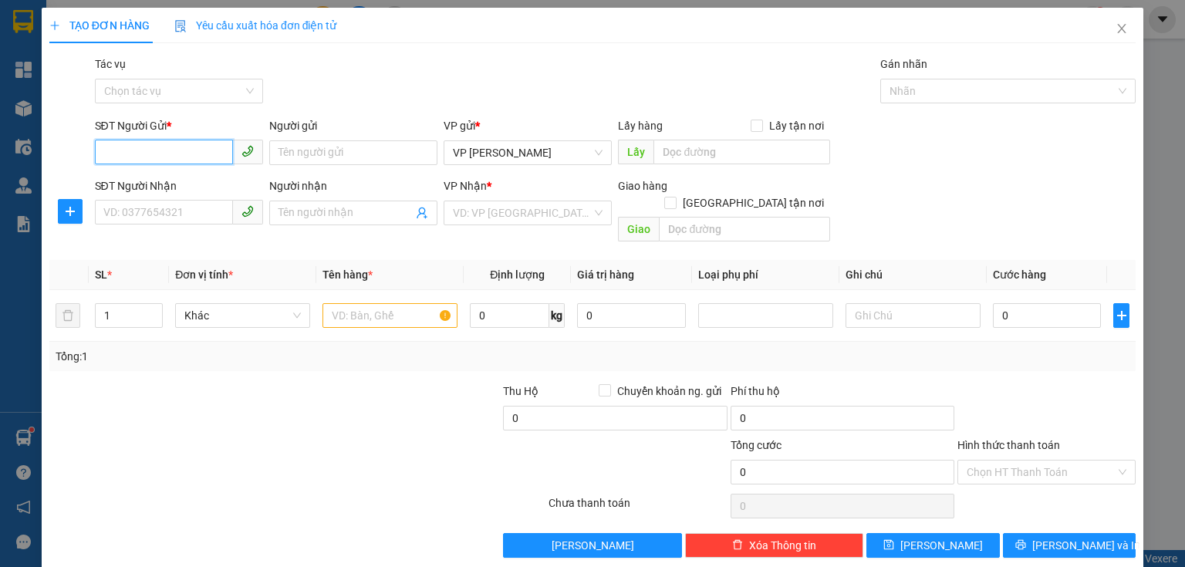
click at [167, 154] on input "SĐT Người Gửi *" at bounding box center [164, 152] width 138 height 25
type input "0906939888"
click at [184, 179] on div "0906939888 - ngọc thắng" at bounding box center [179, 183] width 152 height 17
type input "ngọc thắng"
type input "0986193893"
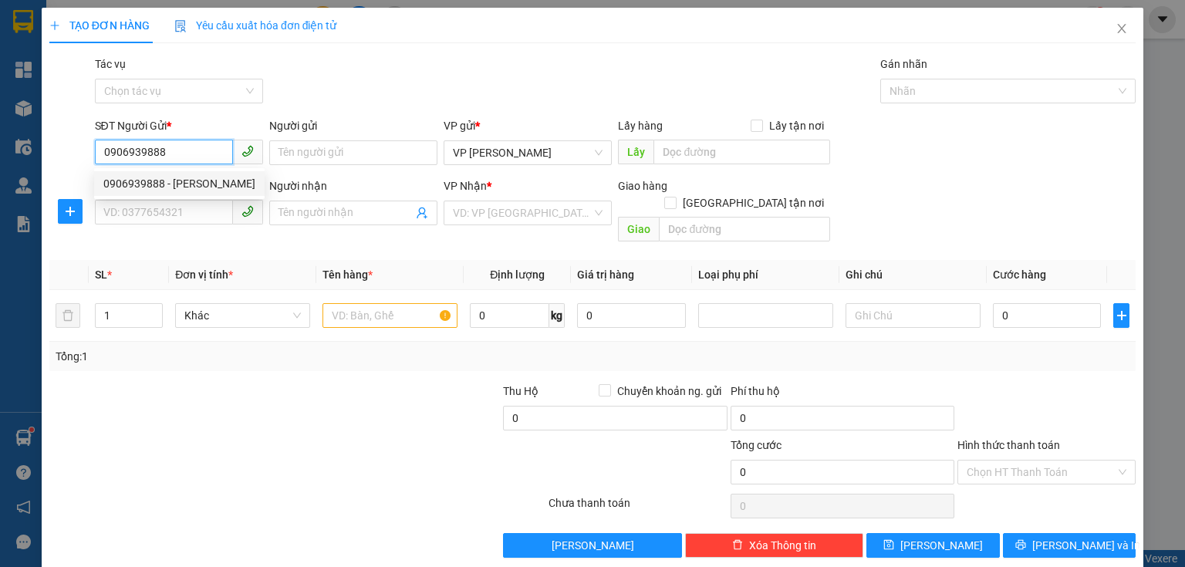
type input "chị dung"
type input "xuân giang"
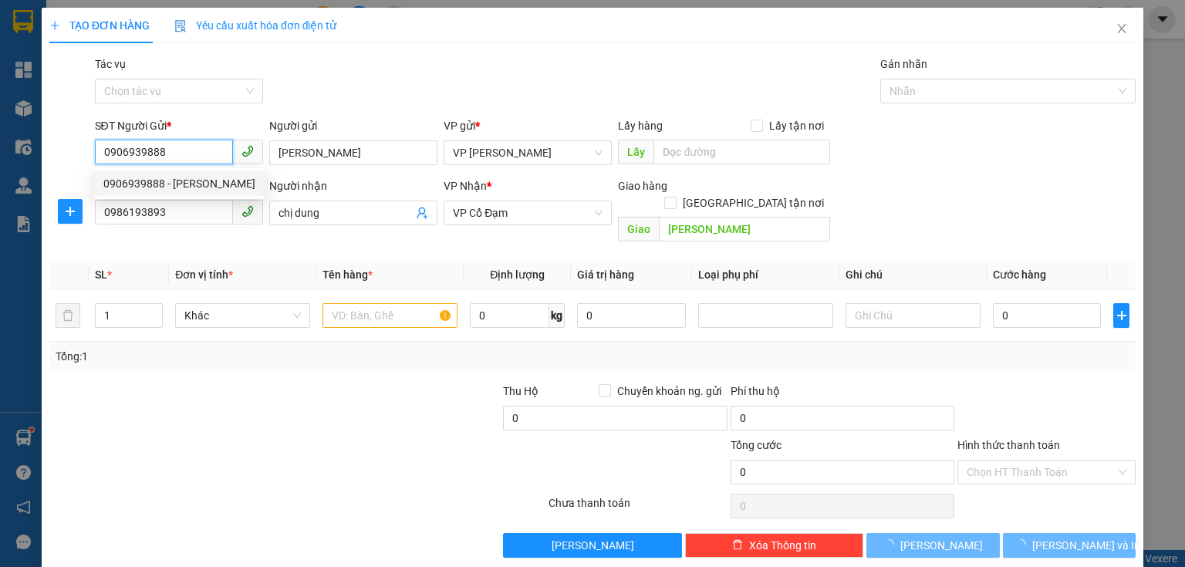
type input "50.000"
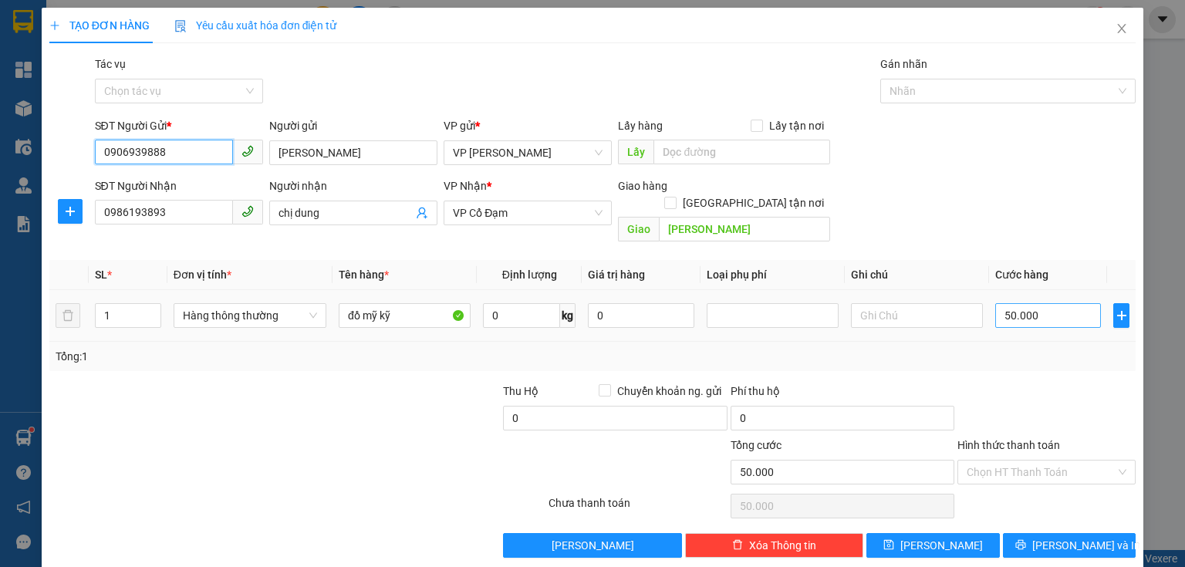
type input "0906939888"
click at [1029, 303] on input "50.000" at bounding box center [1048, 315] width 106 height 25
type input "0"
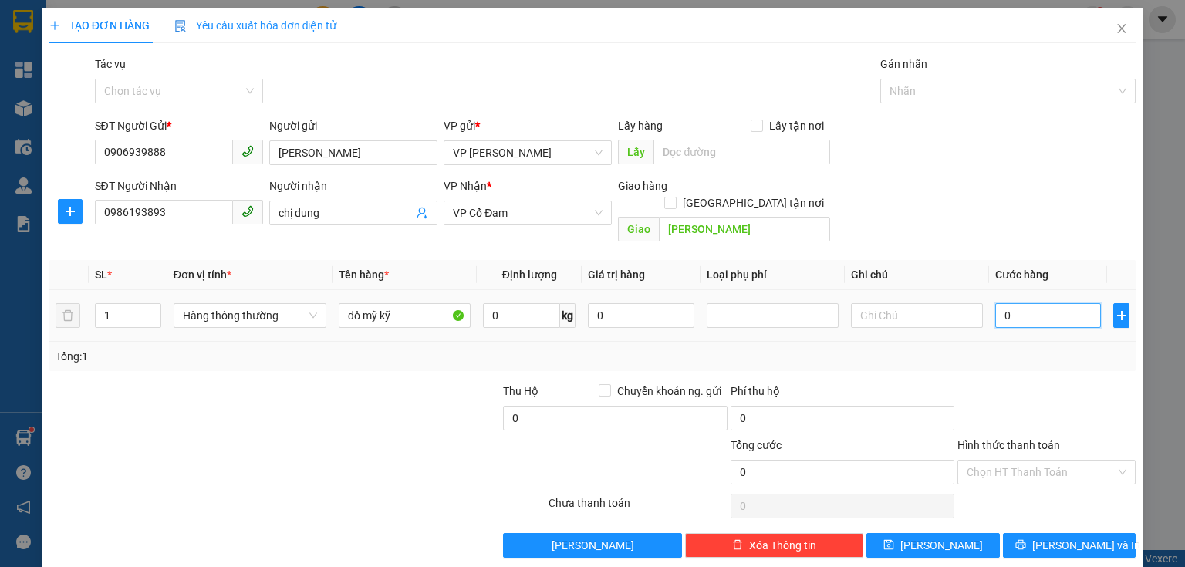
click at [995, 303] on input "0" at bounding box center [1048, 315] width 106 height 25
type input "10"
type input "100"
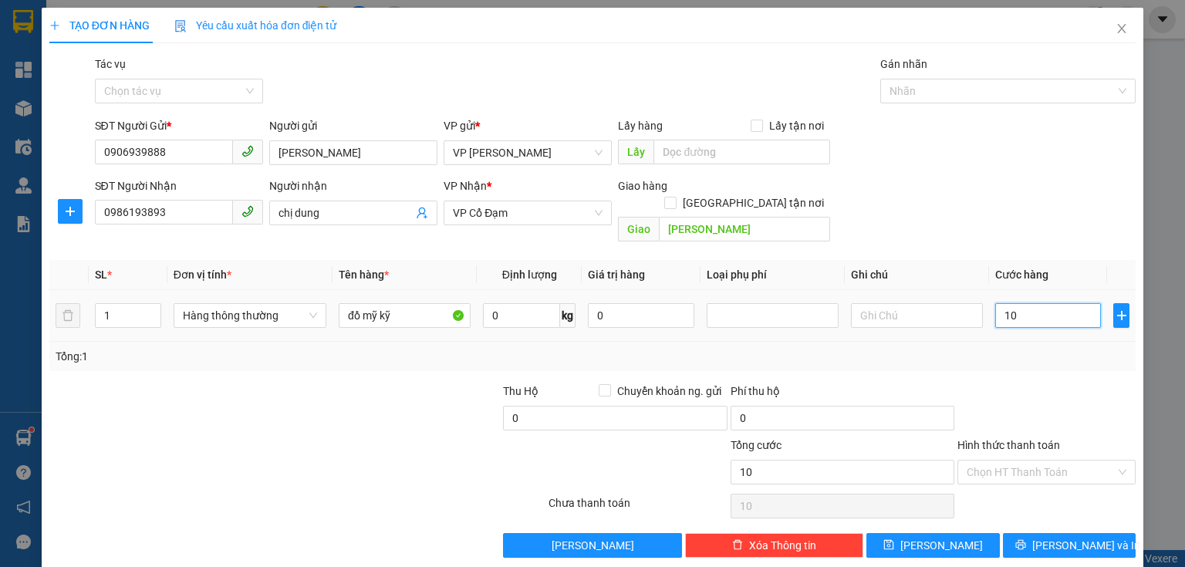
type input "100"
type input "100.000"
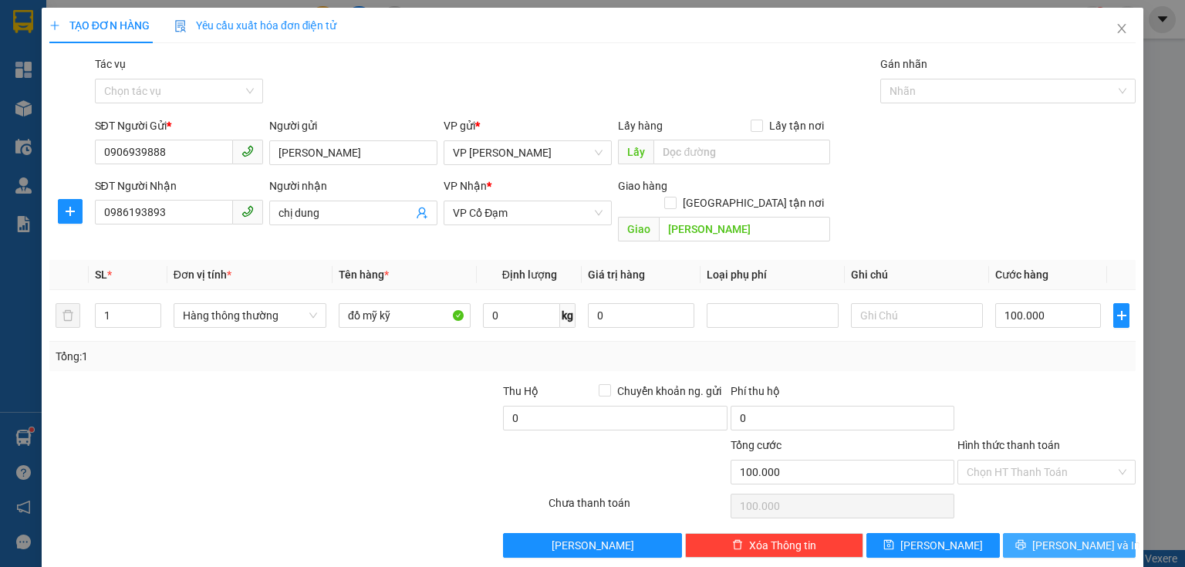
click at [1080, 537] on span "[PERSON_NAME] và In" at bounding box center [1087, 545] width 108 height 17
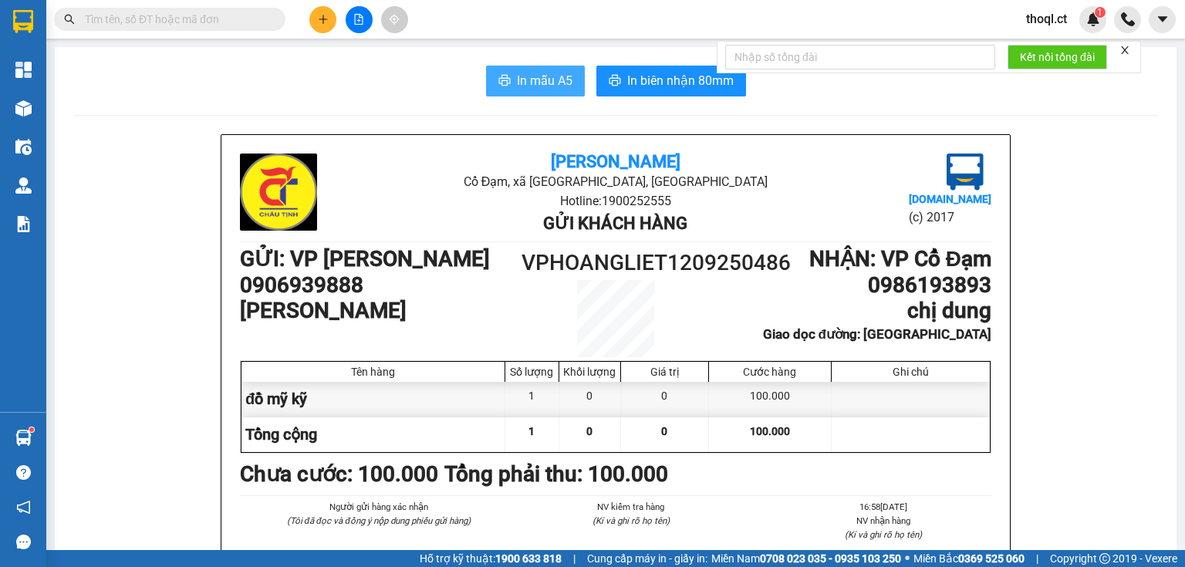
click at [544, 86] on span "In mẫu A5" at bounding box center [545, 80] width 56 height 19
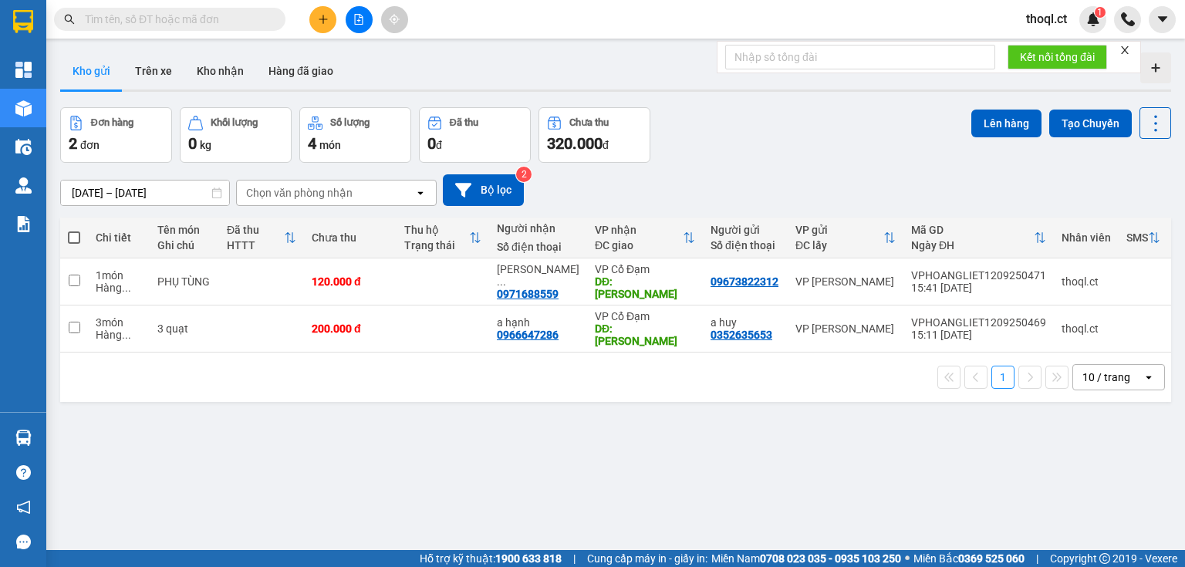
click at [319, 27] on button at bounding box center [322, 19] width 27 height 27
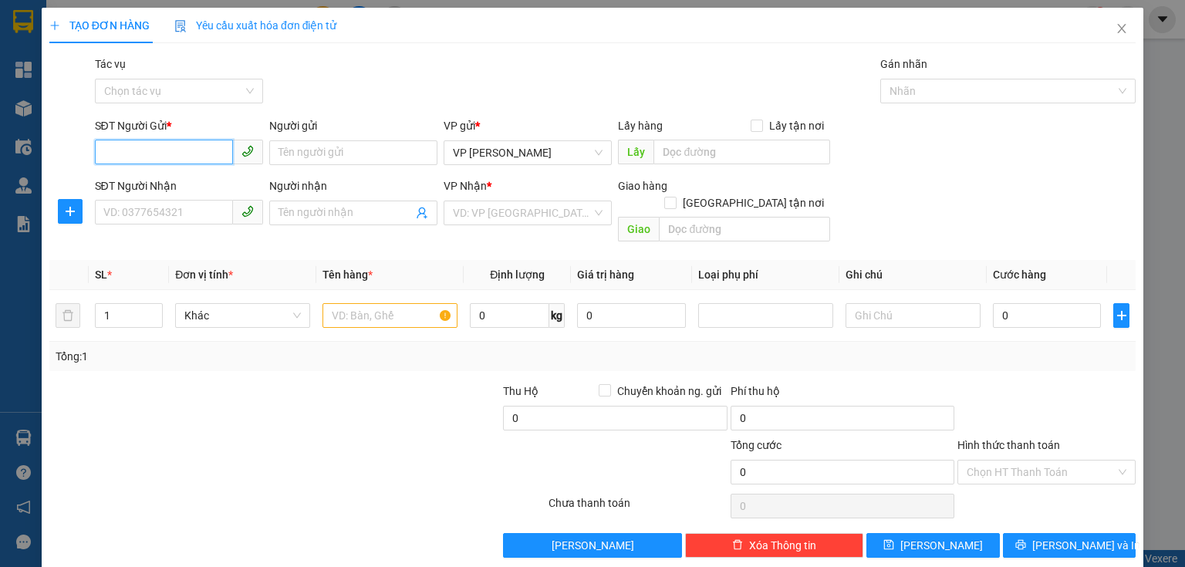
click at [178, 156] on input "SĐT Người Gửi *" at bounding box center [164, 152] width 138 height 25
click at [1116, 30] on icon "close" at bounding box center [1122, 28] width 12 height 12
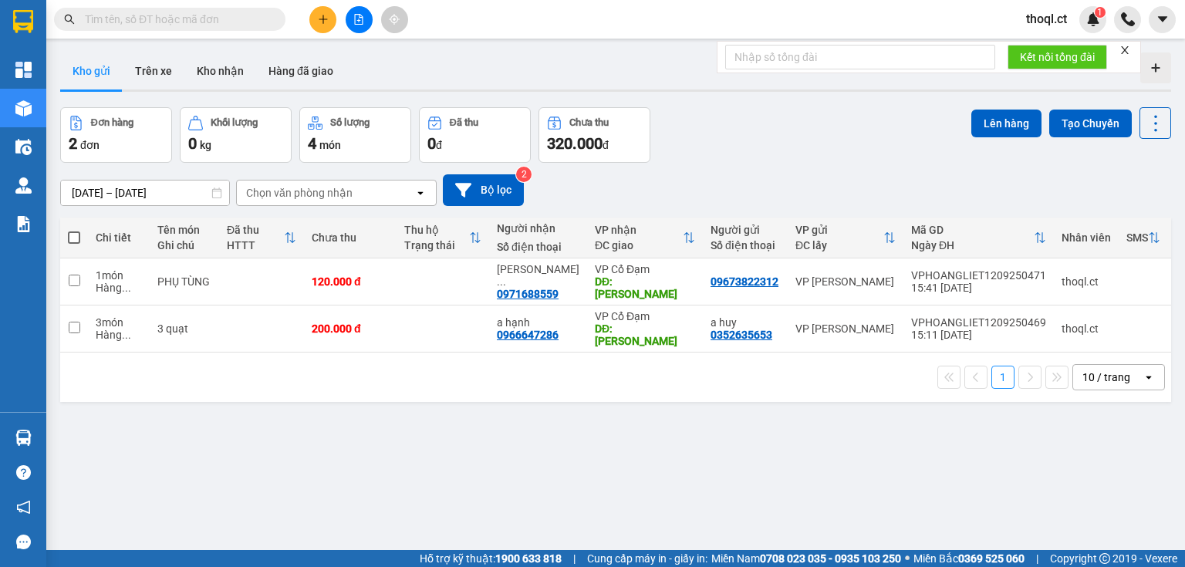
click at [185, 19] on input "text" at bounding box center [176, 19] width 182 height 17
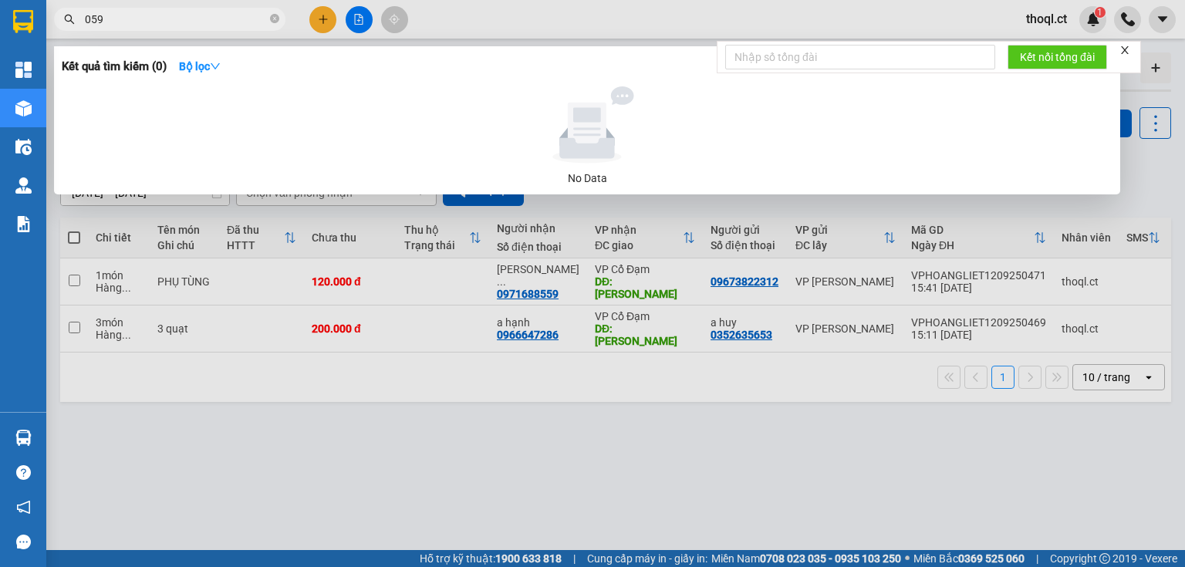
type input "0598"
